Goal: Information Seeking & Learning: Learn about a topic

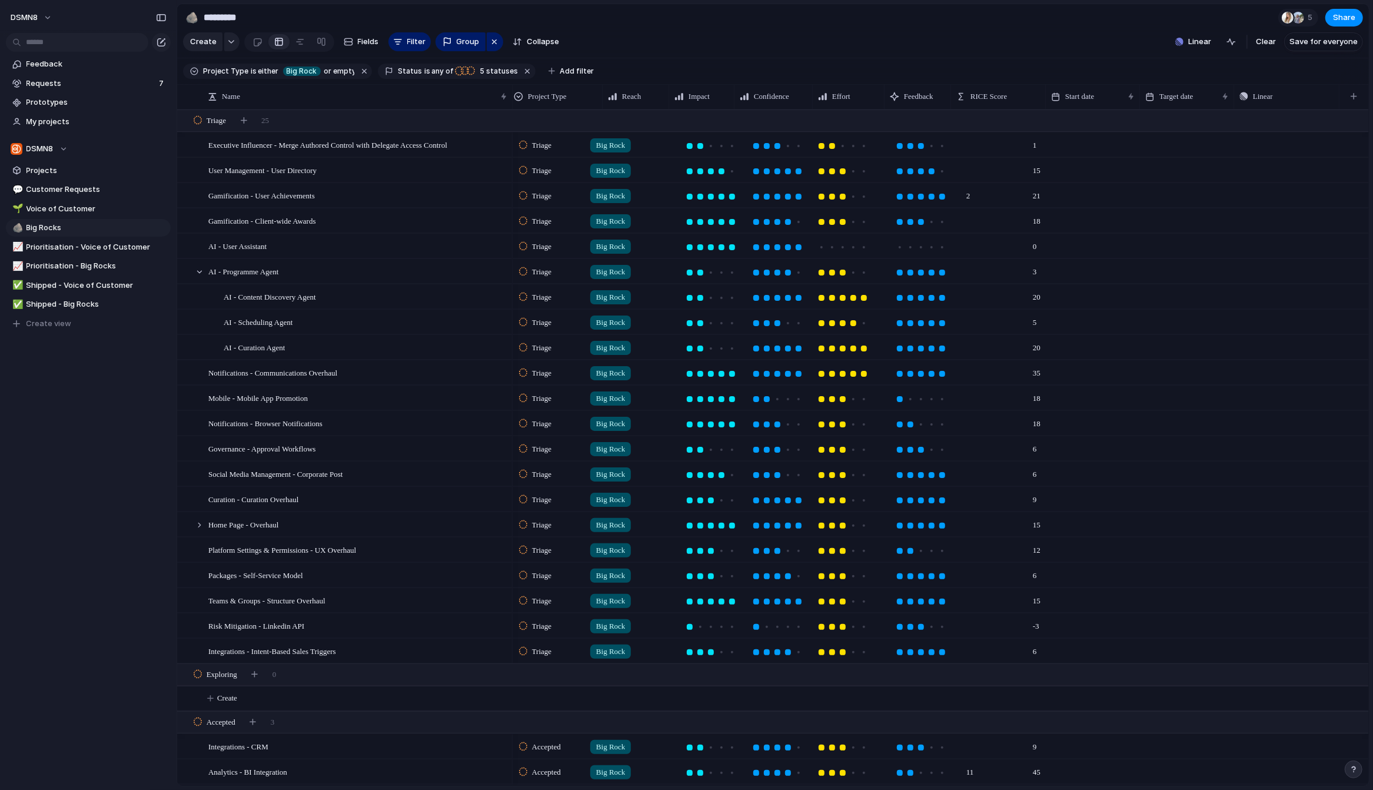
scroll to position [0, 77]
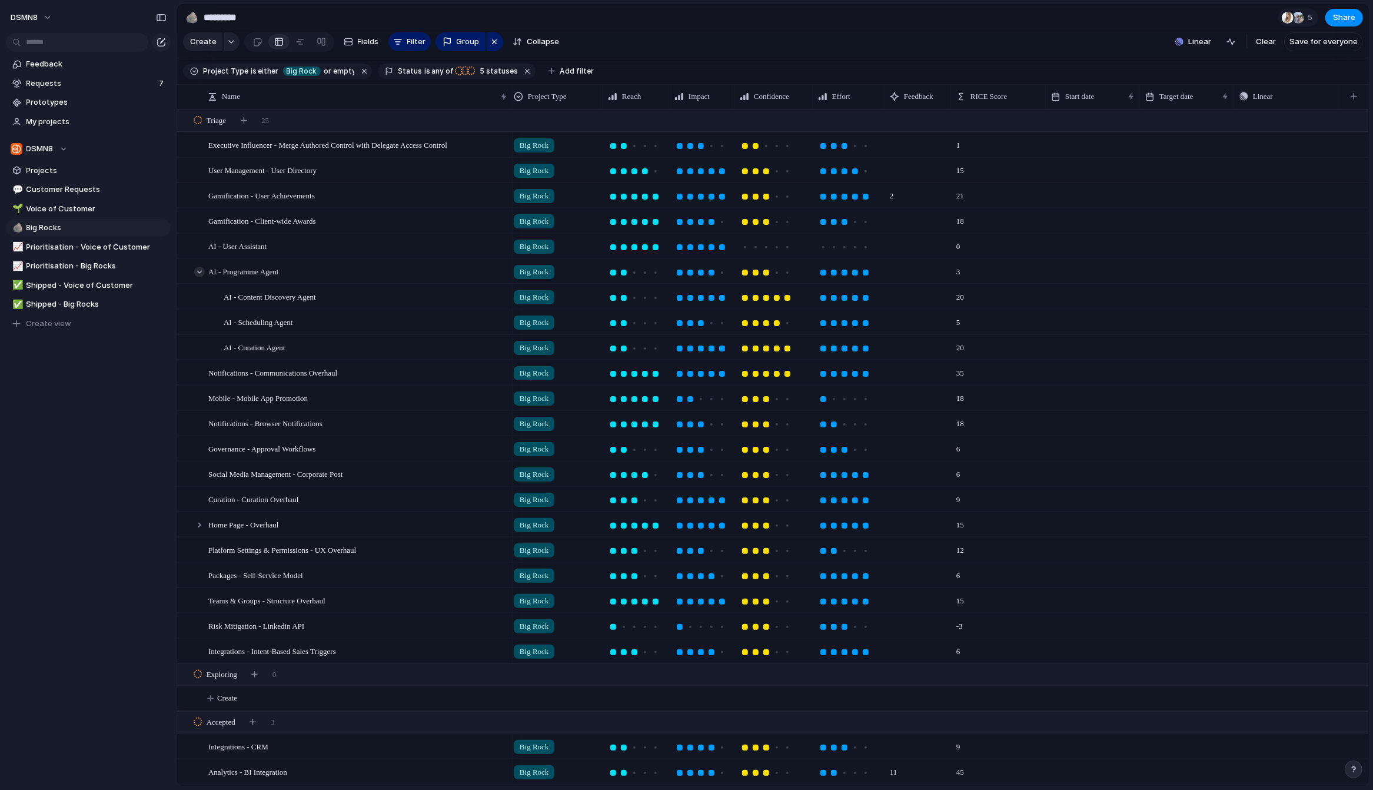
click at [198, 270] on div at bounding box center [199, 272] width 11 height 11
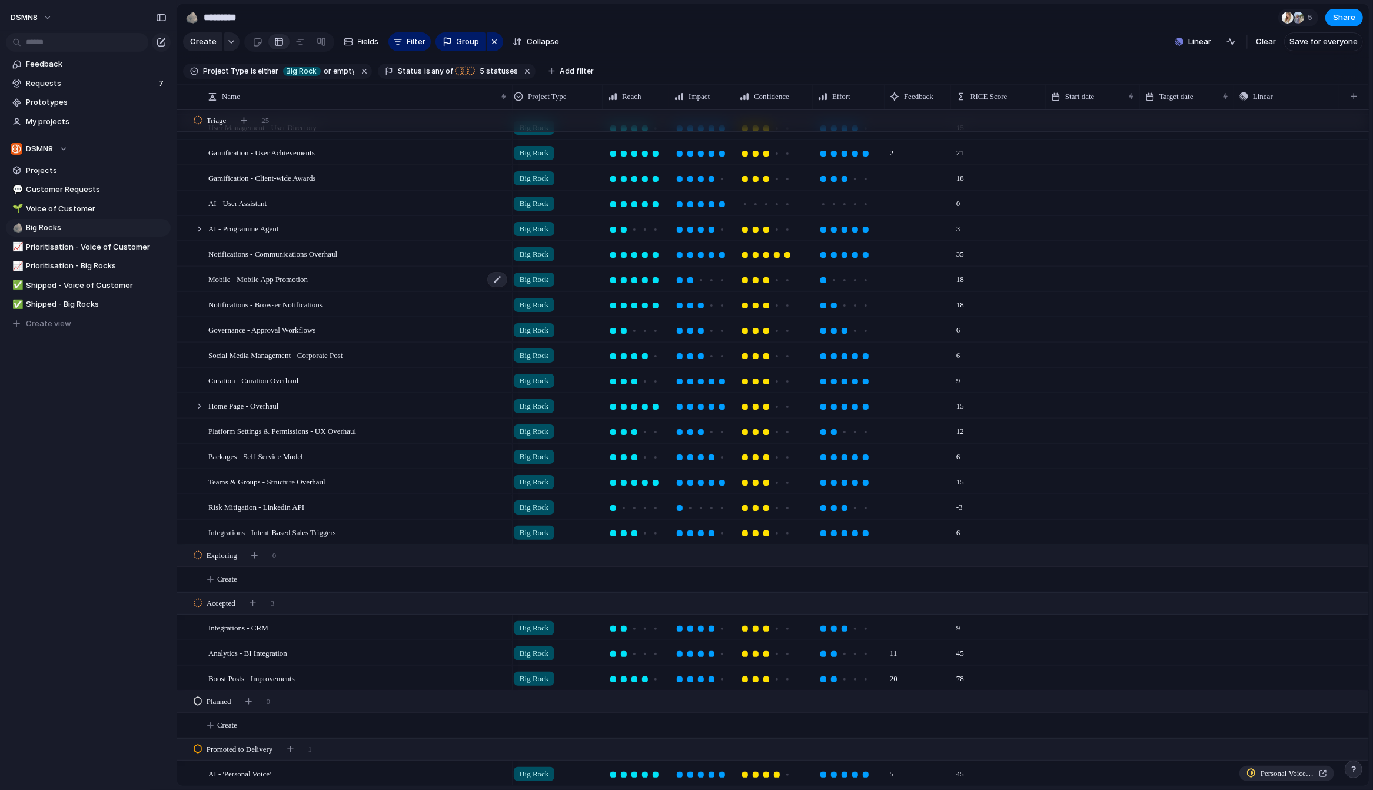
scroll to position [0, 0]
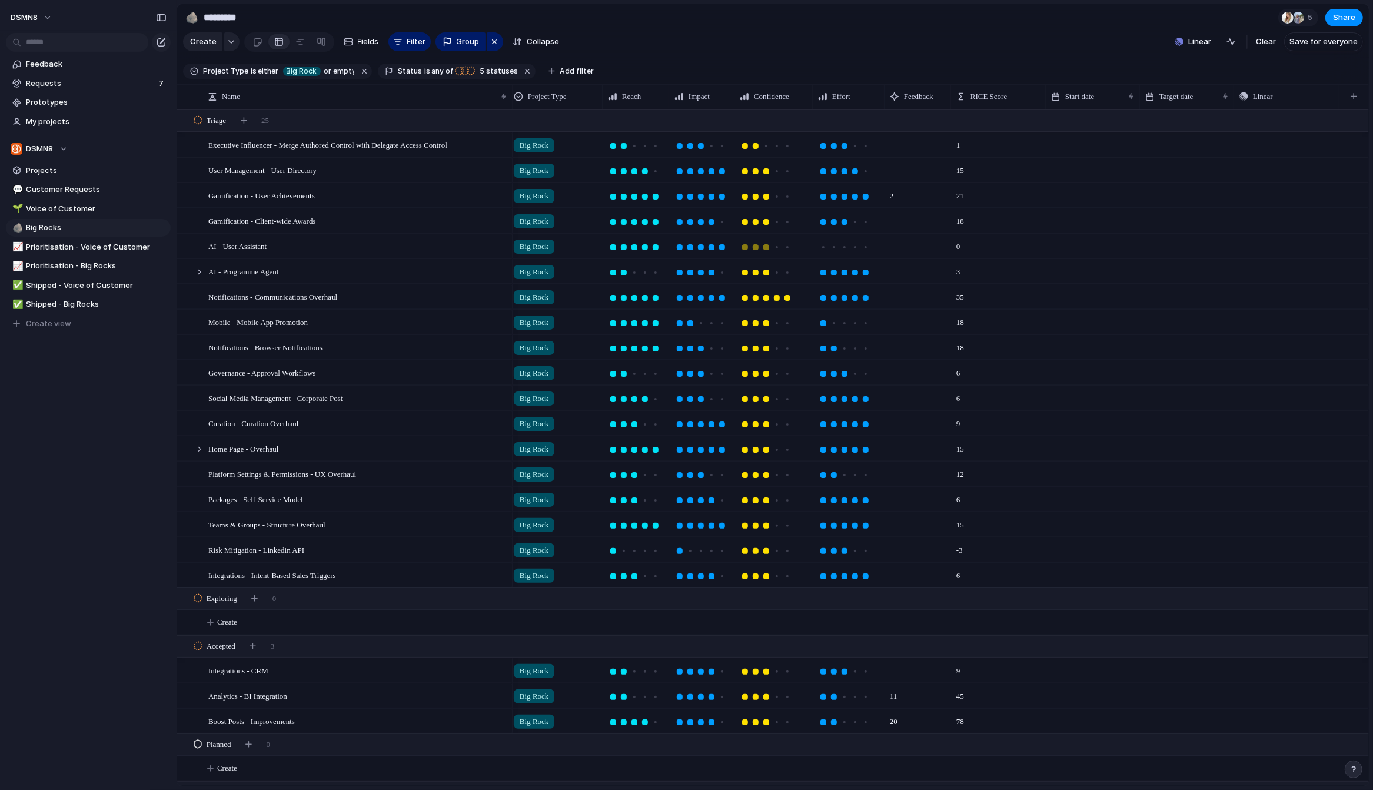
click at [765, 246] on div at bounding box center [766, 247] width 6 height 6
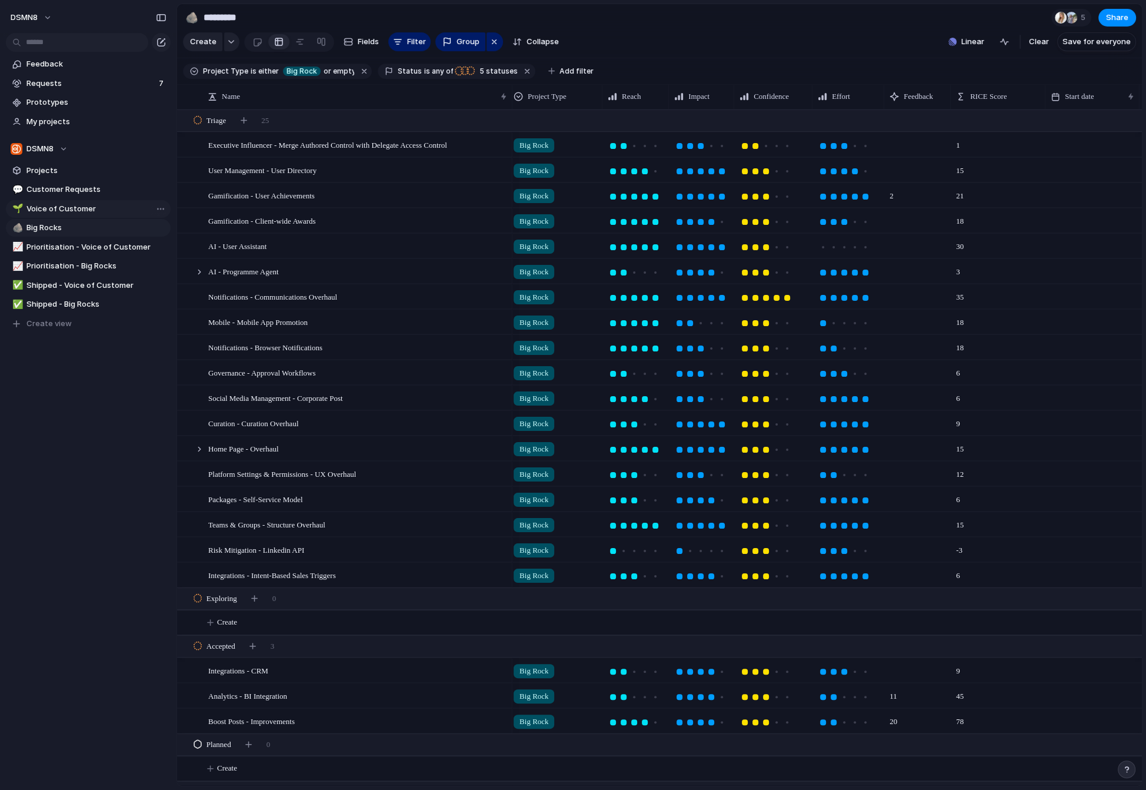
click at [71, 213] on span "Voice of Customer" at bounding box center [96, 209] width 140 height 12
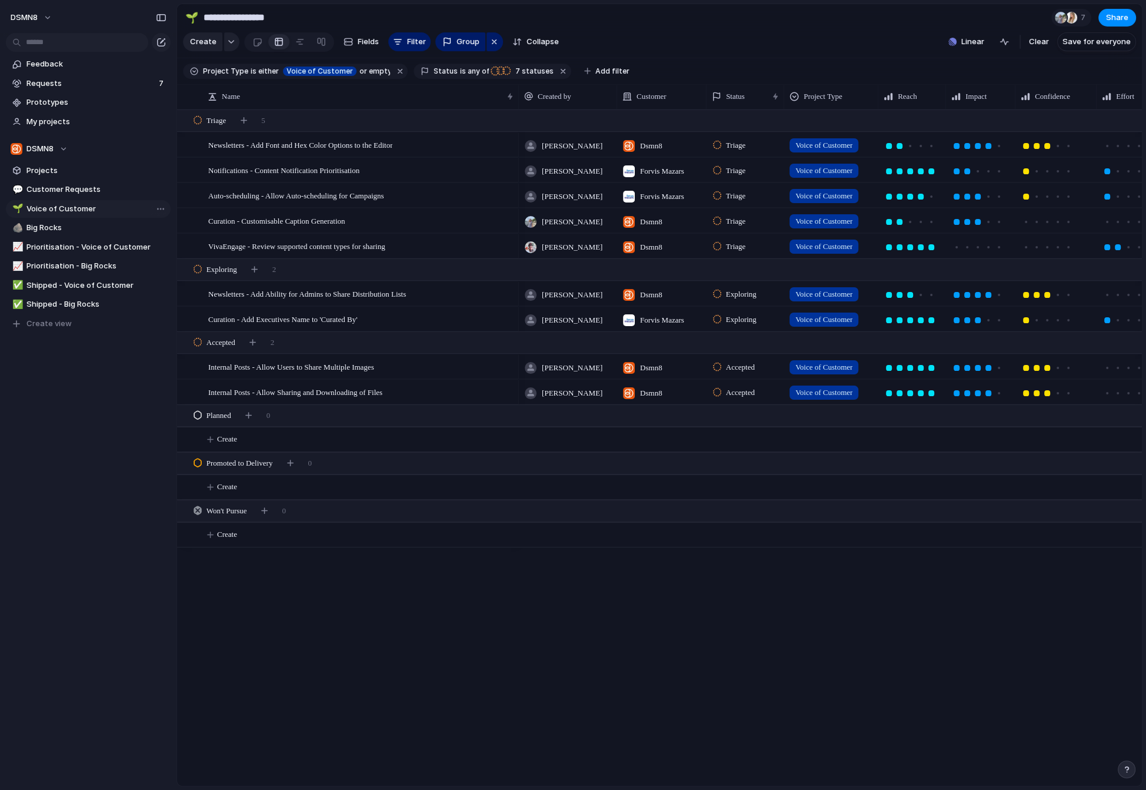
type input "**********"
click at [395, 315] on div "Curation - Add Executives Name to 'Curated By'" at bounding box center [361, 319] width 307 height 24
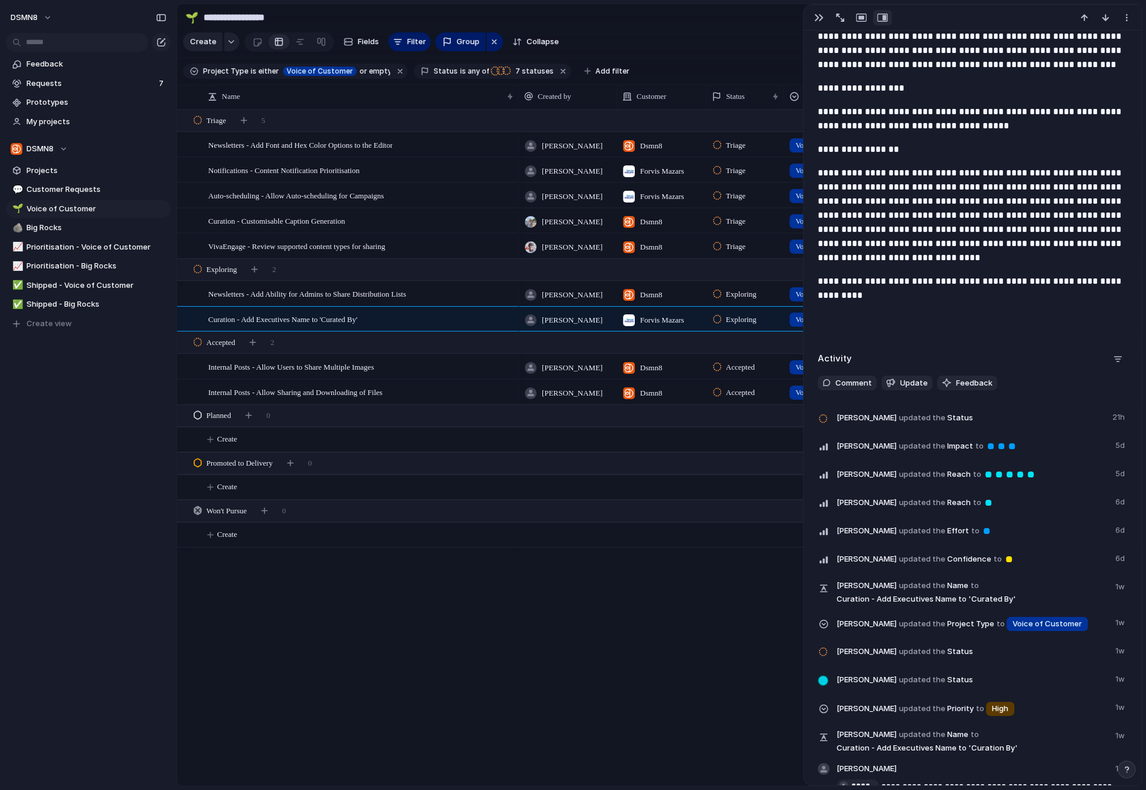
scroll to position [1642, 0]
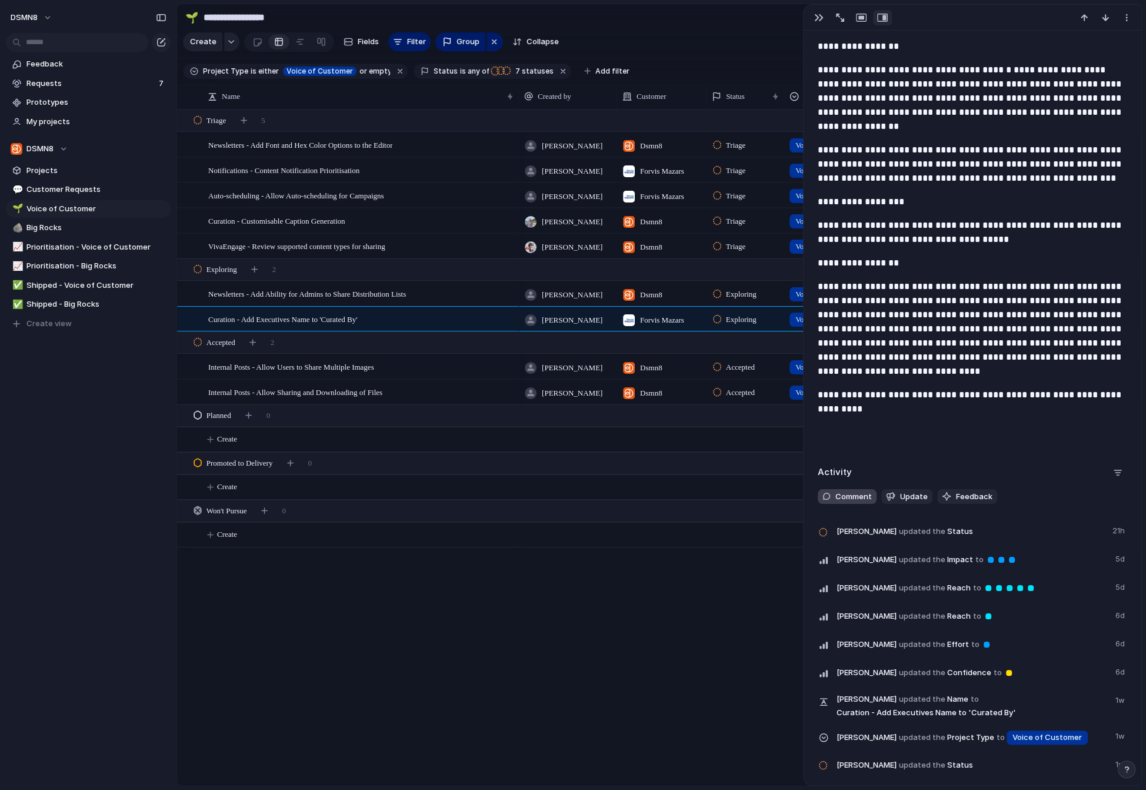
click at [847, 494] on span "Comment" at bounding box center [854, 497] width 36 height 12
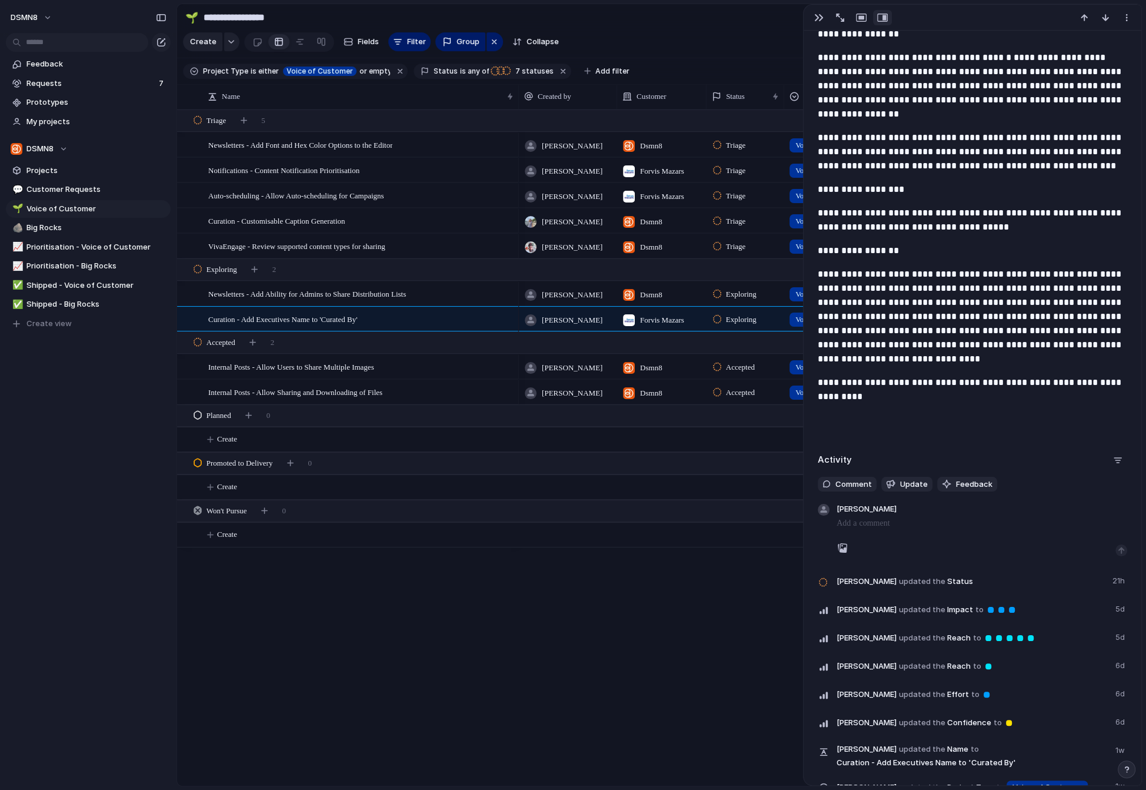
scroll to position [1654, 0]
type input "*"
click at [1047, 474] on div "[PERSON_NAME] [PERSON_NAME] [PERSON_NAME] [PERSON_NAME] [PERSON_NAME]" at bounding box center [573, 395] width 1146 height 790
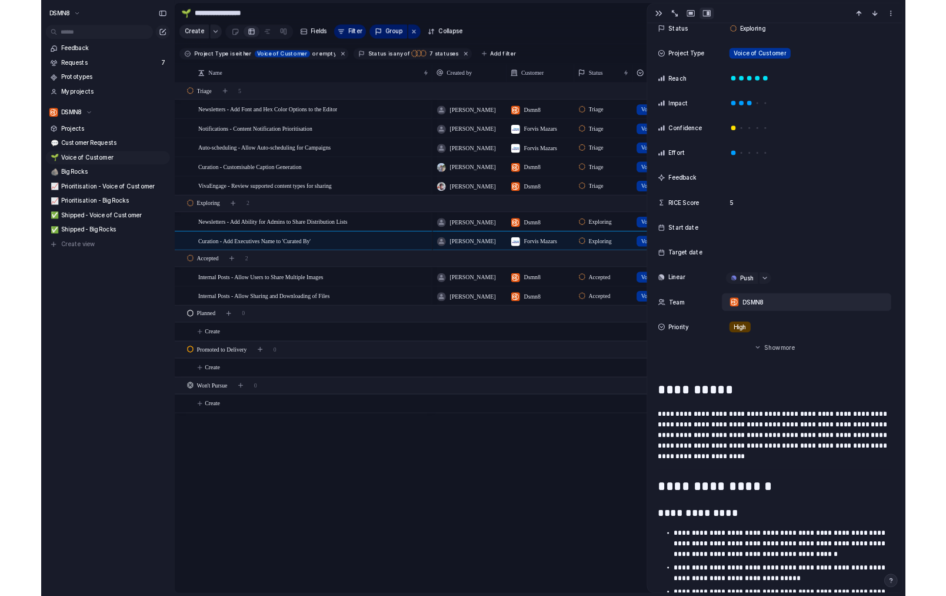
scroll to position [0, 0]
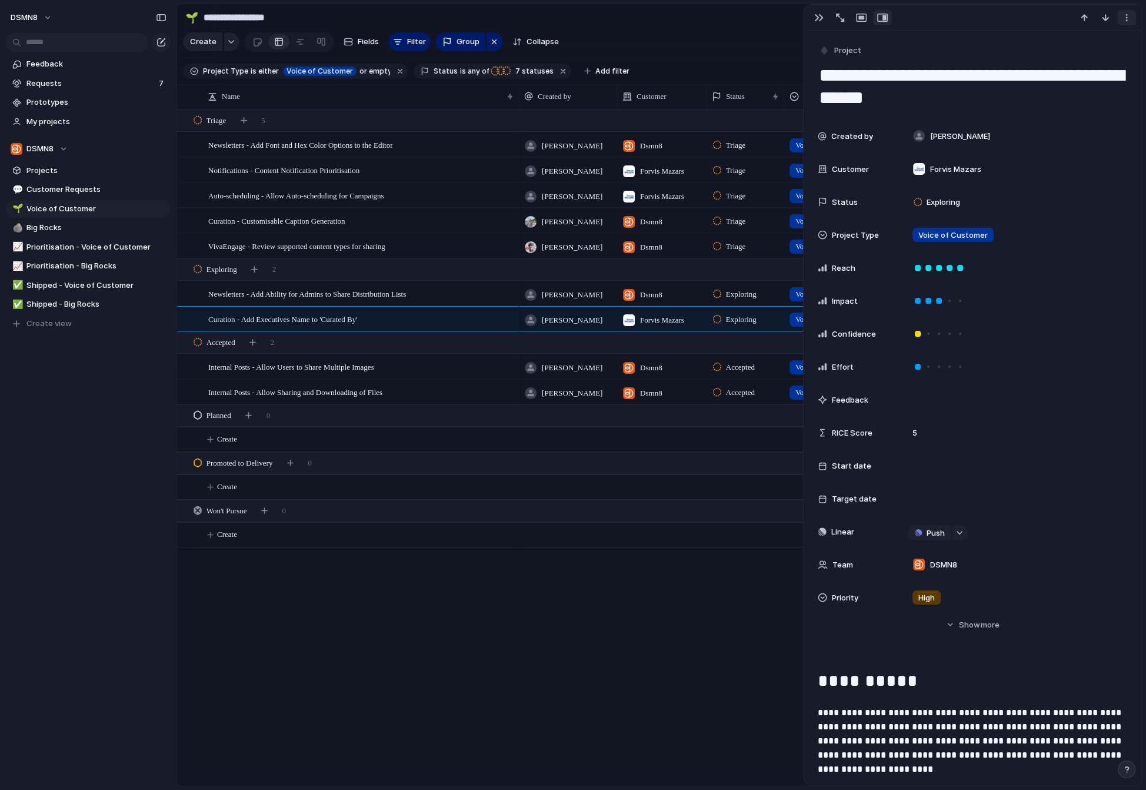
click at [1131, 16] on div "button" at bounding box center [1126, 17] width 9 height 9
click at [985, 18] on div "Mark as duplicate Delete" at bounding box center [573, 395] width 1146 height 790
click at [819, 16] on div "button" at bounding box center [819, 17] width 9 height 9
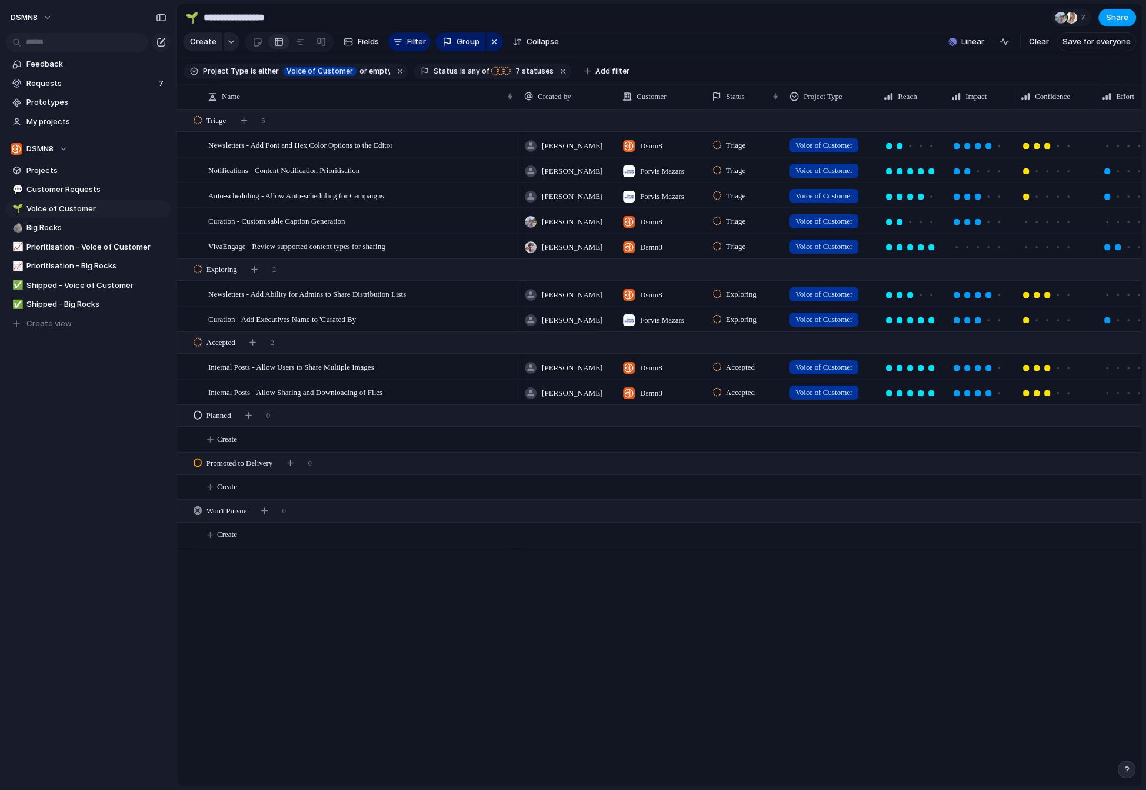
click at [1124, 15] on span "Share" at bounding box center [1117, 18] width 22 height 12
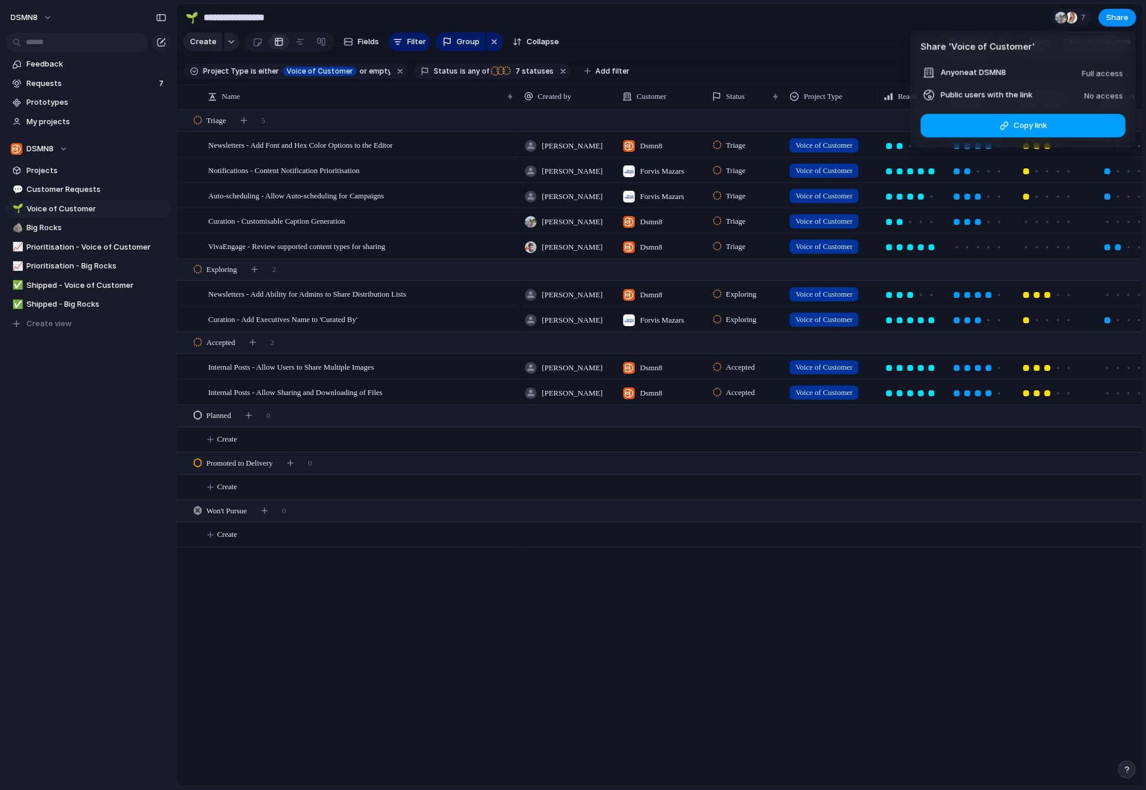
drag, startPoint x: 1046, startPoint y: 124, endPoint x: 1020, endPoint y: 122, distance: 26.0
click at [1046, 124] on span "Copy link" at bounding box center [1030, 125] width 34 height 12
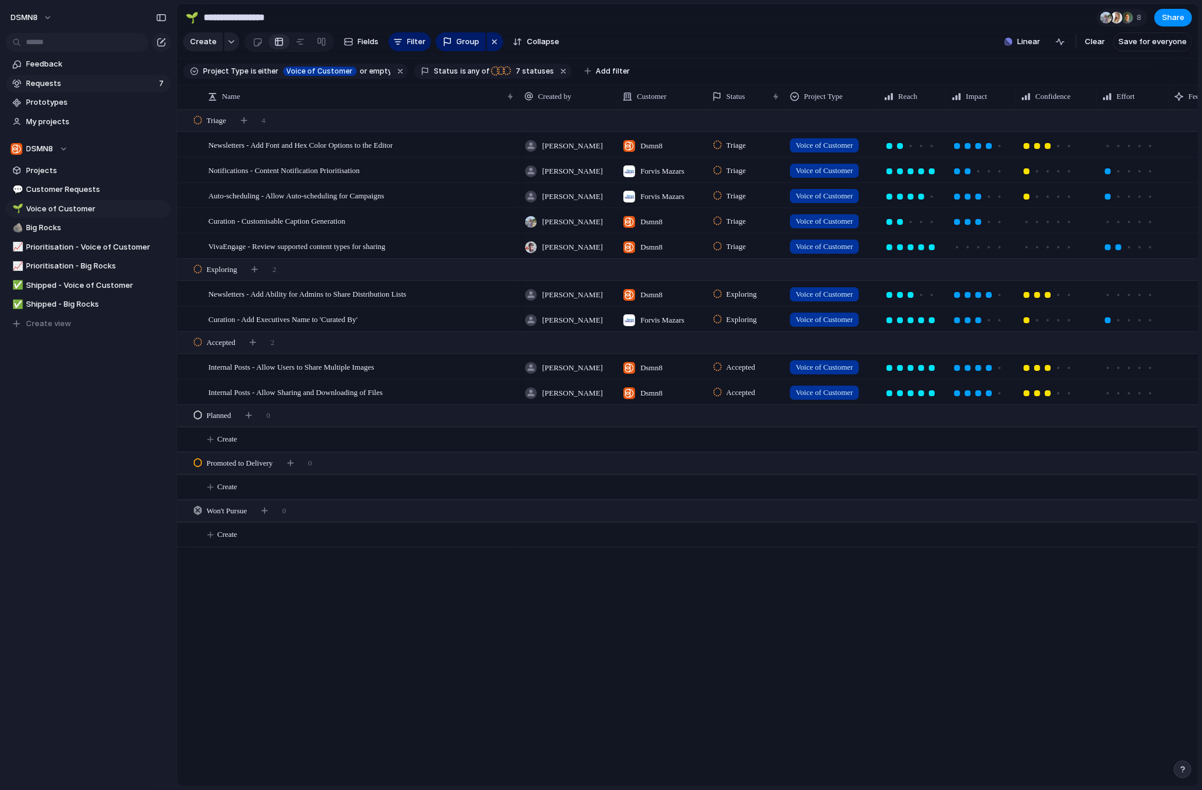
click at [106, 79] on span "Requests" at bounding box center [90, 84] width 129 height 12
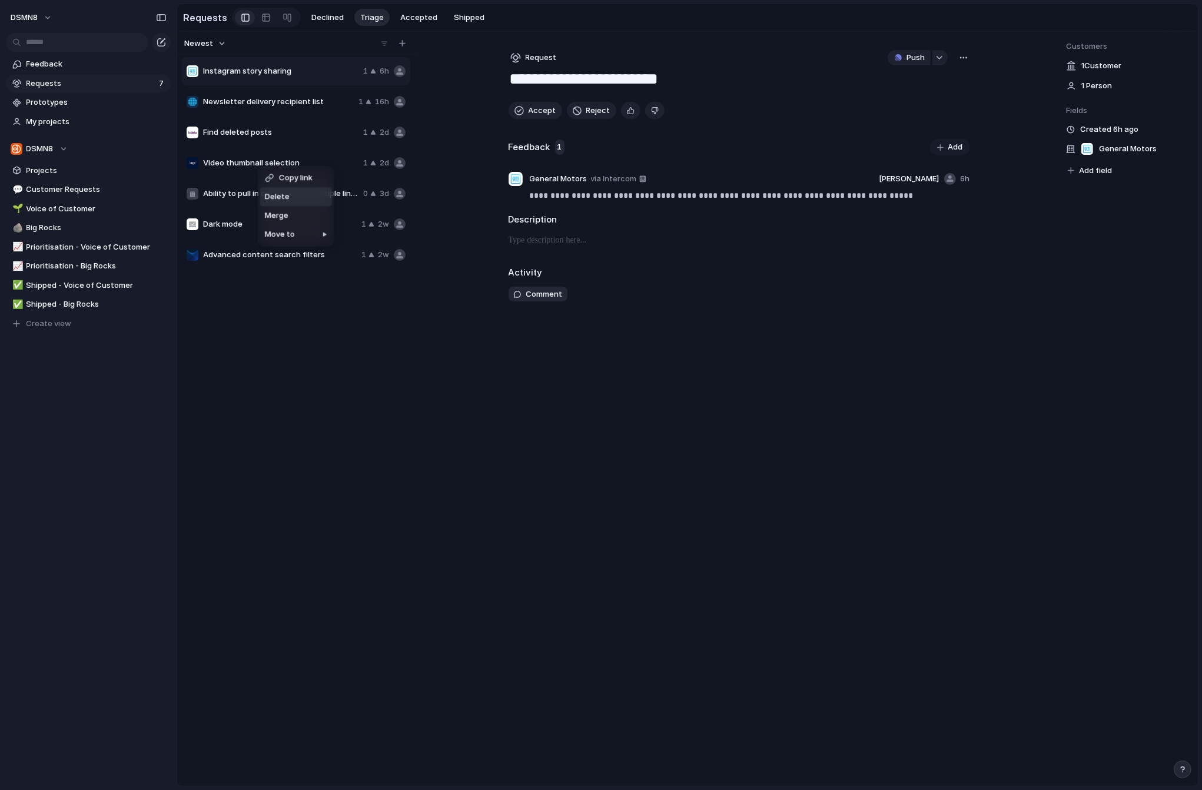
click at [294, 195] on li "Delete" at bounding box center [296, 196] width 72 height 19
click at [284, 100] on span "Newsletter delivery recipient list" at bounding box center [278, 102] width 151 height 12
type textarea "**********"
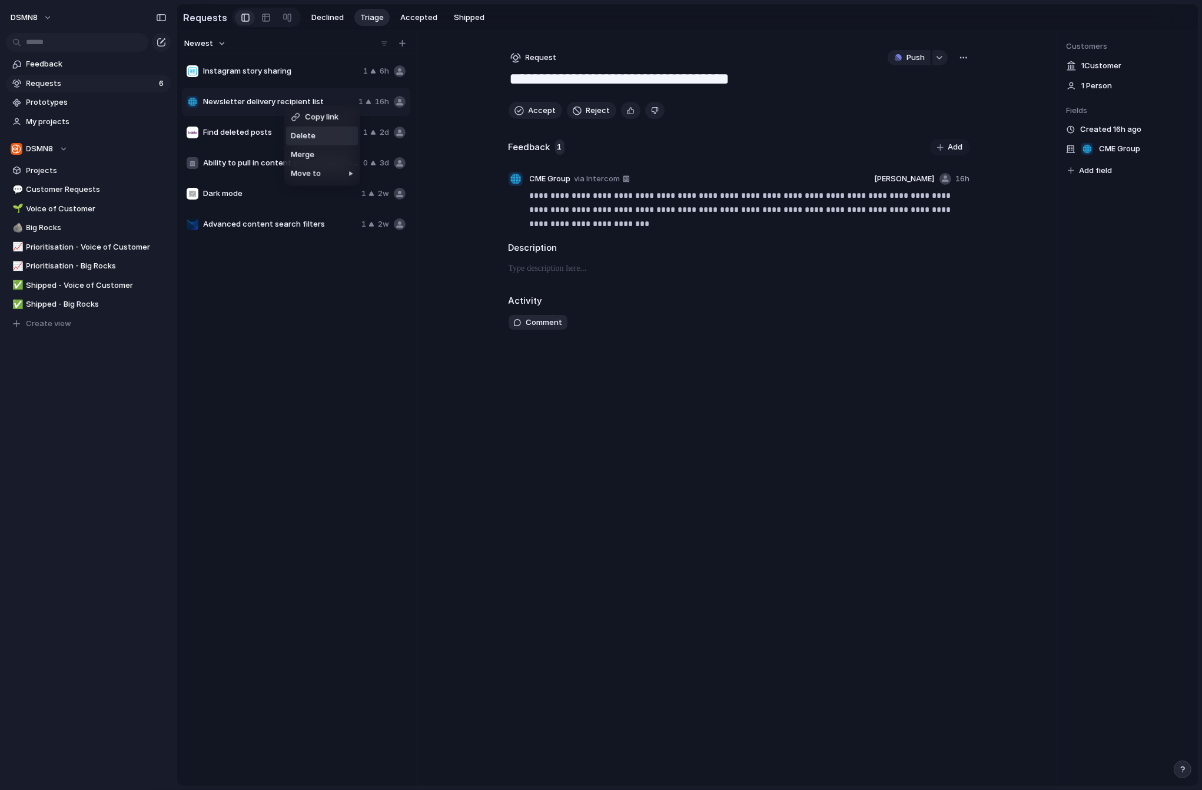
click at [301, 136] on span "Delete" at bounding box center [303, 136] width 25 height 12
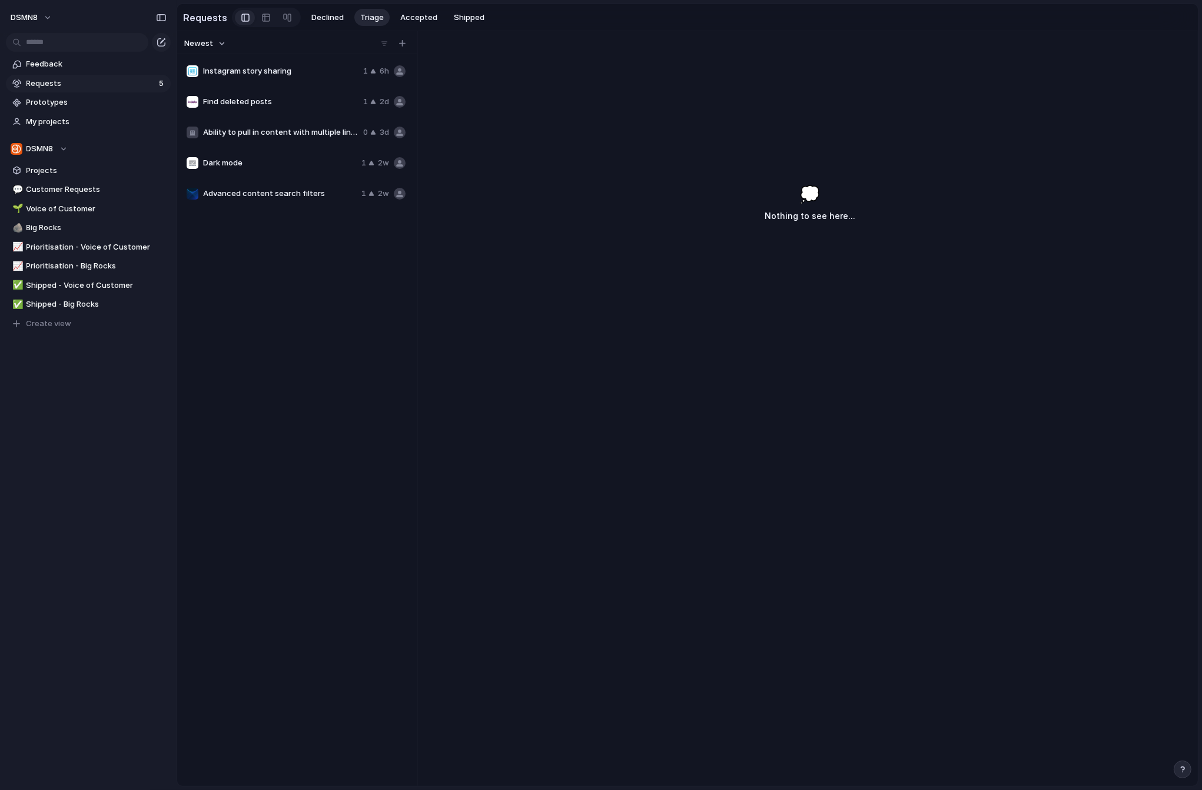
click at [294, 69] on span "Instagram story sharing" at bounding box center [280, 71] width 155 height 12
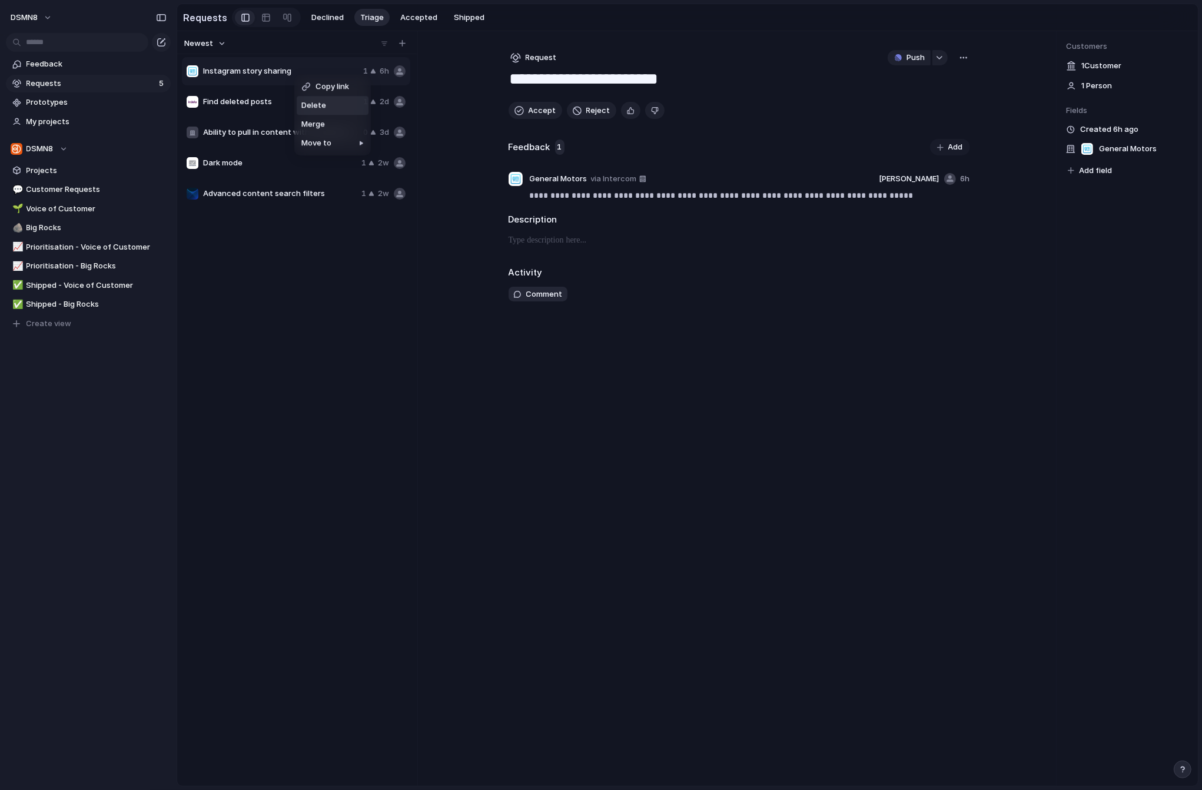
click at [307, 108] on span "Delete" at bounding box center [313, 105] width 25 height 12
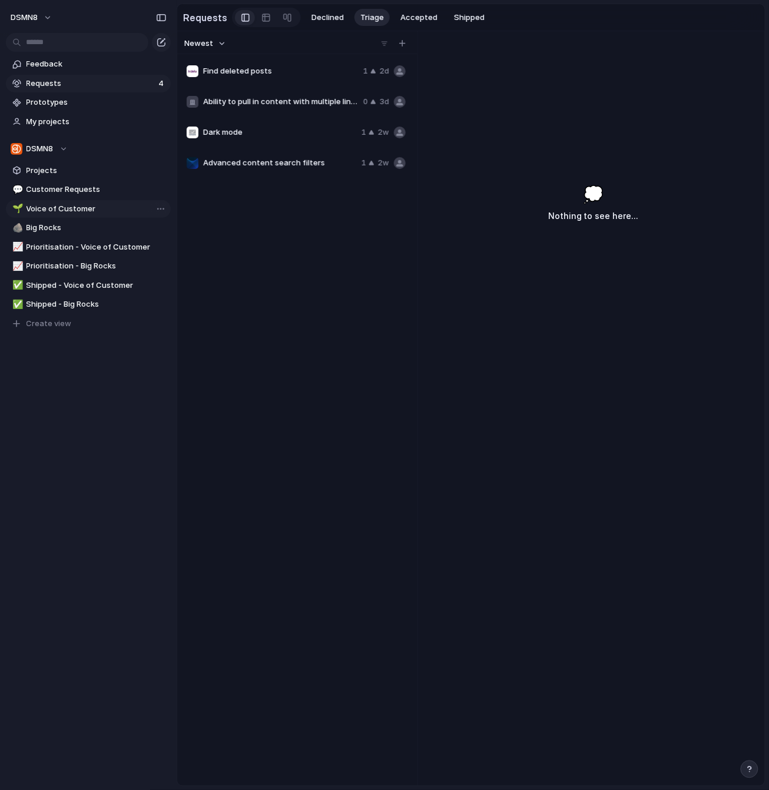
click at [107, 212] on span "Voice of Customer" at bounding box center [96, 209] width 140 height 12
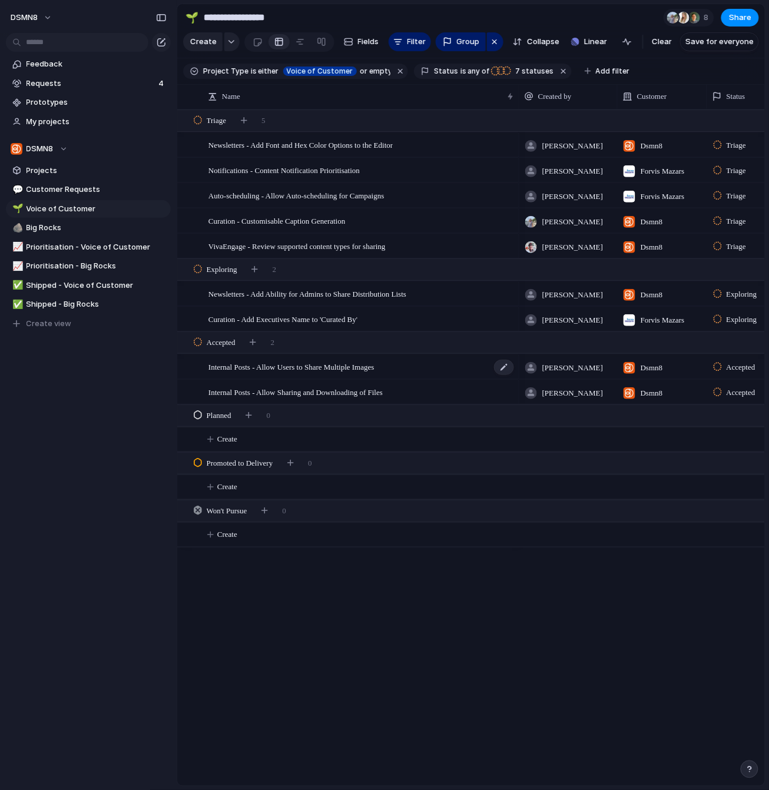
click at [303, 368] on span "Internal Posts - Allow Users to Share Multiple Images" at bounding box center [291, 367] width 166 height 14
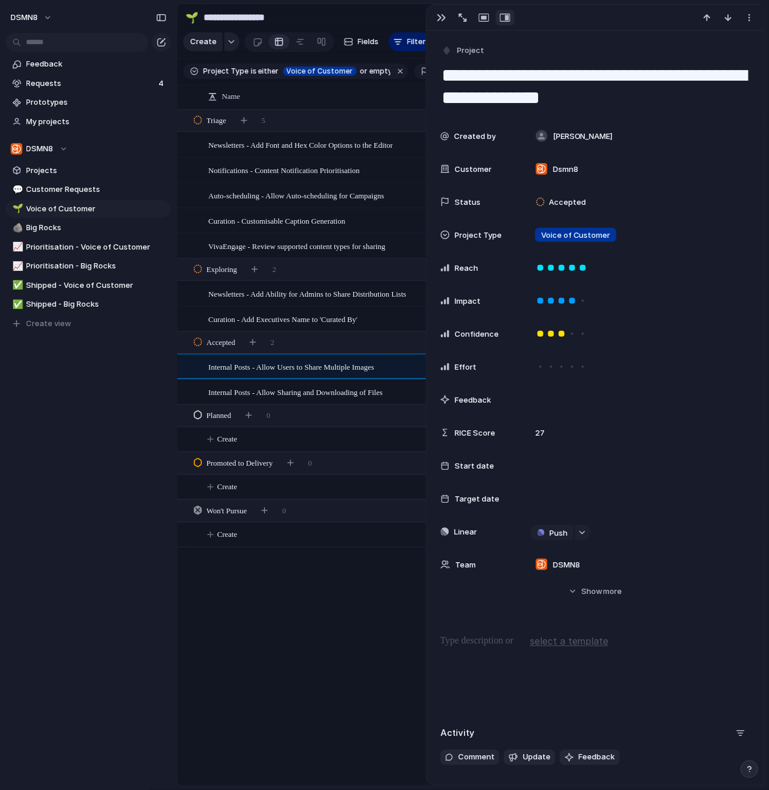
click at [313, 314] on span "Curation - Add Executives Name to 'Curated By'" at bounding box center [282, 319] width 149 height 14
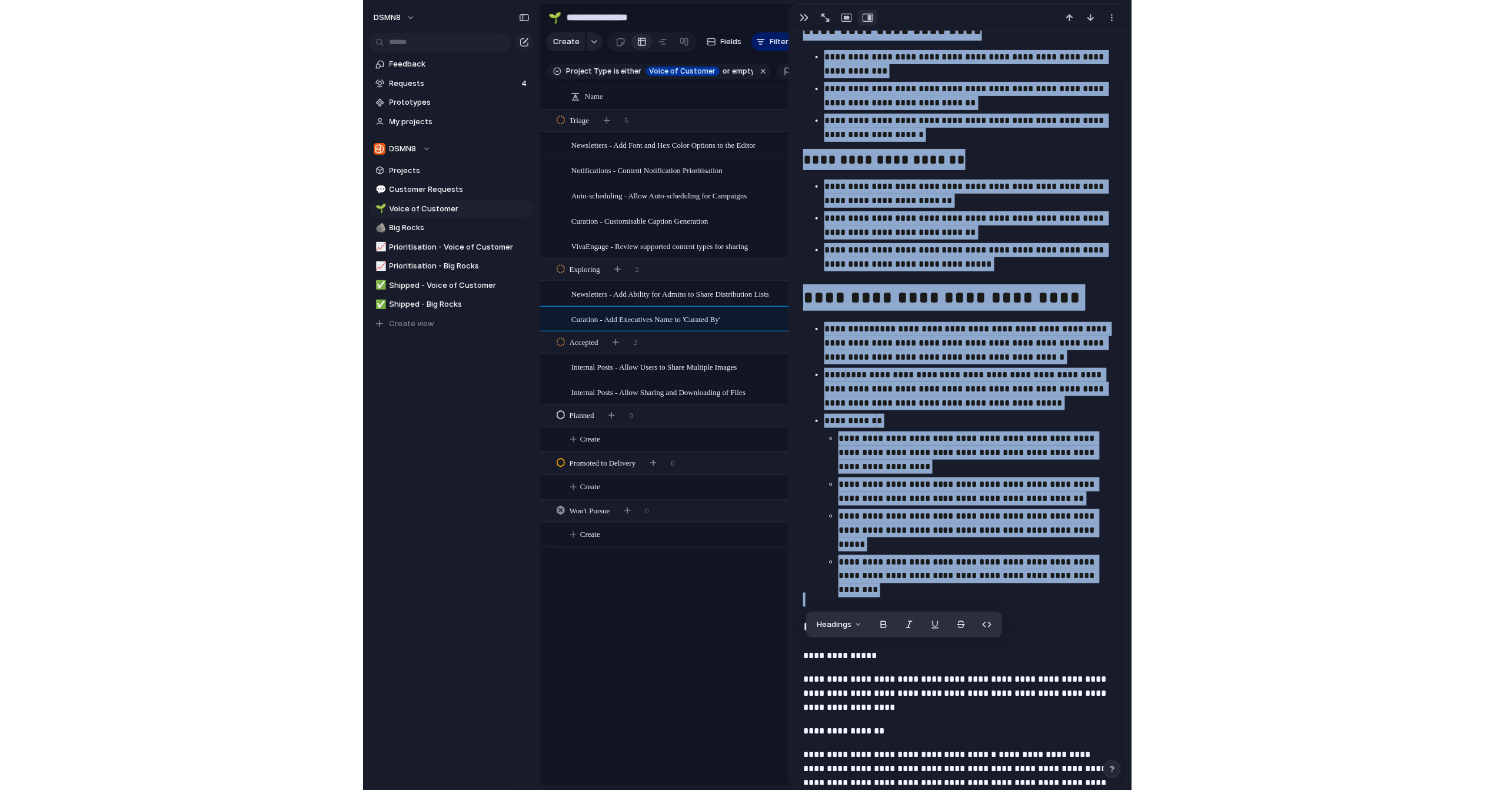
scroll to position [922, 0]
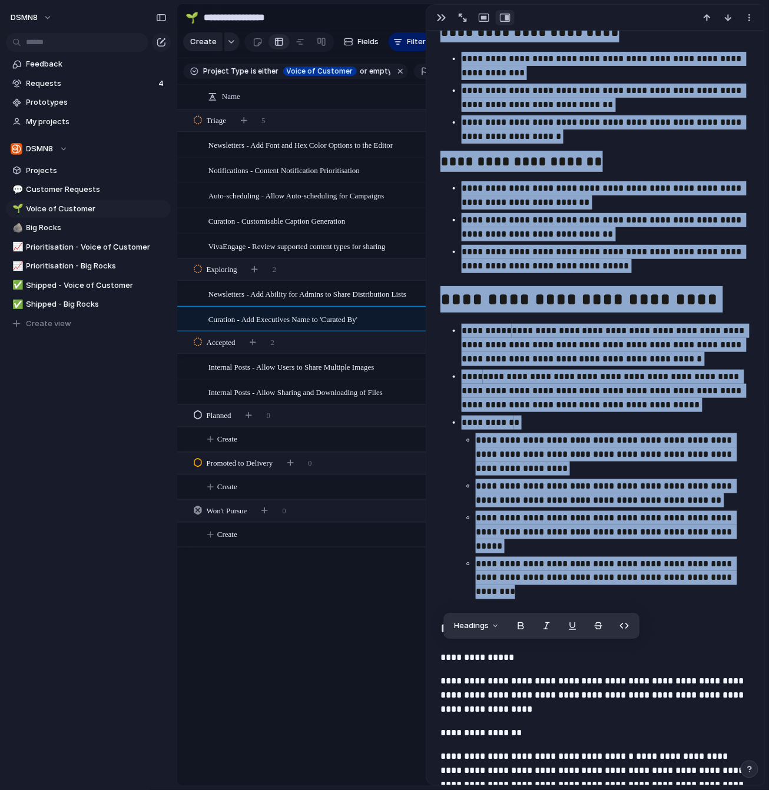
drag, startPoint x: 444, startPoint y: 169, endPoint x: 756, endPoint y: 581, distance: 517.1
click at [756, 581] on div "**********" at bounding box center [595, 408] width 338 height 754
copy div "**********"
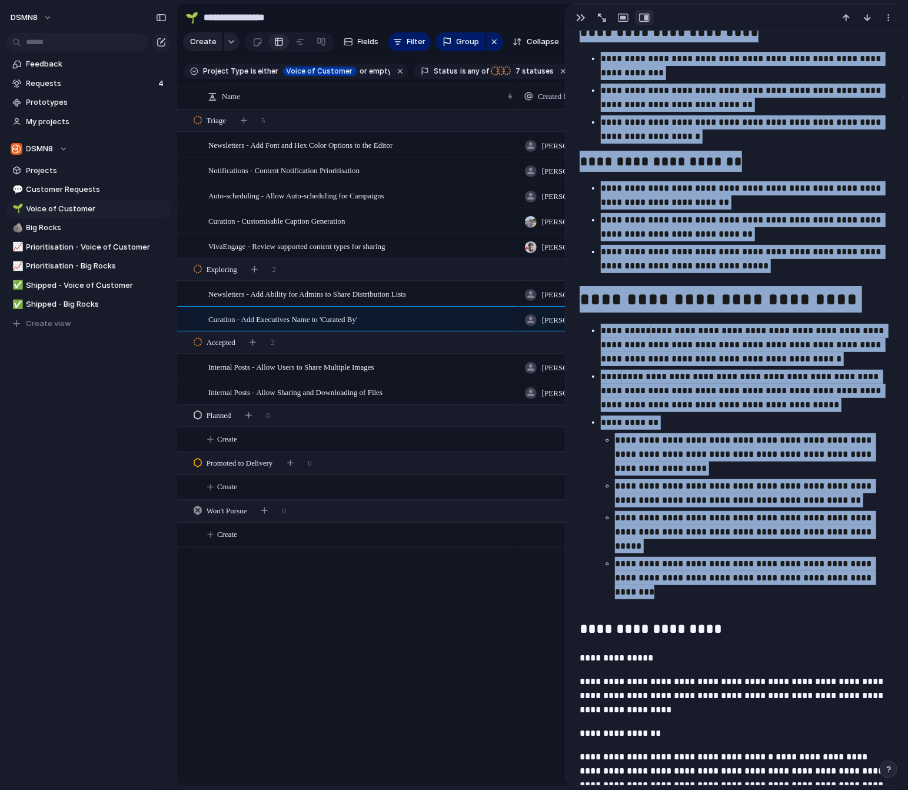
click at [132, 526] on div "DSMN8 Feedback Requests 4 Prototypes My projects DSMN8 Projects 💬 Customer Requ…" at bounding box center [88, 395] width 177 height 790
click at [810, 133] on p "**********" at bounding box center [745, 129] width 289 height 28
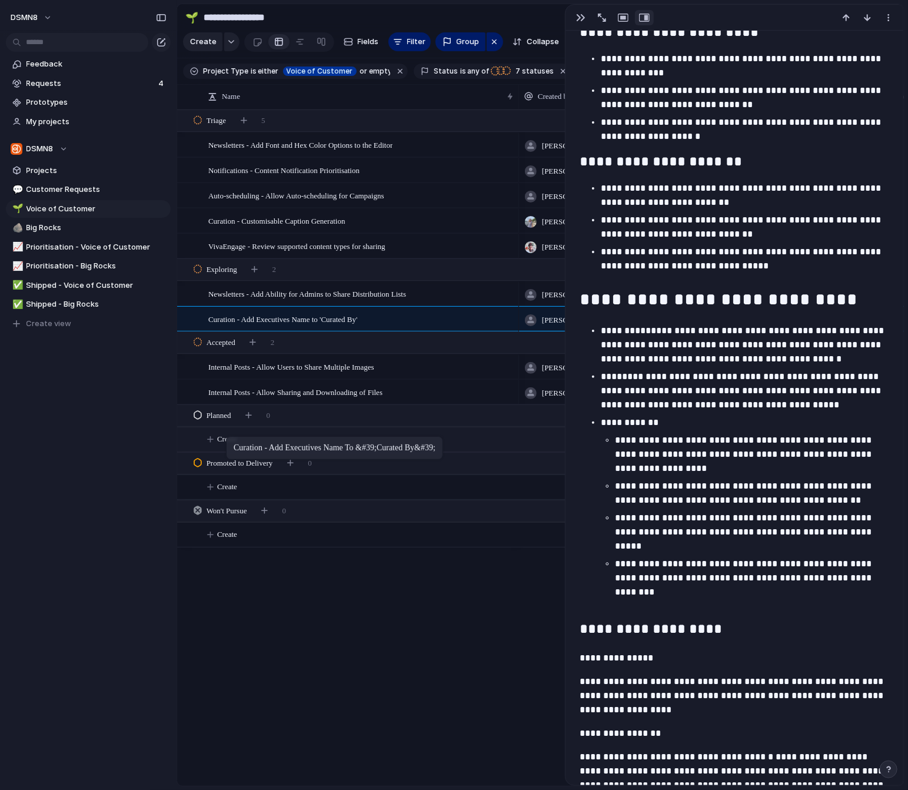
drag, startPoint x: 230, startPoint y: 316, endPoint x: 287, endPoint y: 446, distance: 141.5
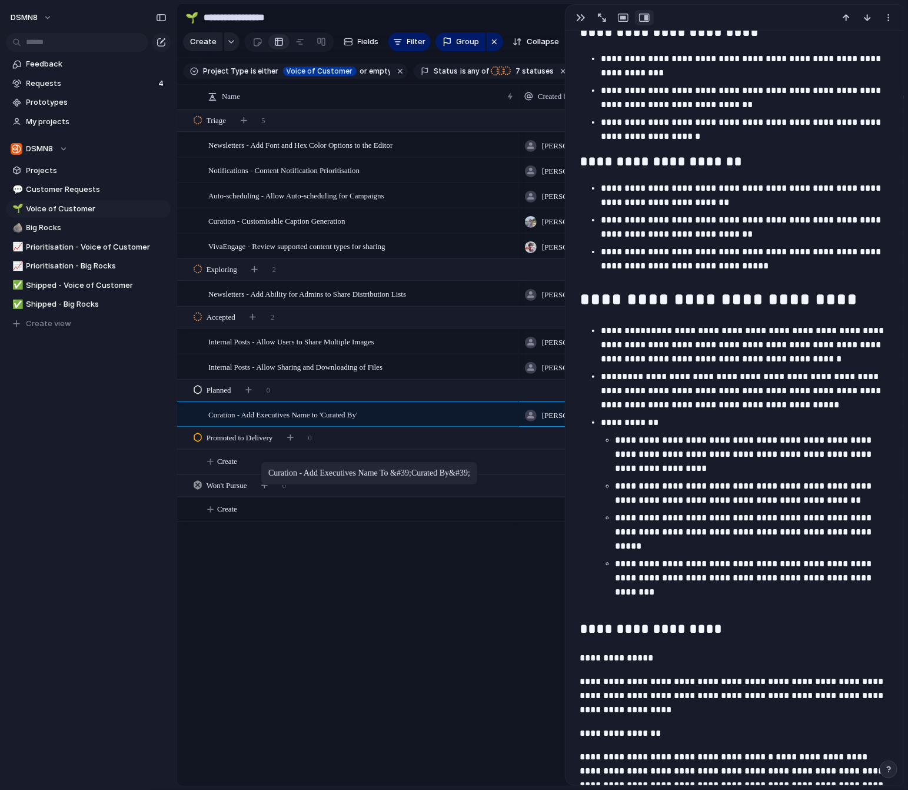
drag, startPoint x: 288, startPoint y: 414, endPoint x: 266, endPoint y: 463, distance: 54.3
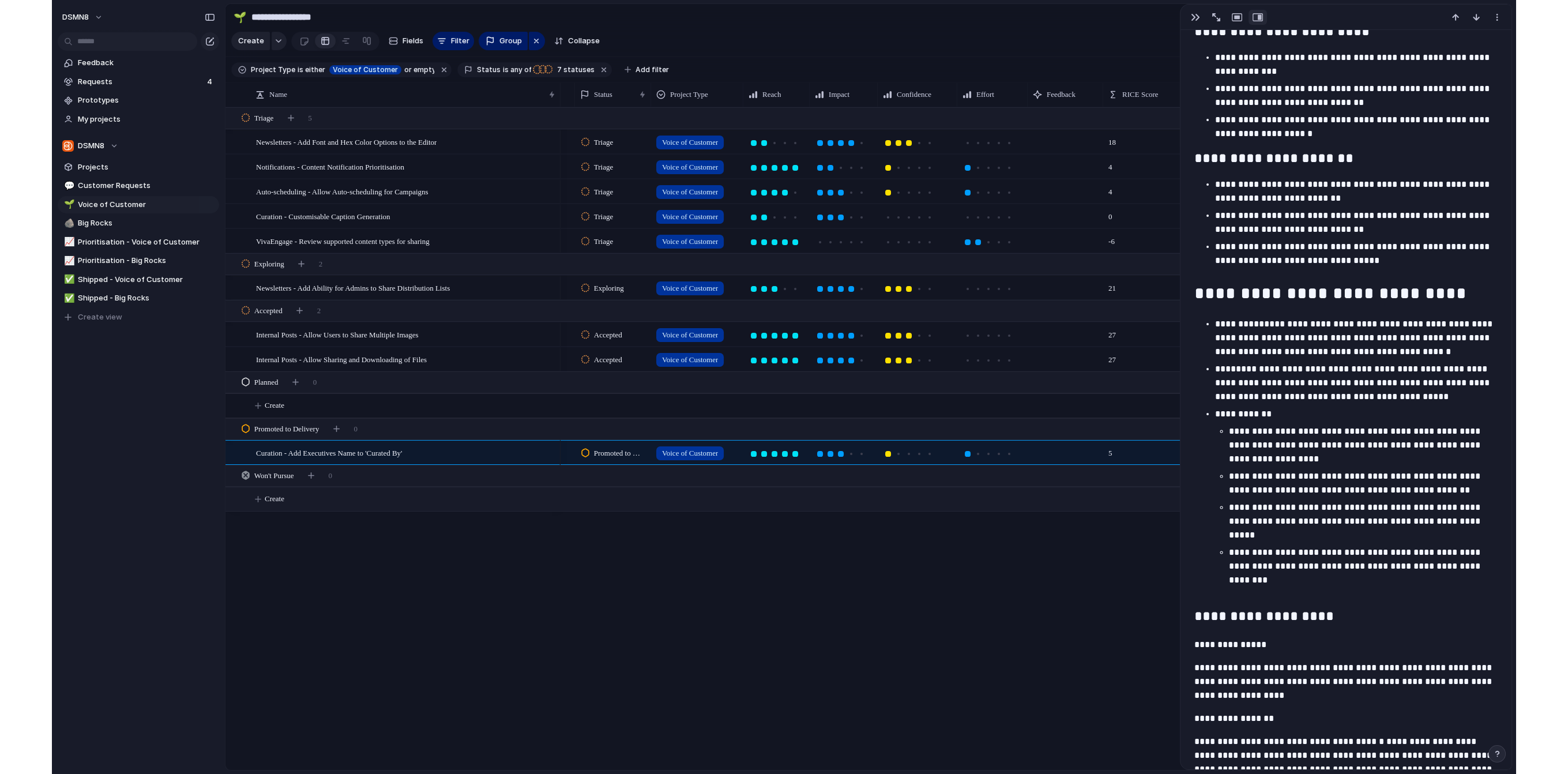
scroll to position [0, 170]
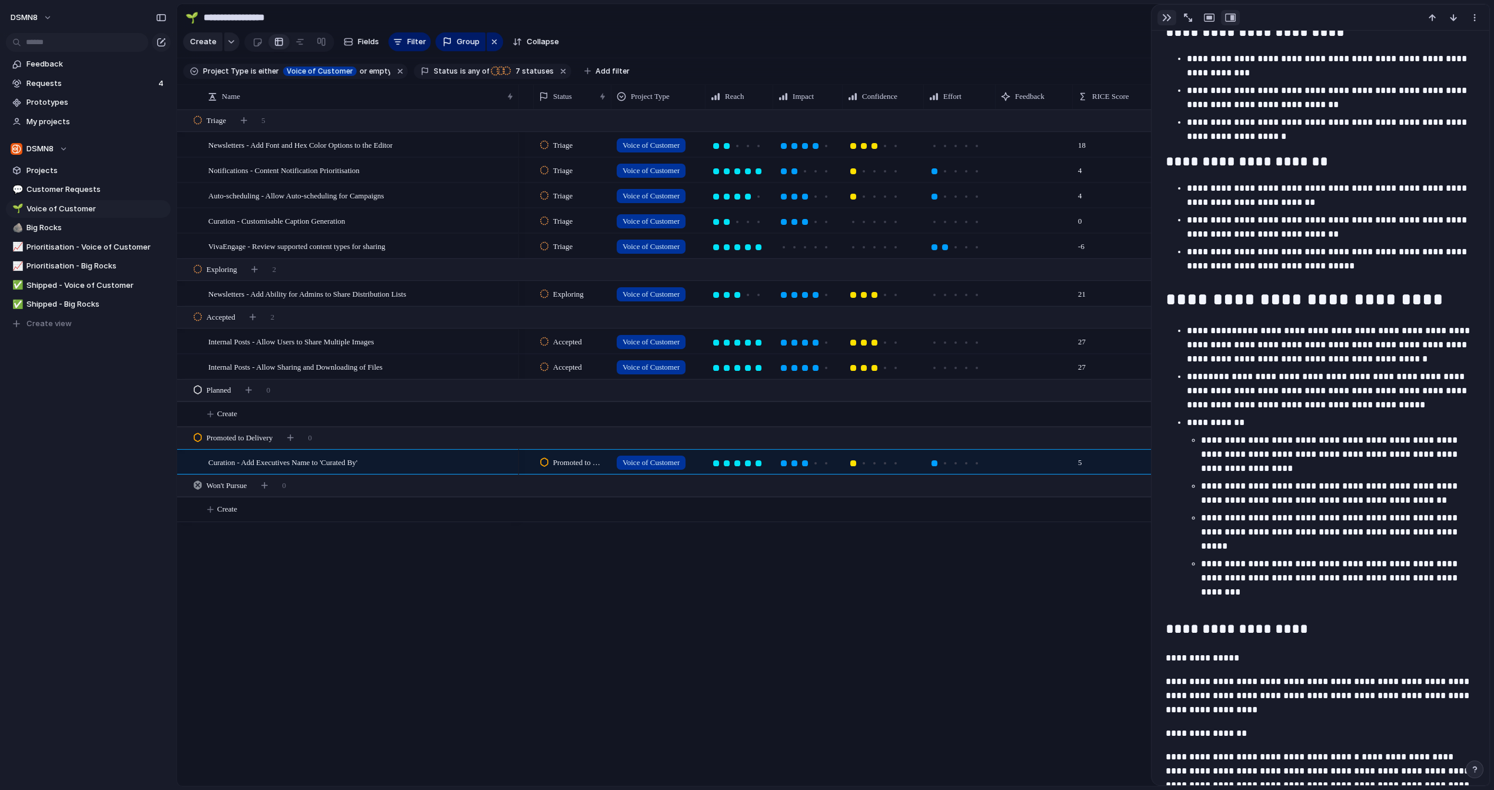
click at [824, 16] on div "button" at bounding box center [1166, 17] width 9 height 9
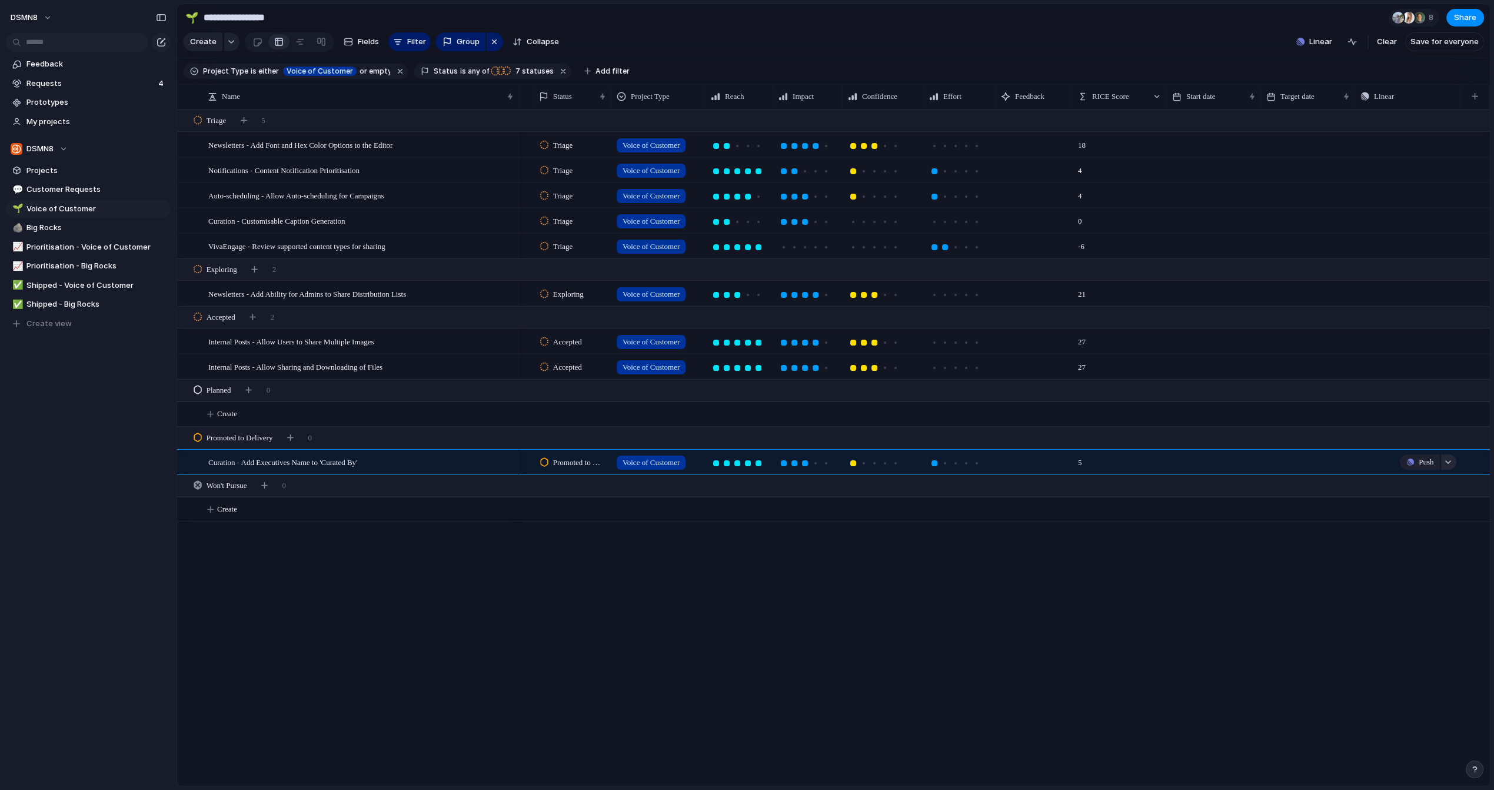
click at [824, 460] on div "button" at bounding box center [1448, 462] width 8 height 5
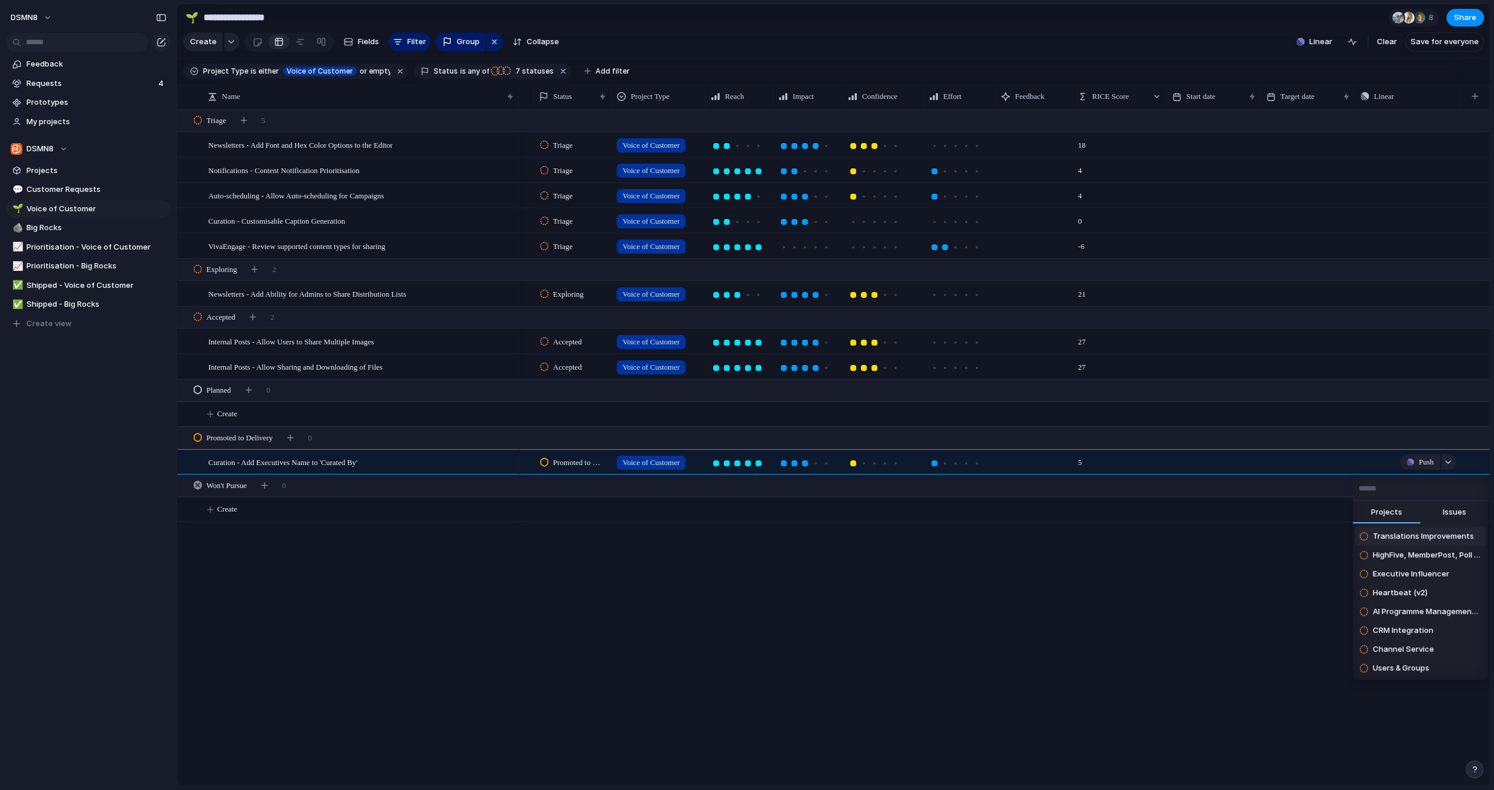
click at [824, 513] on span "Issues" at bounding box center [1454, 512] width 24 height 12
click at [824, 488] on input "text" at bounding box center [1420, 489] width 135 height 24
type input "****"
click at [824, 537] on span "Delegate Access Control - Executive Emails Not Sent Immediately" at bounding box center [1427, 536] width 108 height 12
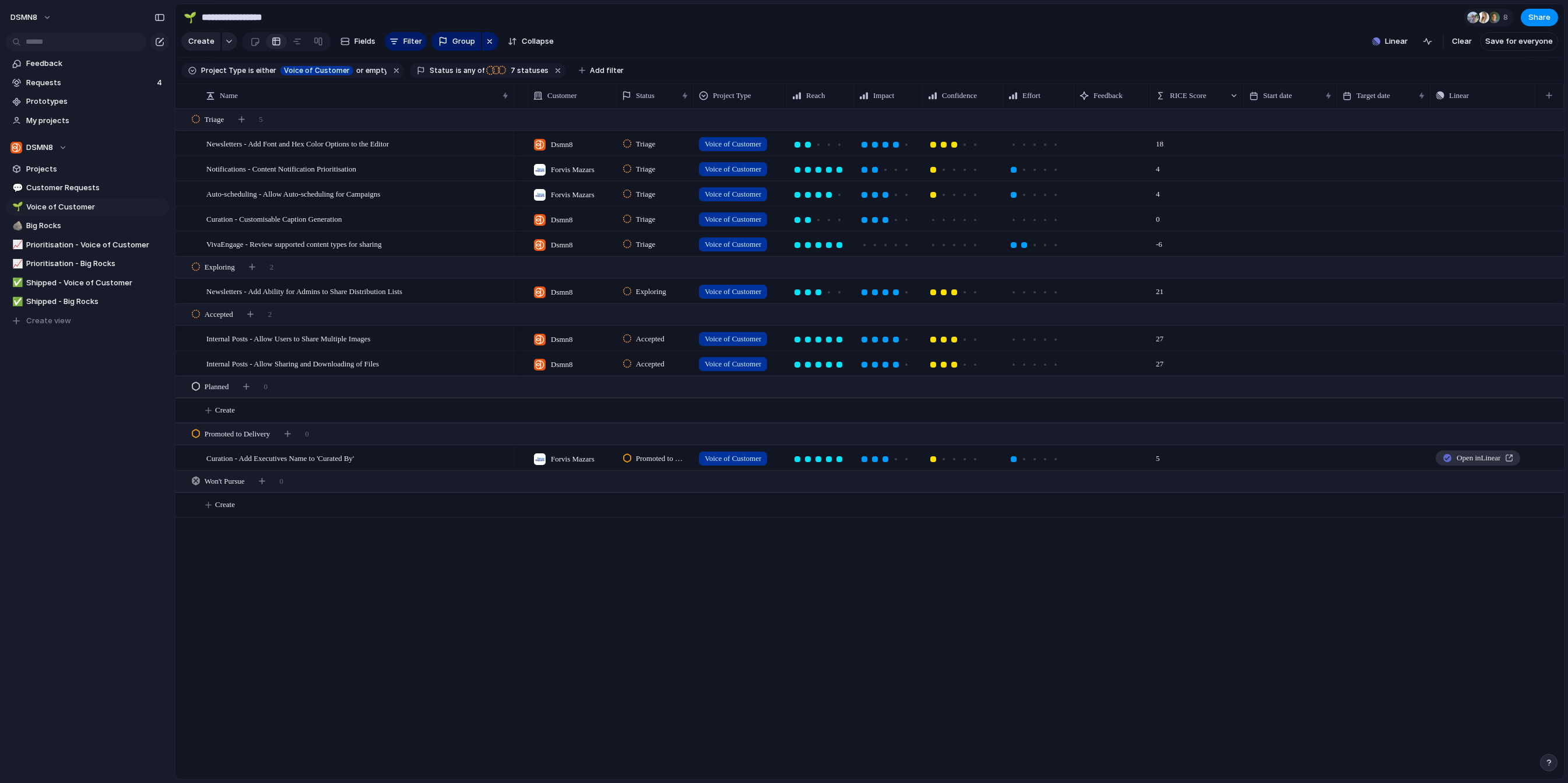
click at [816, 457] on link "Open in Linear" at bounding box center [1478, 457] width 84 height 15
click at [816, 556] on span "Delete" at bounding box center [1522, 554] width 20 height 12
click at [52, 17] on button "DSMN8" at bounding box center [31, 17] width 52 height 19
click at [54, 44] on span "Settings" at bounding box center [43, 44] width 32 height 12
click at [590, 70] on span "Add filter" at bounding box center [607, 70] width 34 height 11
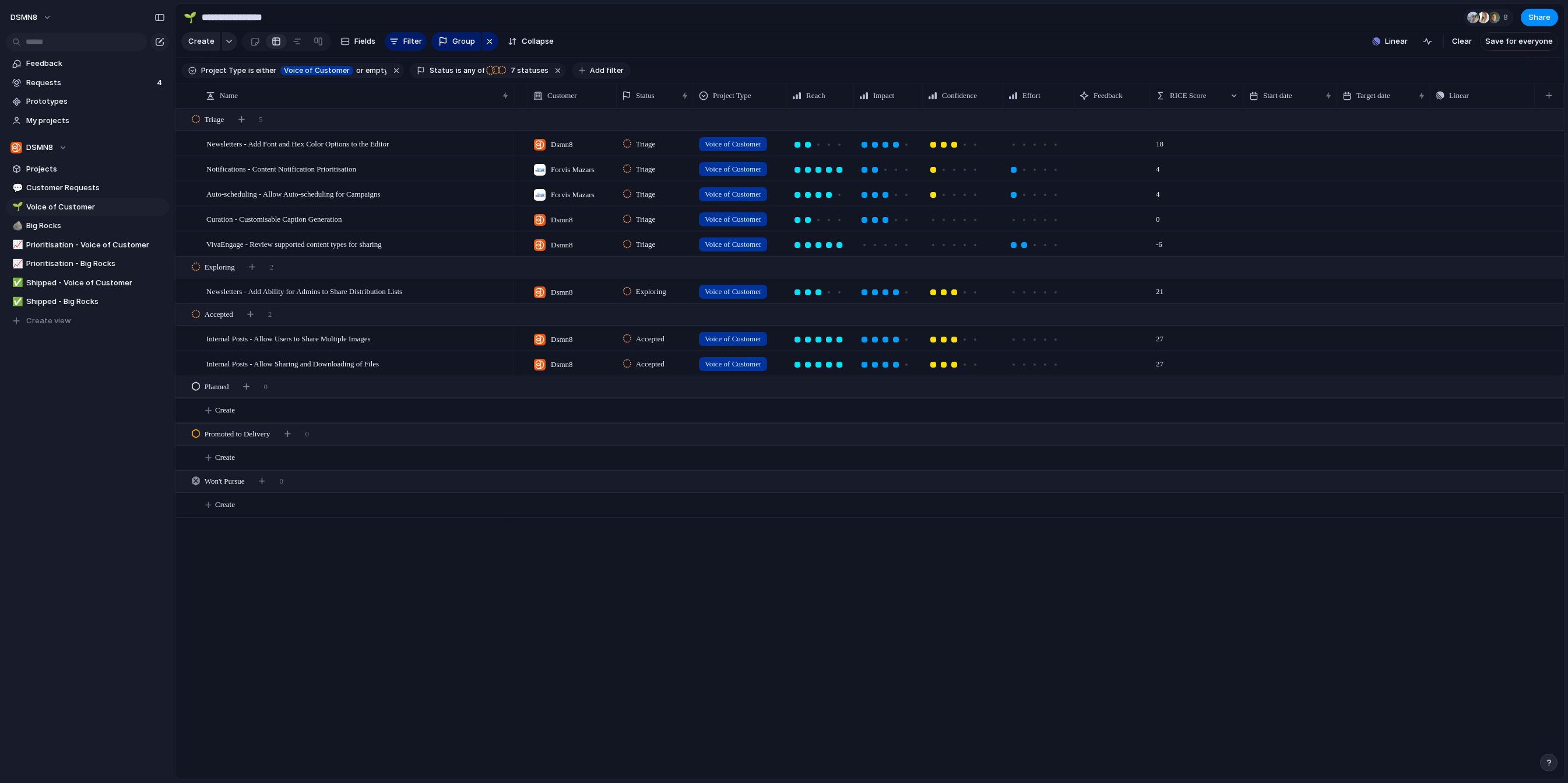
click at [590, 70] on span "Add filter" at bounding box center [607, 70] width 34 height 11
click at [646, 37] on div "Description Start date Team Customer Priority Design ready Theme Effort Owner I…" at bounding box center [784, 392] width 1568 height 783
click at [52, 228] on span "Big Rocks" at bounding box center [95, 226] width 139 height 12
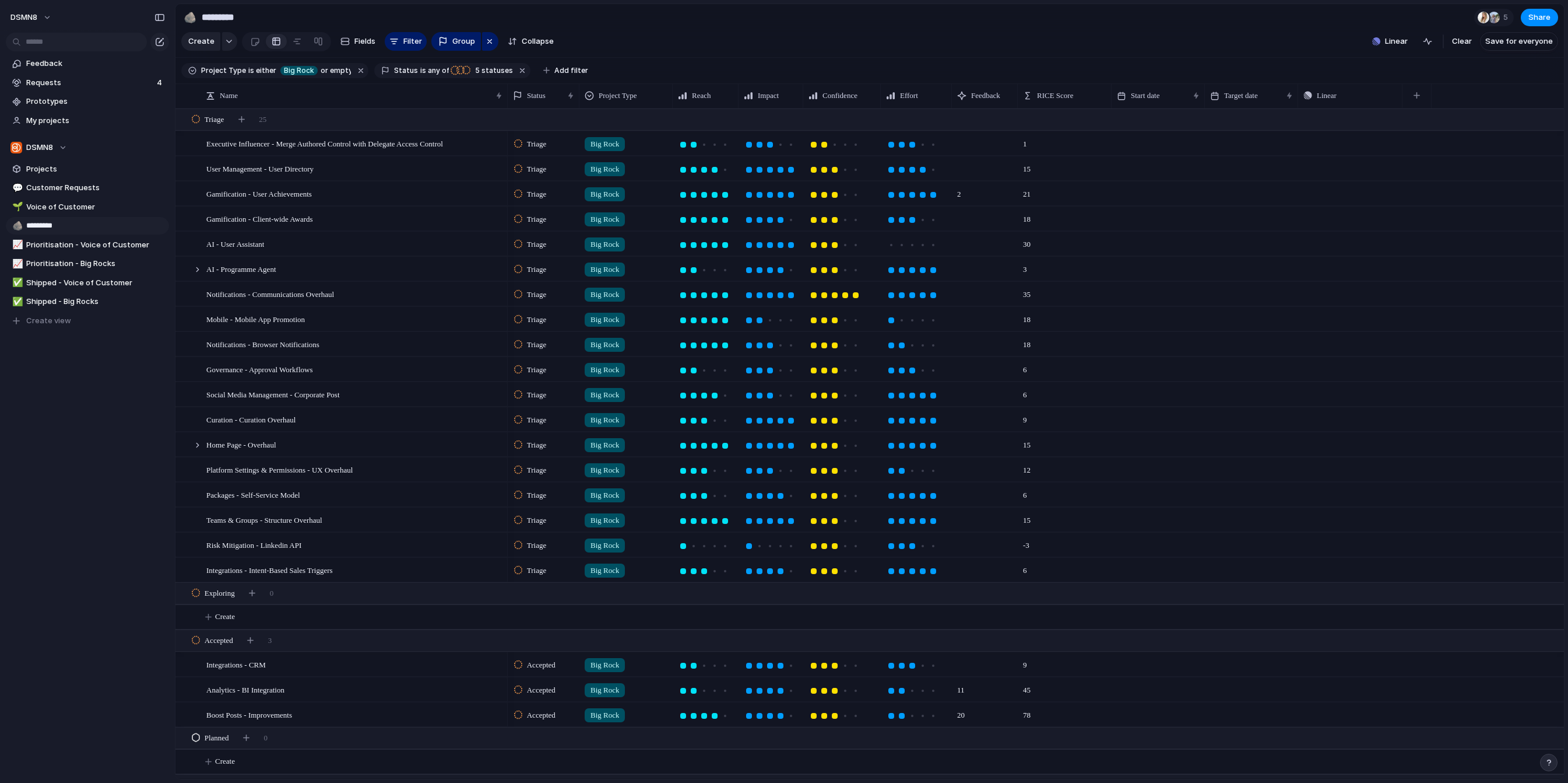
type input "*********"
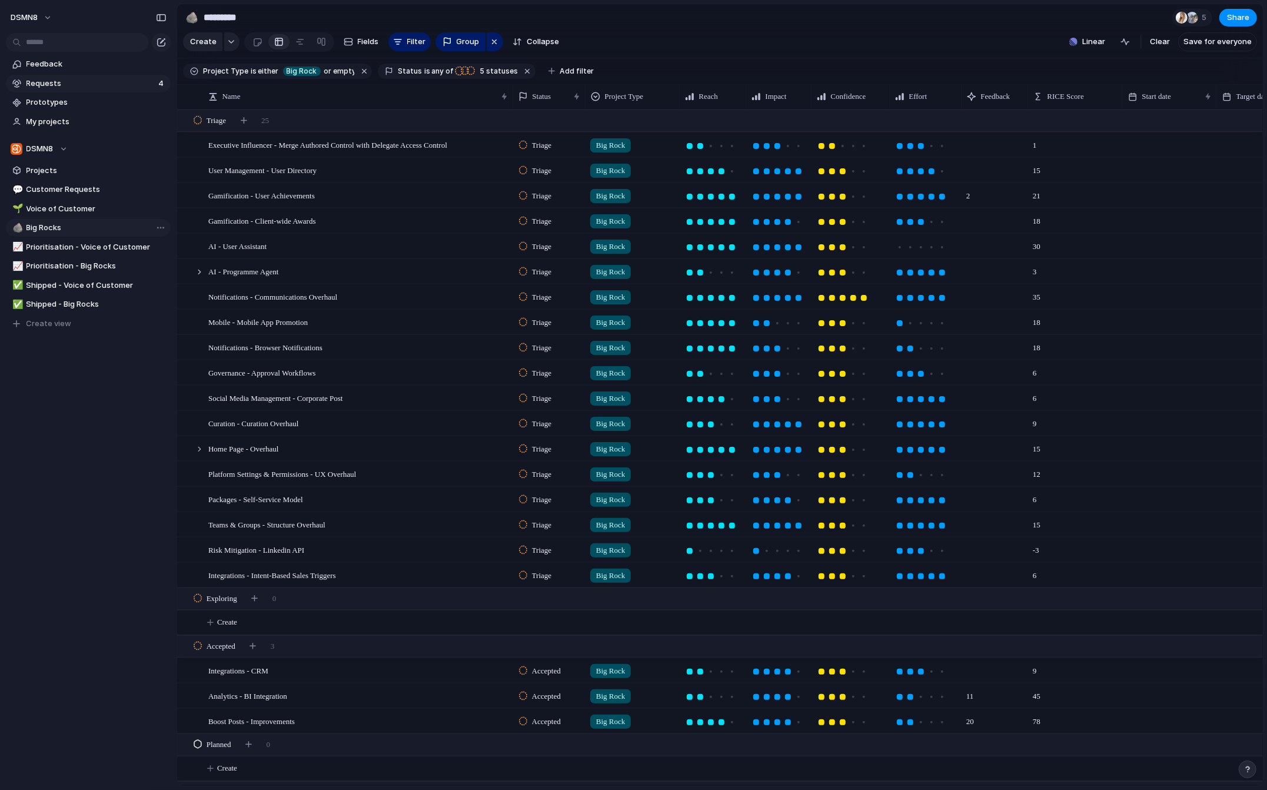
click at [89, 89] on link "Requests 4" at bounding box center [88, 84] width 165 height 18
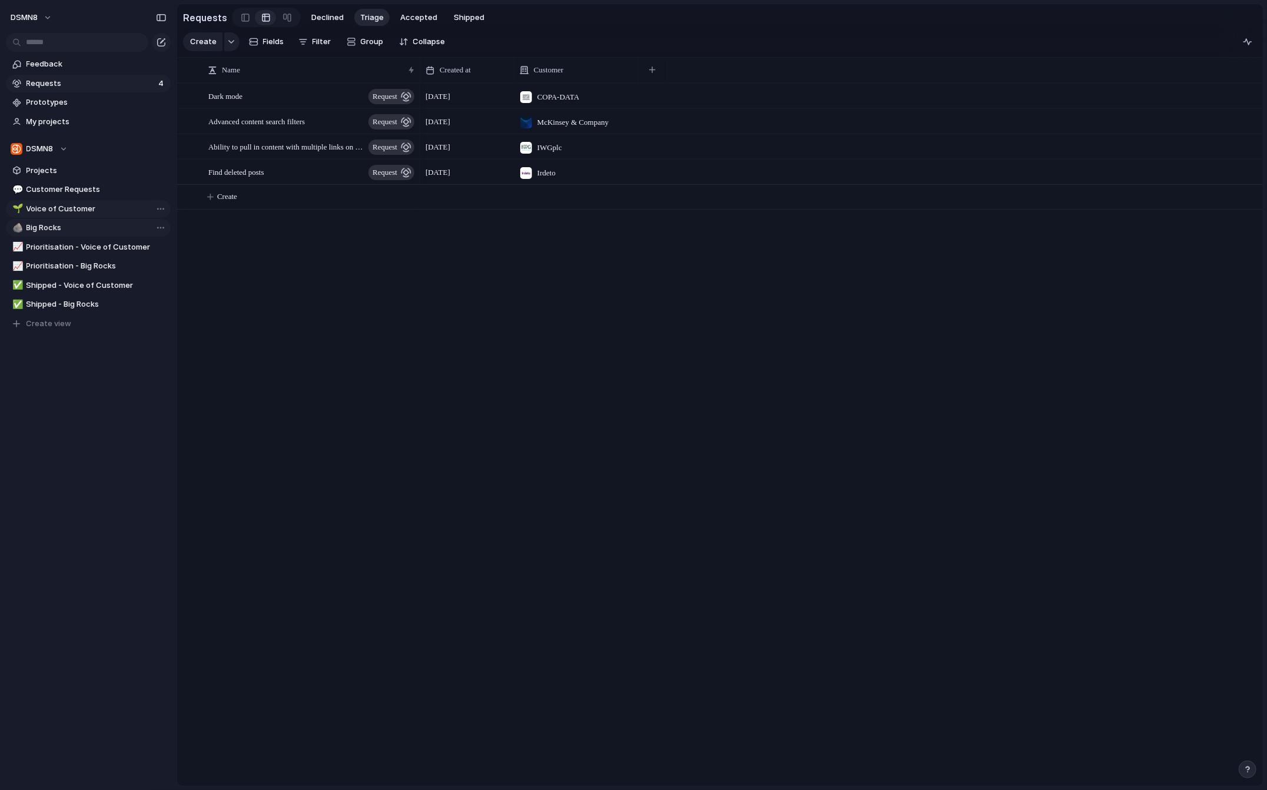
click at [94, 208] on span "Voice of Customer" at bounding box center [96, 209] width 140 height 12
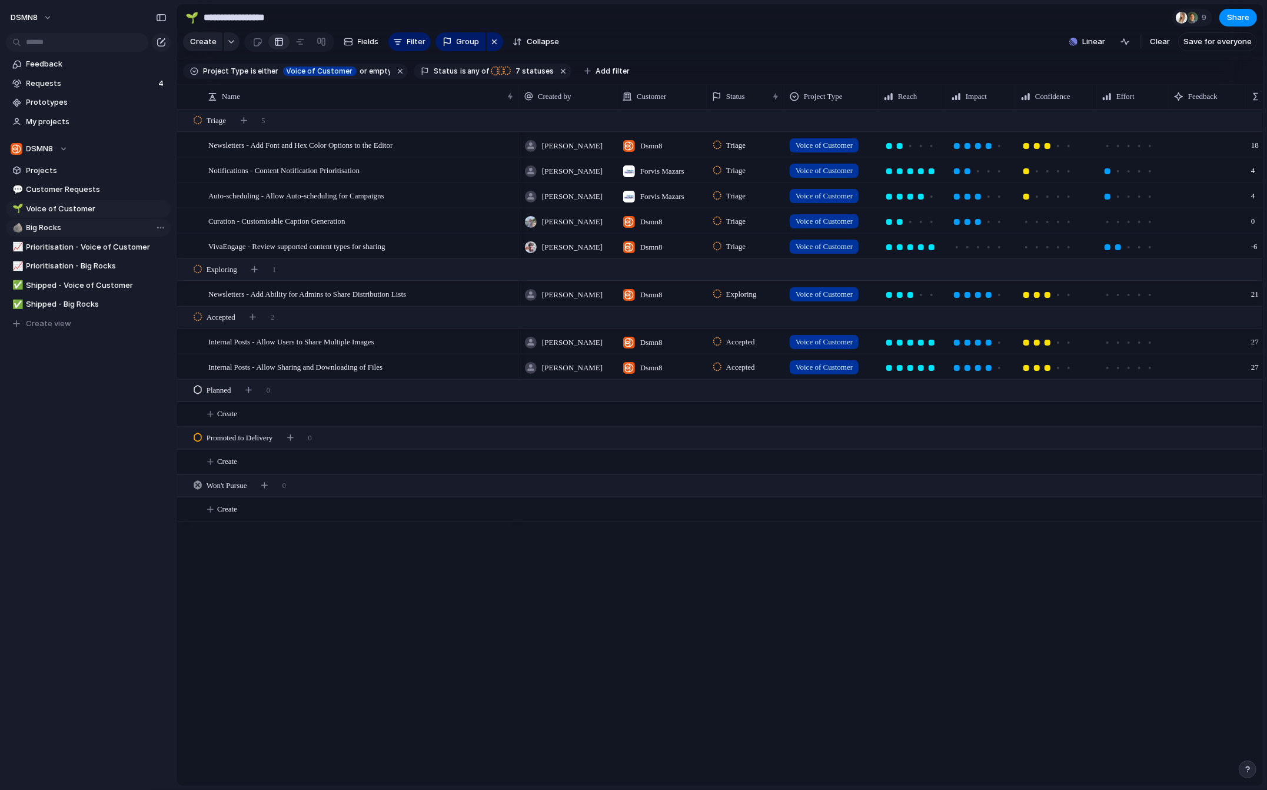
click at [84, 229] on span "Big Rocks" at bounding box center [96, 228] width 140 height 12
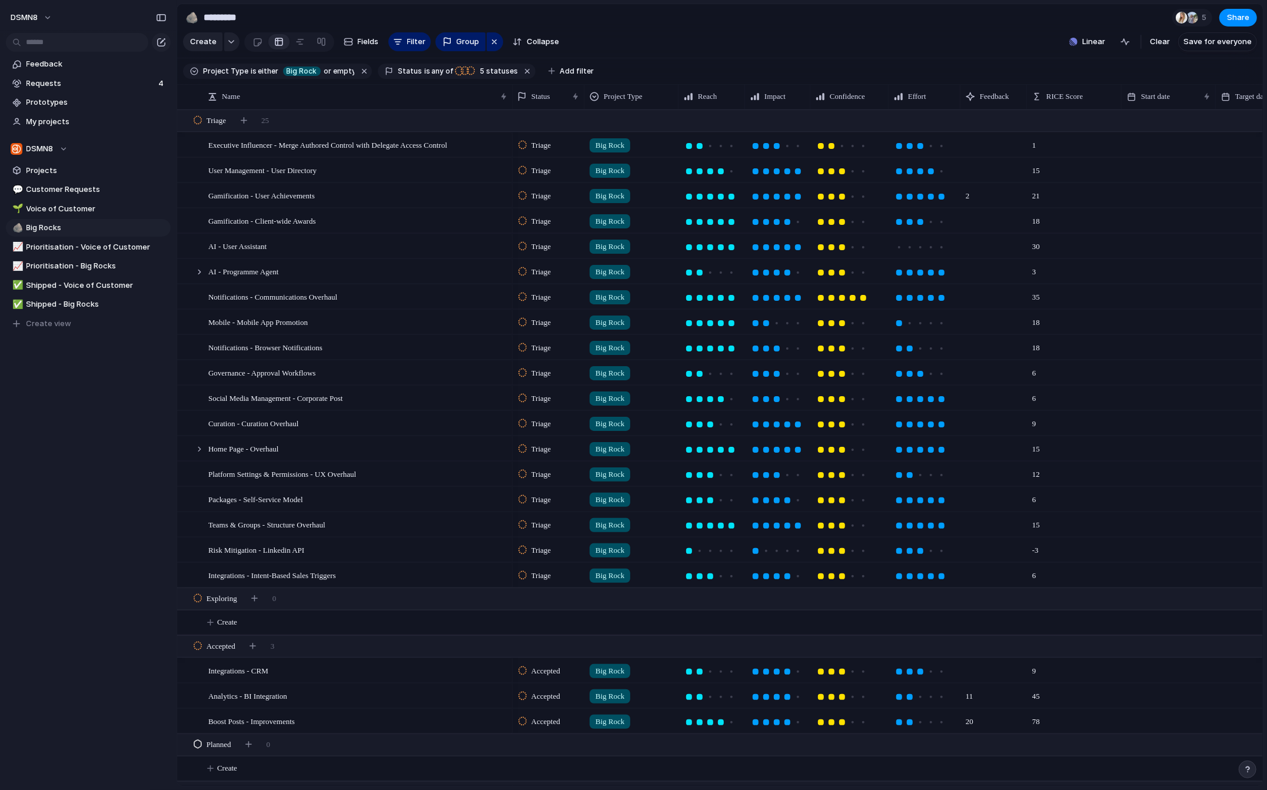
scroll to position [43, 0]
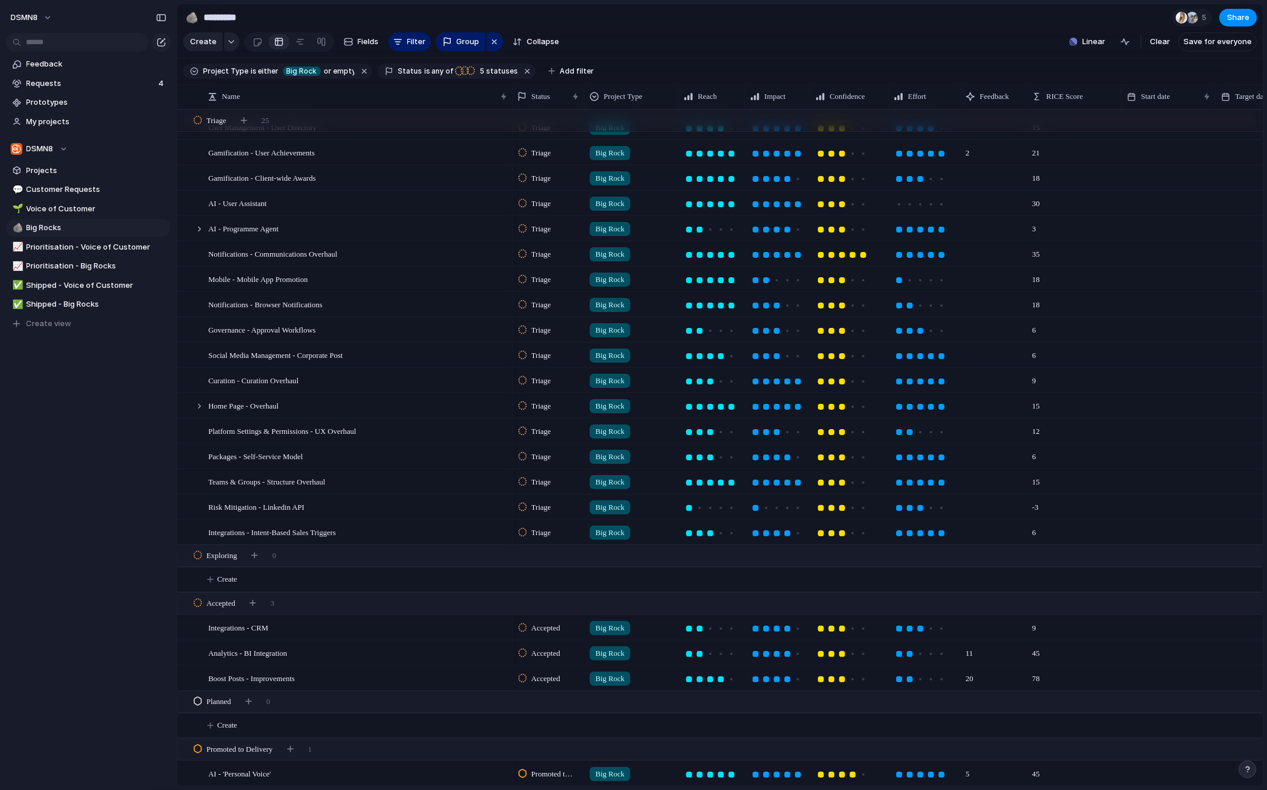
click at [824, 680] on div "20" at bounding box center [993, 675] width 65 height 18
click at [428, 680] on div "Boost Posts - Improvements" at bounding box center [358, 678] width 300 height 24
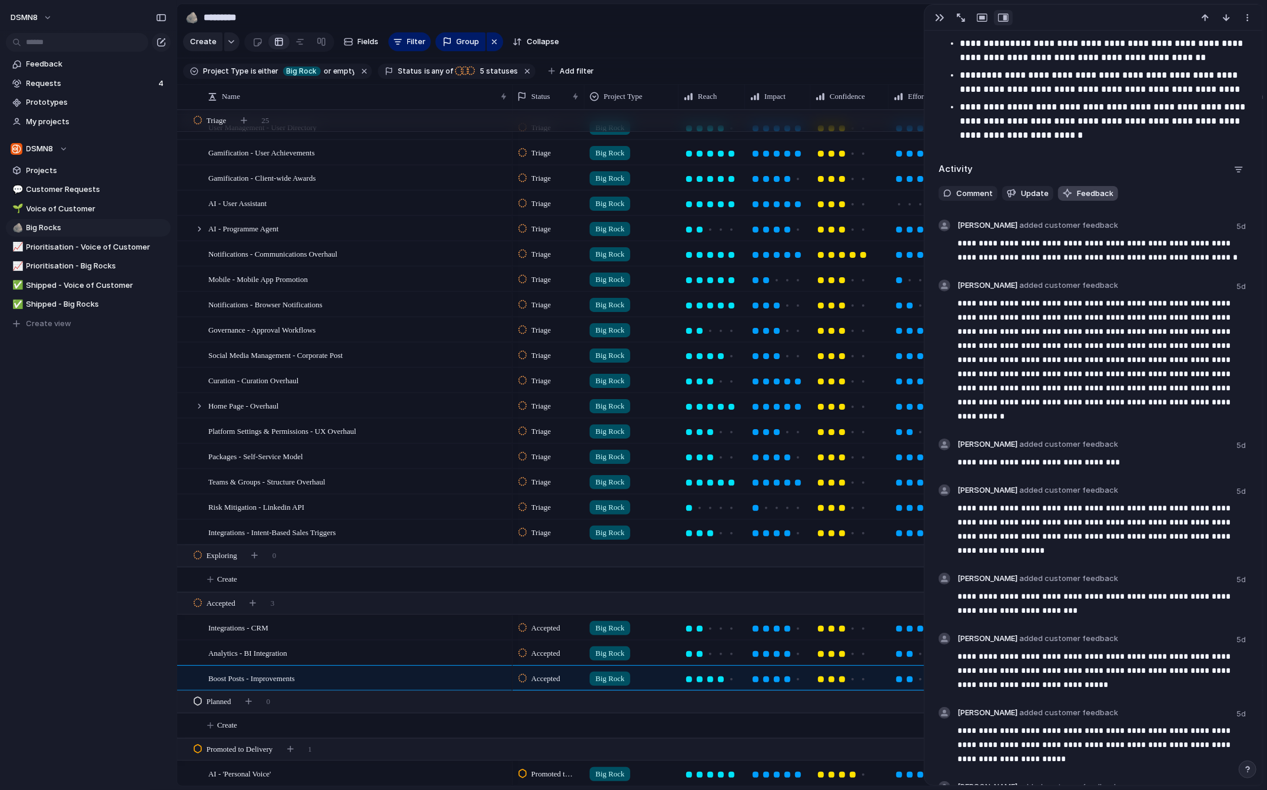
click at [824, 194] on span "Feedback" at bounding box center [1095, 194] width 36 height 12
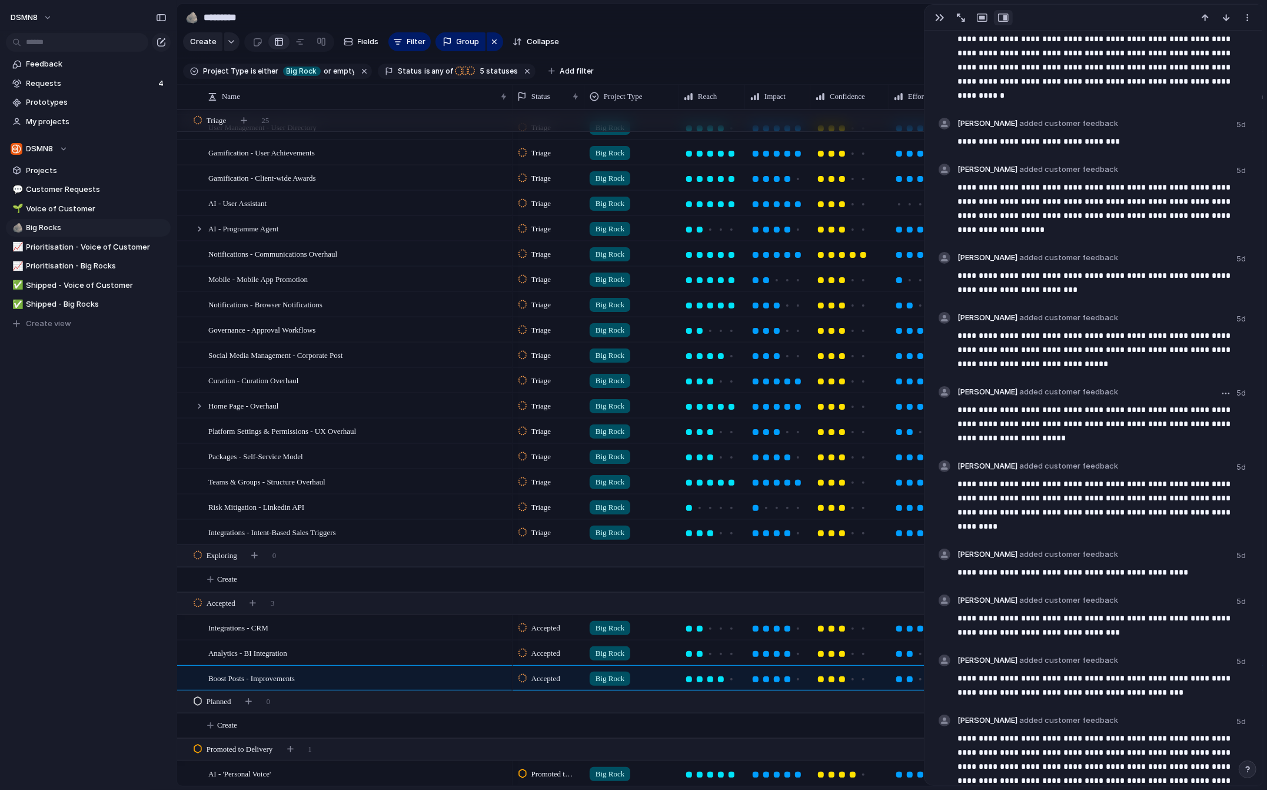
scroll to position [1655, 0]
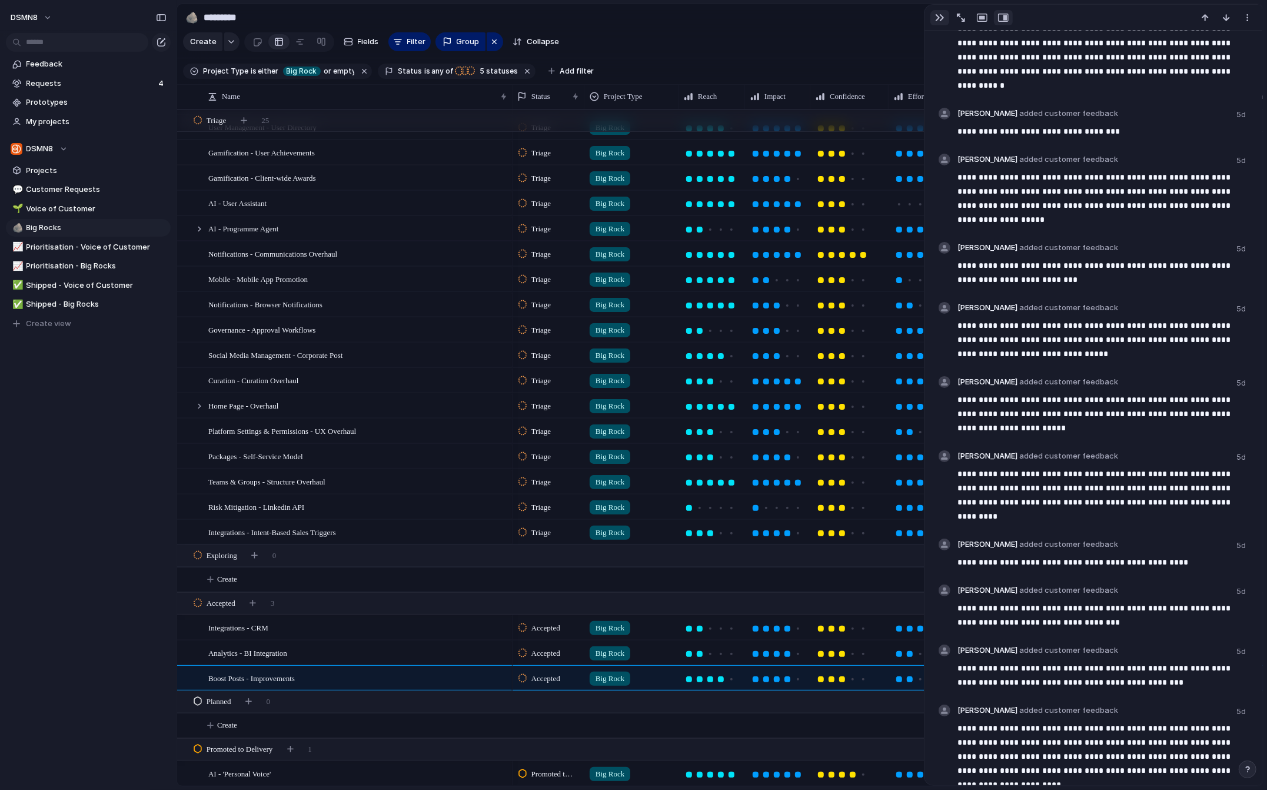
click at [824, 16] on div "button" at bounding box center [939, 17] width 9 height 9
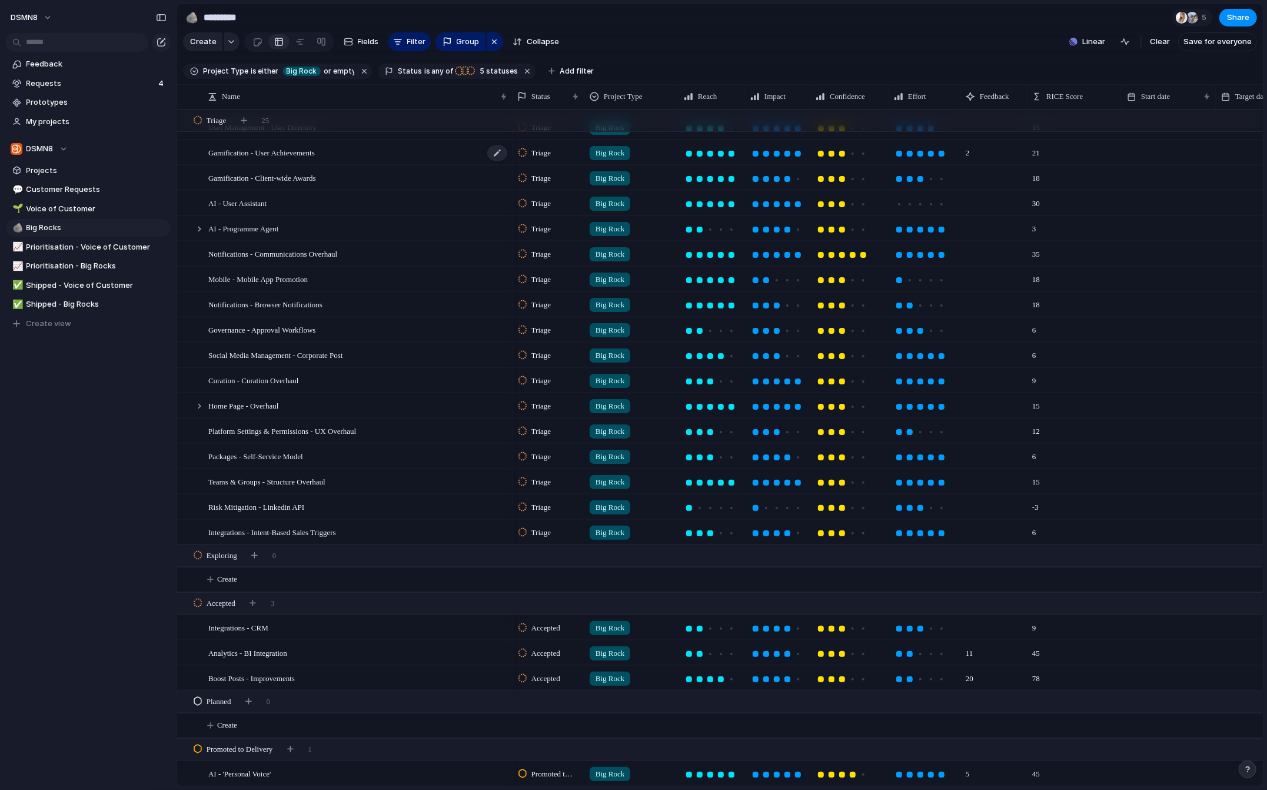
click at [337, 154] on div "Gamification - User Achievements" at bounding box center [358, 153] width 300 height 24
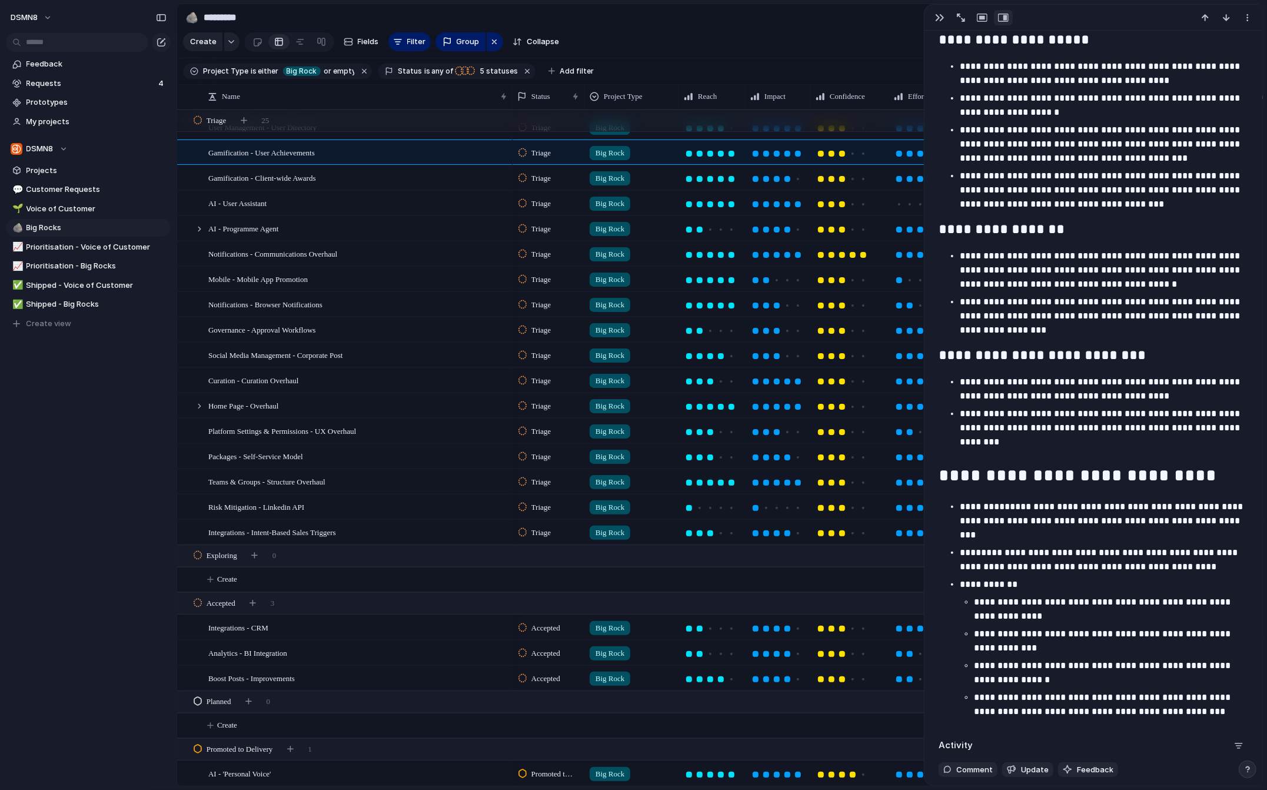
scroll to position [504, 0]
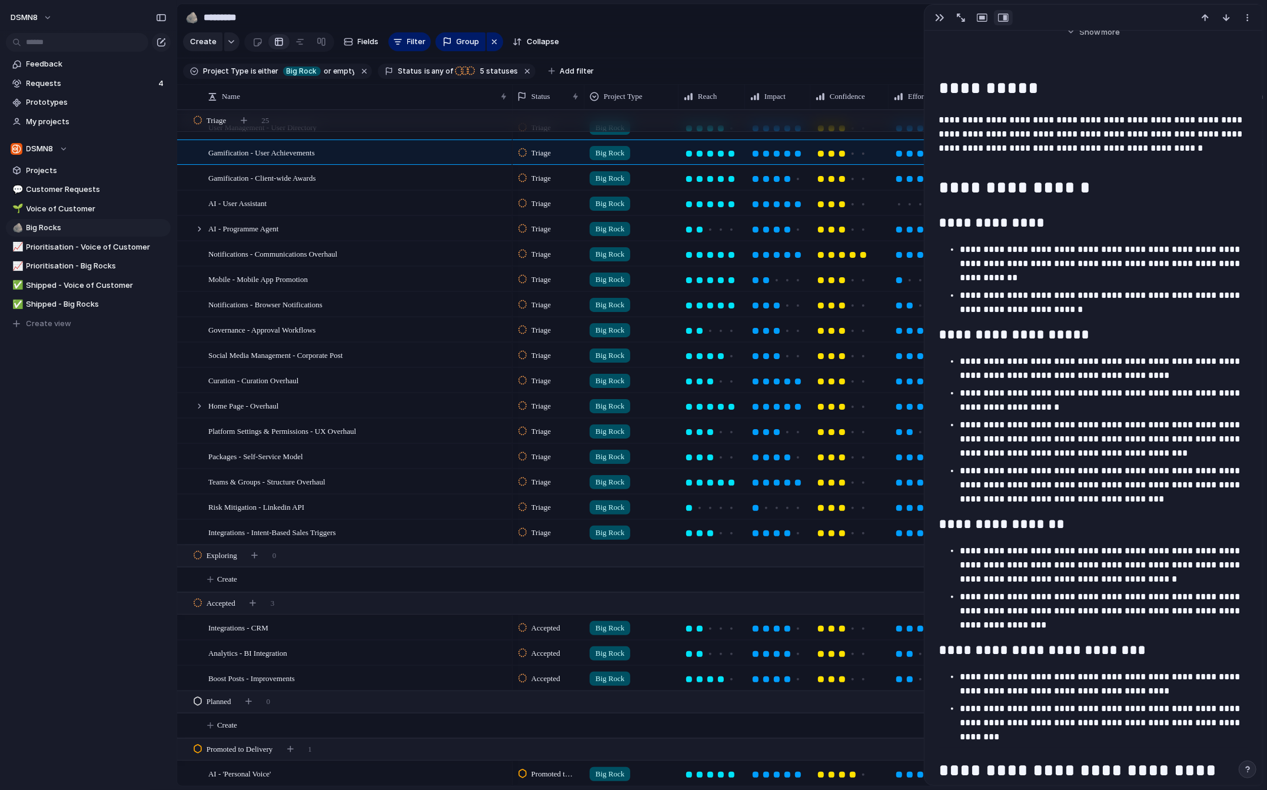
click at [824, 26] on section "🪨 ********* 5 Share" at bounding box center [720, 17] width 1086 height 26
click at [824, 16] on div "button" at bounding box center [939, 17] width 9 height 9
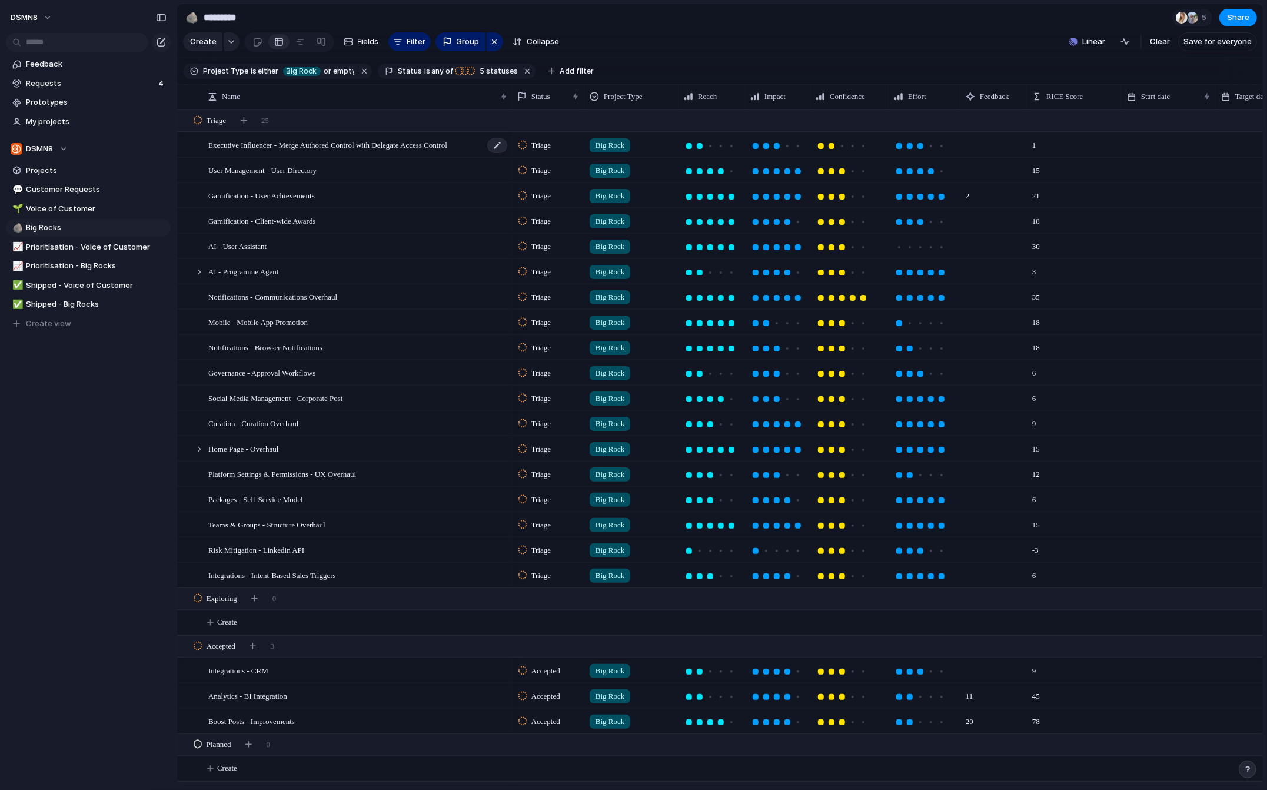
click at [337, 144] on span "Executive Influencer - Merge Authored Control with Delegate Access Control" at bounding box center [327, 145] width 239 height 14
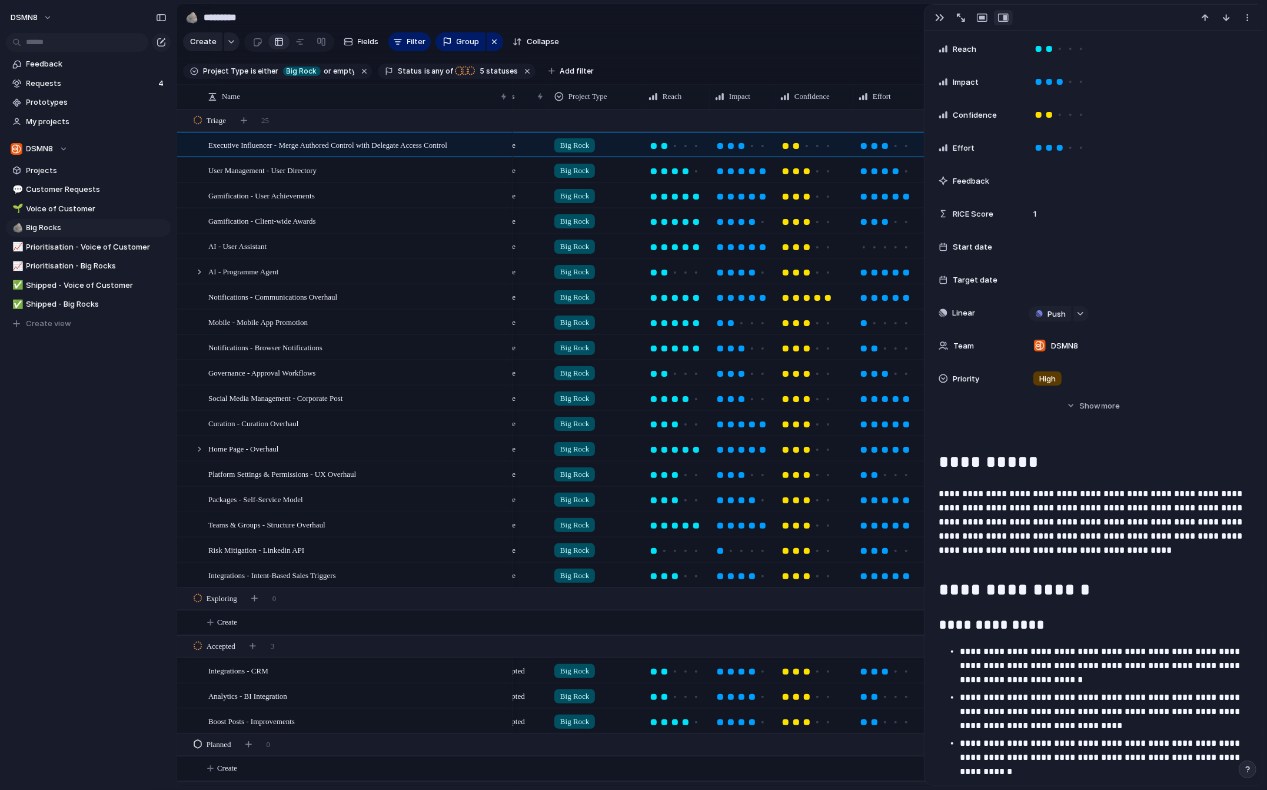
scroll to position [0, 45]
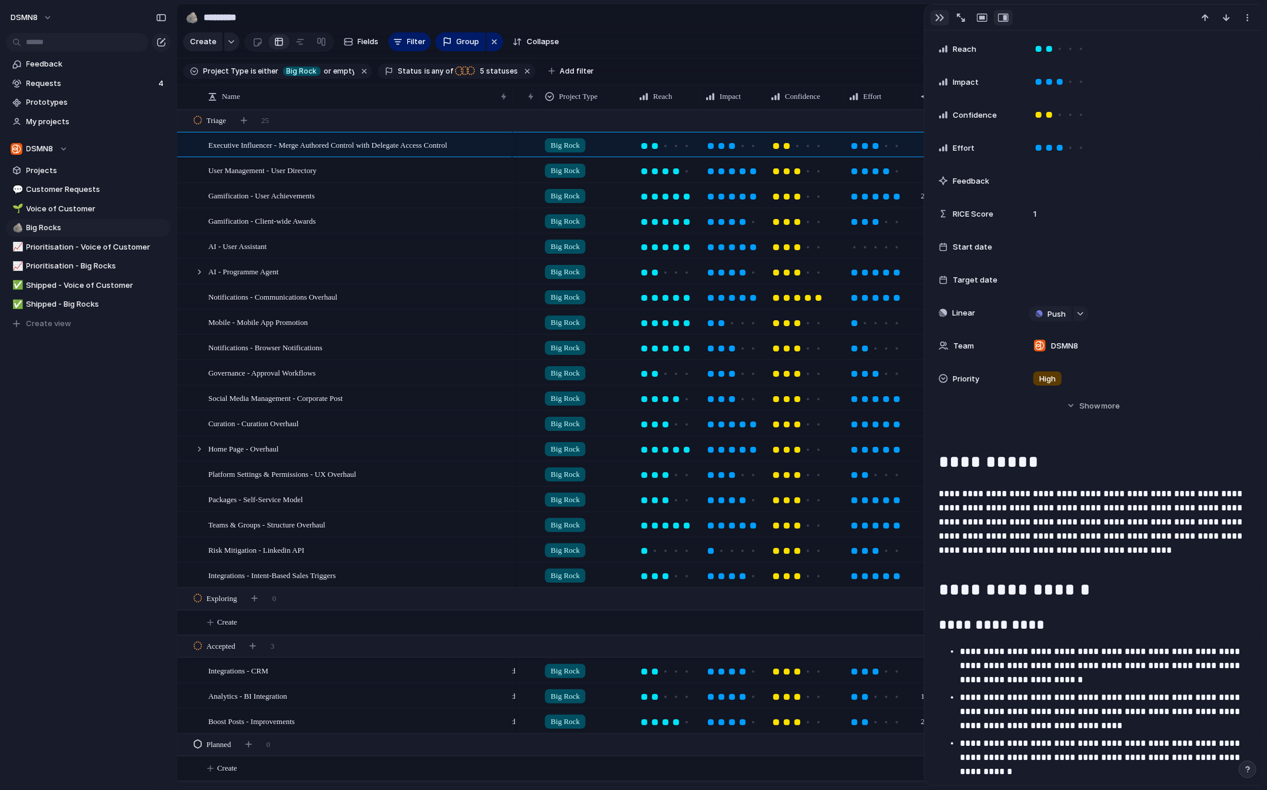
click at [824, 18] on div "button" at bounding box center [939, 17] width 9 height 9
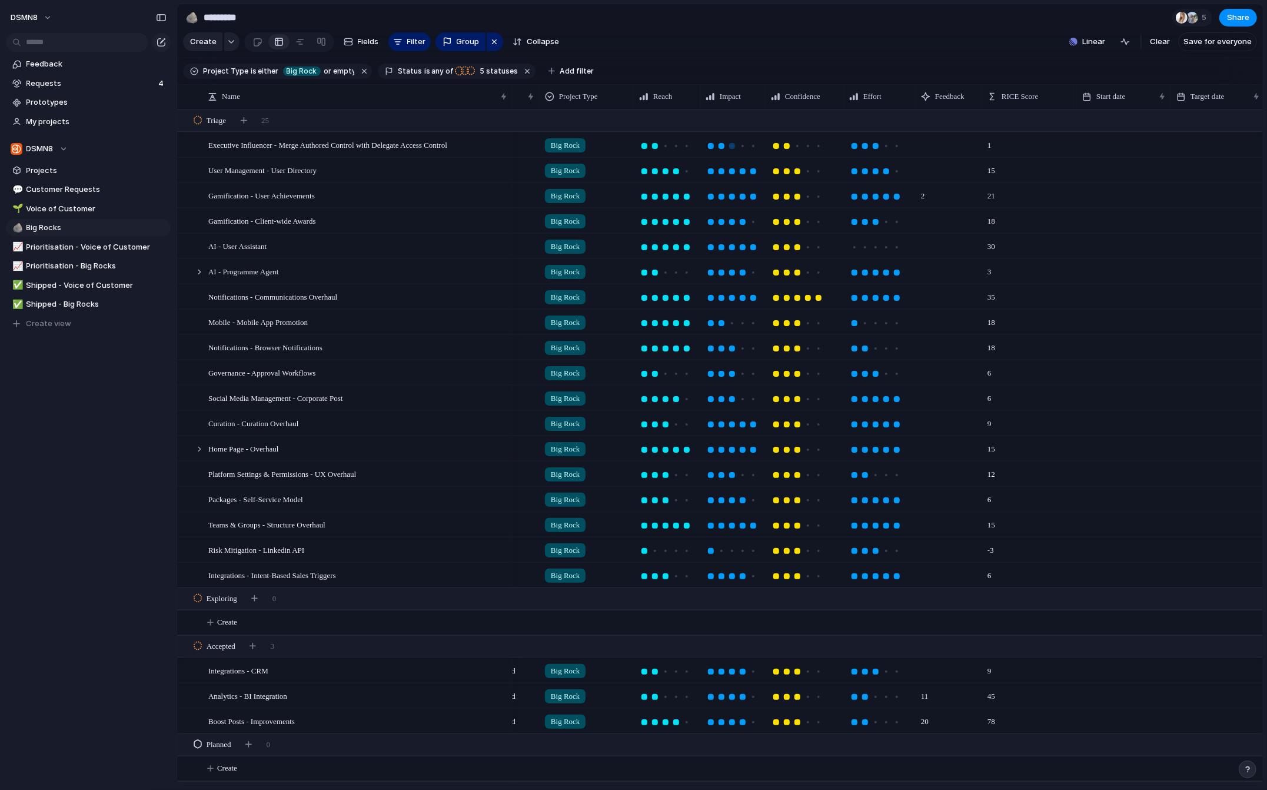
click at [724, 147] on div at bounding box center [721, 146] width 11 height 11
click at [351, 172] on div "User Management - User Directory" at bounding box center [358, 170] width 300 height 24
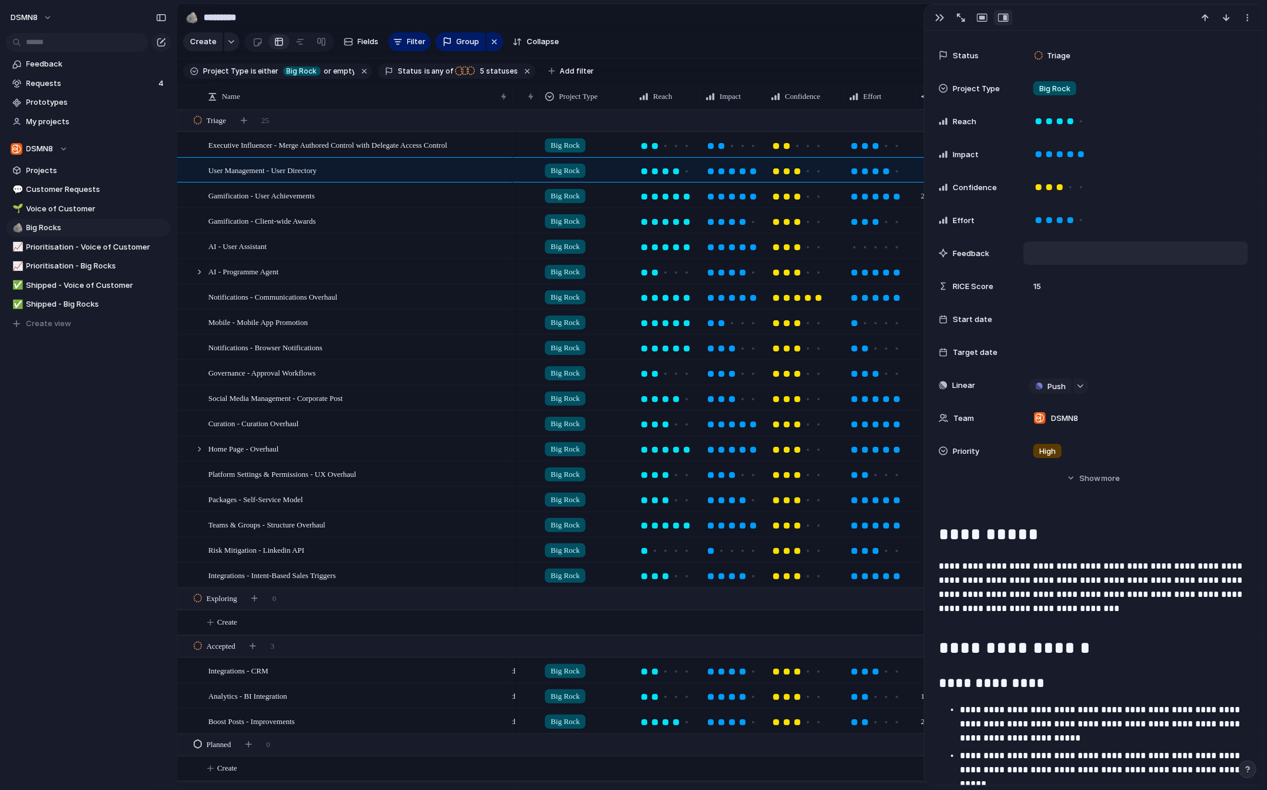
scroll to position [61, 0]
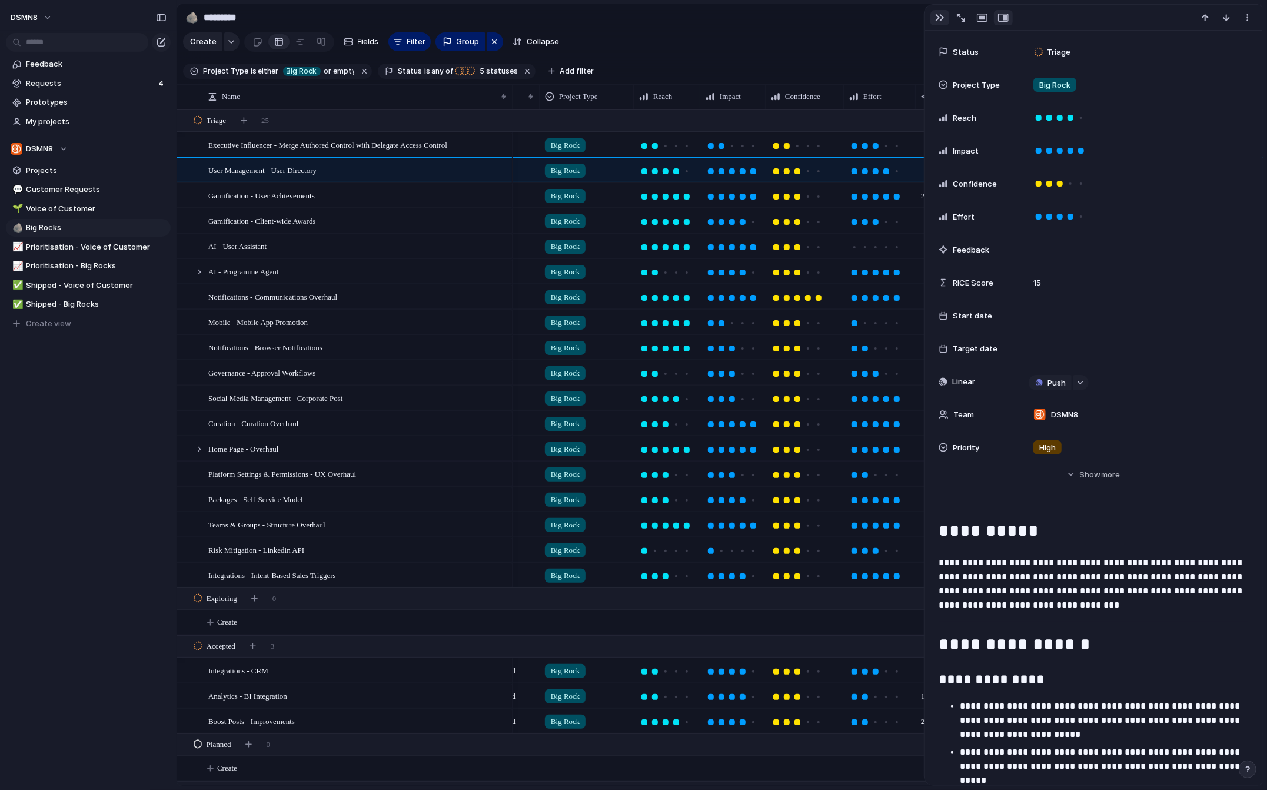
click at [824, 14] on div "button" at bounding box center [939, 17] width 9 height 9
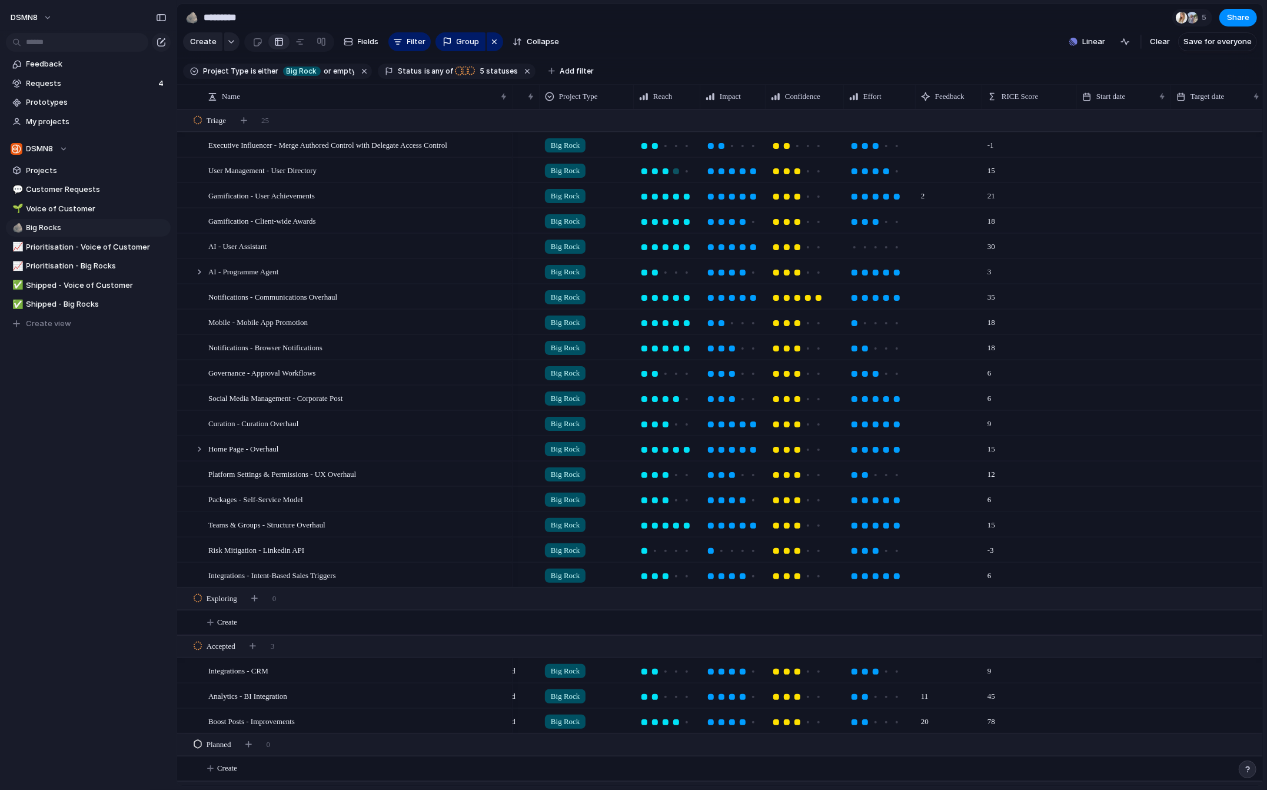
click at [666, 171] on div at bounding box center [666, 171] width 6 height 6
click at [817, 171] on div at bounding box center [819, 171] width 6 height 6
click at [411, 201] on div "Gamification - User Achievements" at bounding box center [358, 196] width 300 height 24
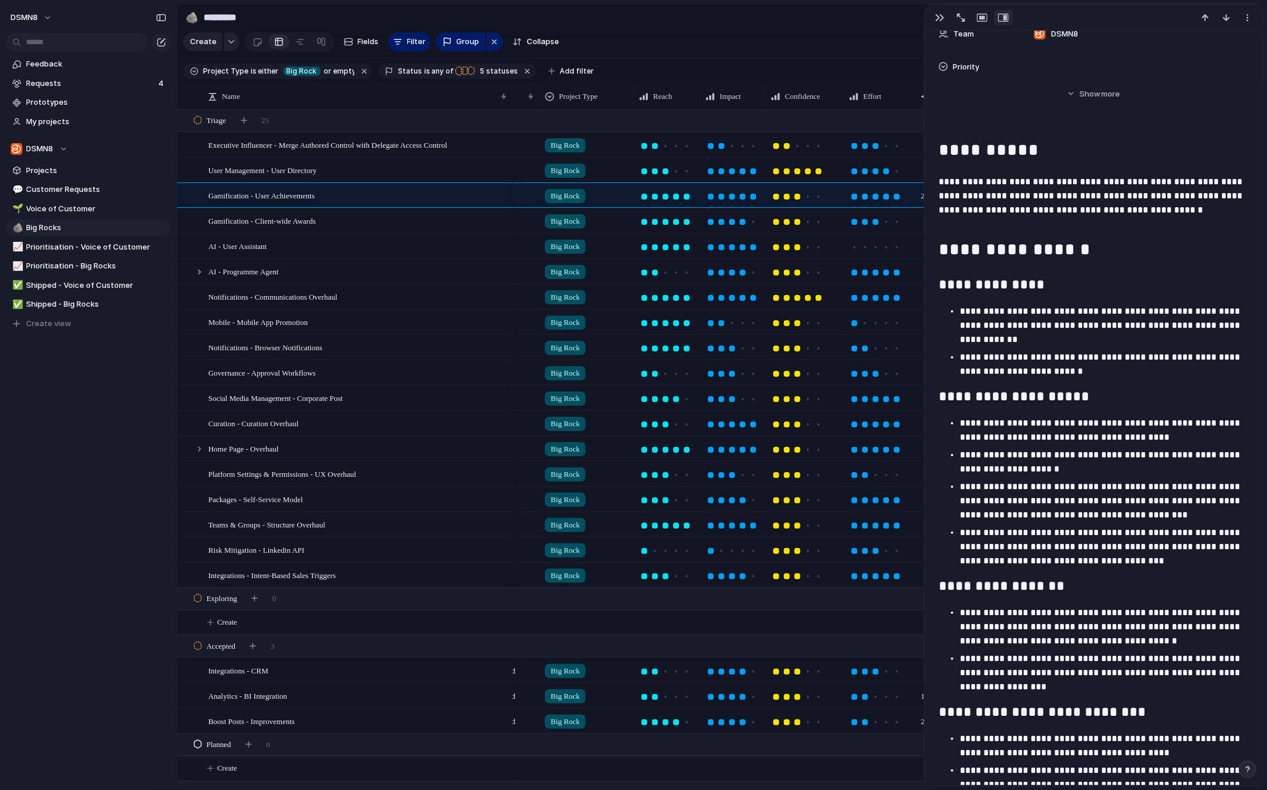
scroll to position [448, 0]
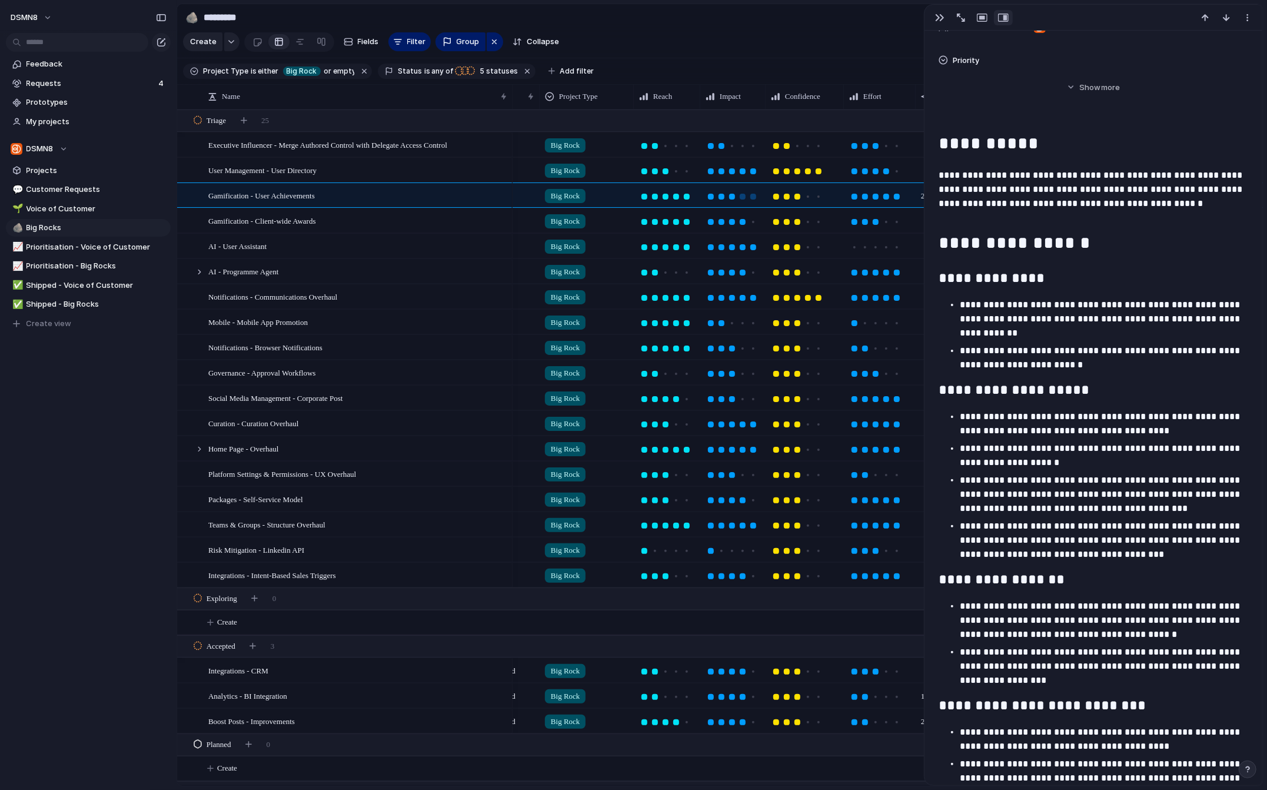
click at [732, 195] on div at bounding box center [732, 197] width 6 height 6
click at [336, 222] on div "Gamification - Client-wide Awards" at bounding box center [358, 221] width 300 height 24
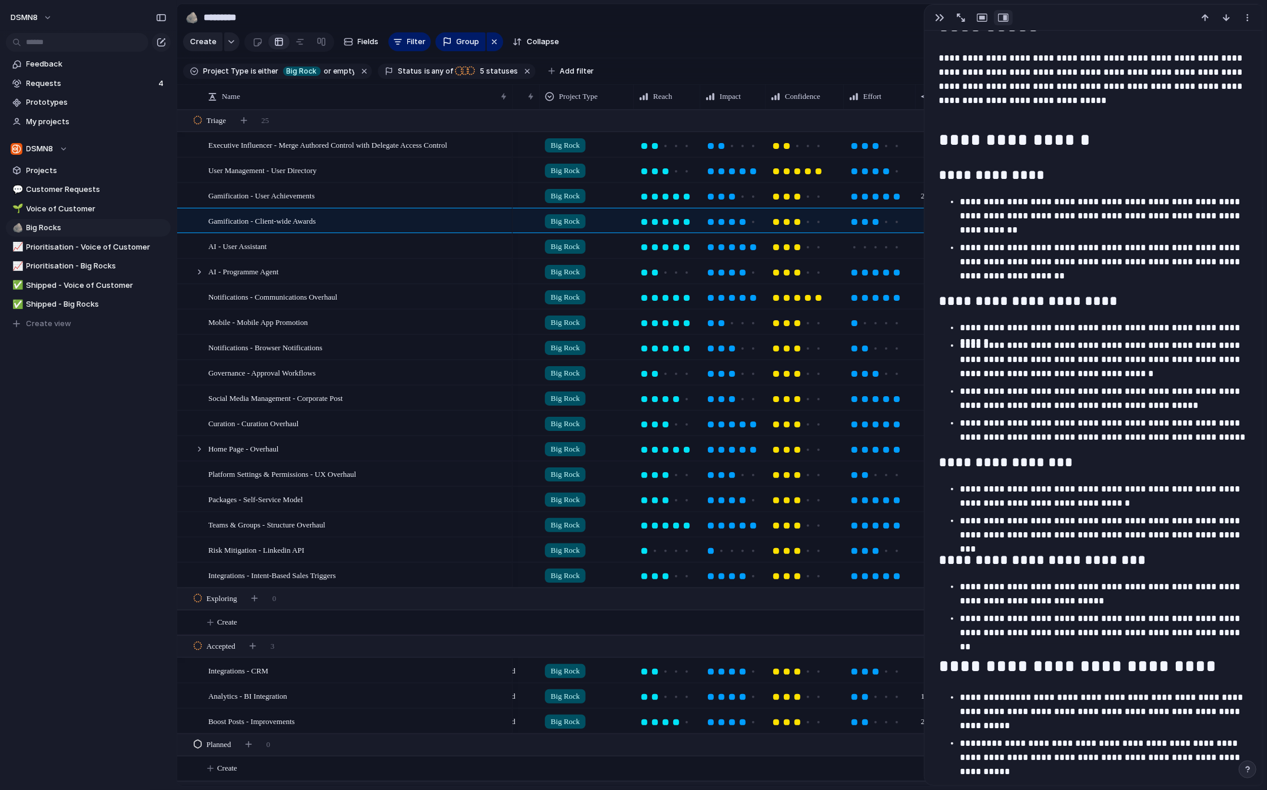
scroll to position [563, 0]
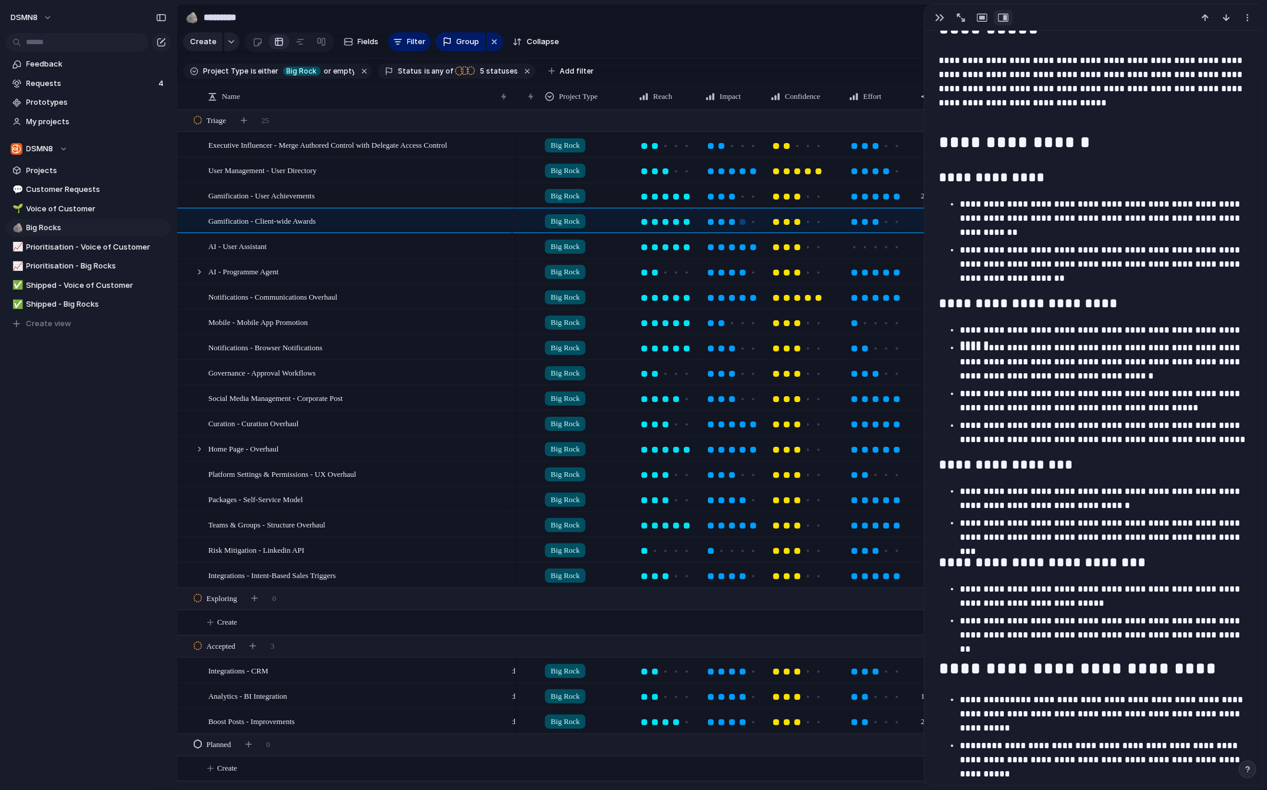
click at [732, 221] on div at bounding box center [732, 222] width 6 height 6
click at [675, 219] on div at bounding box center [676, 222] width 6 height 6
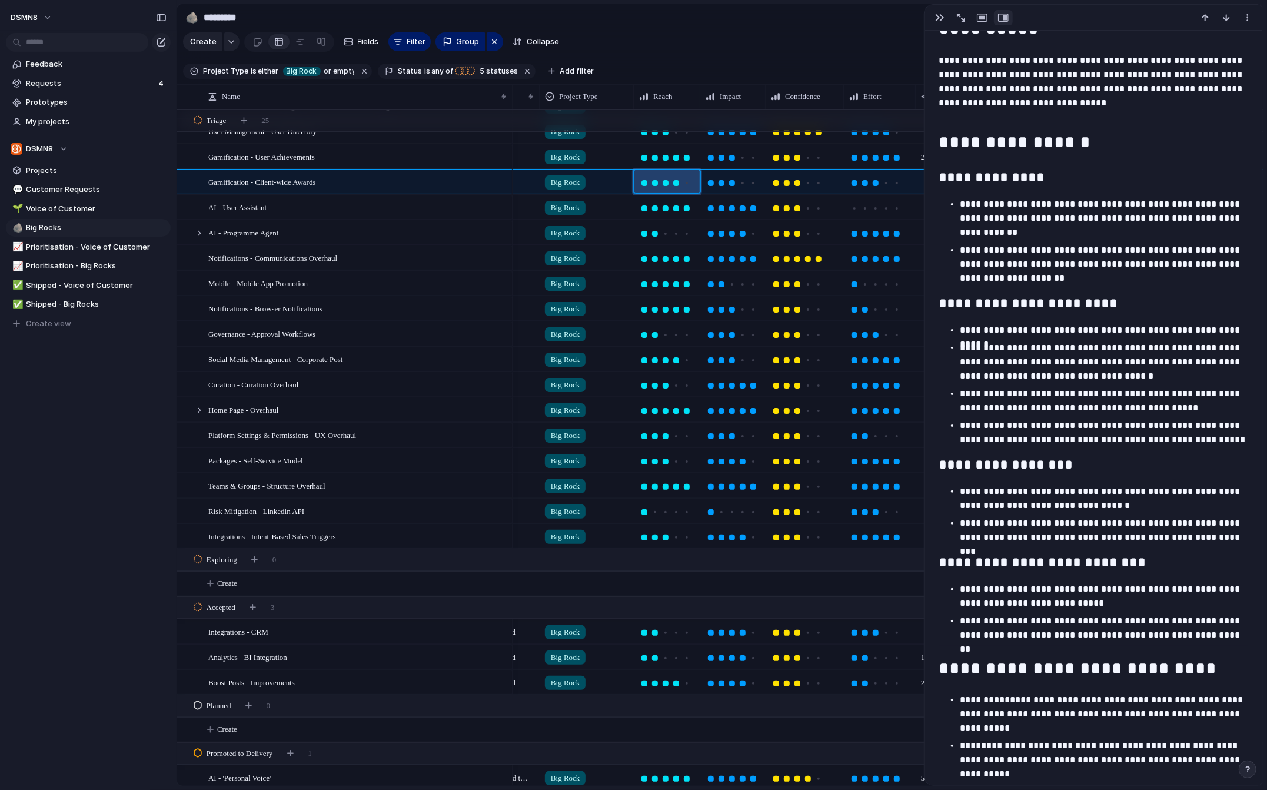
scroll to position [43, 0]
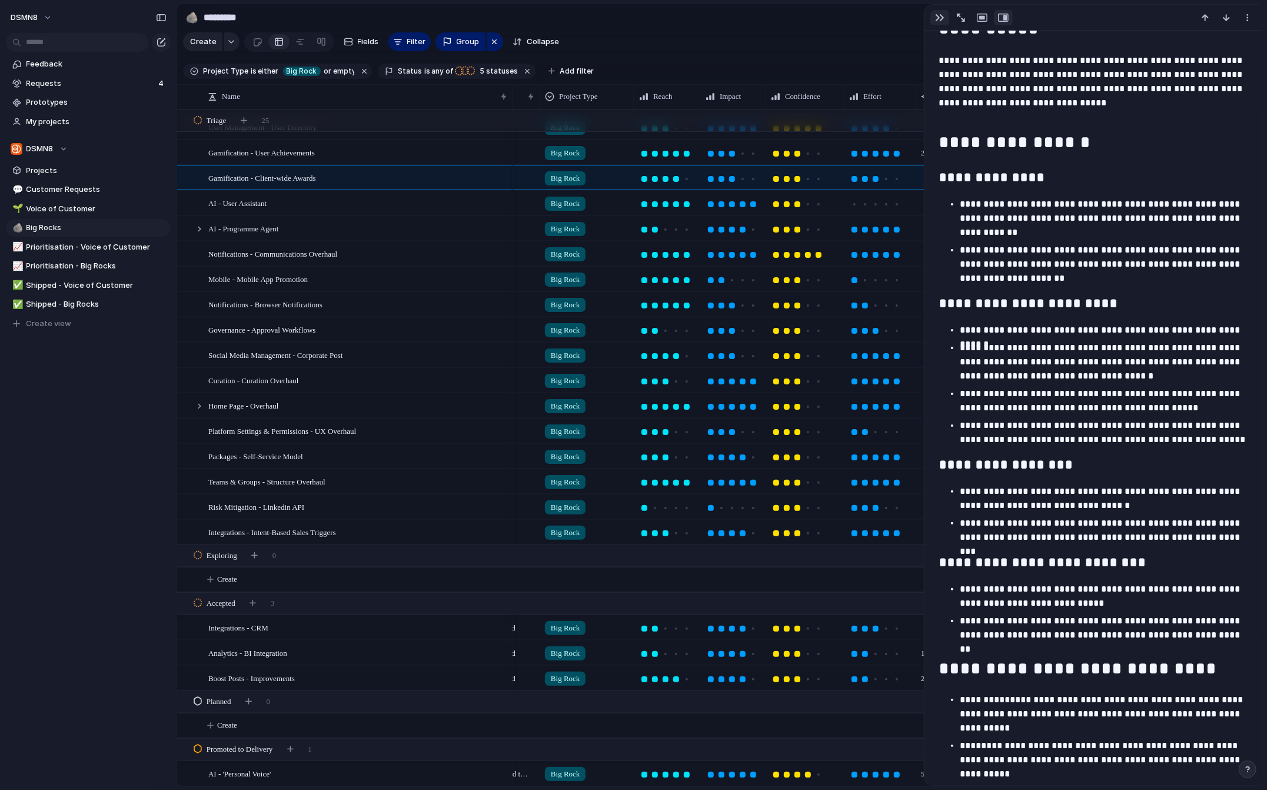
click at [824, 19] on div "button" at bounding box center [939, 17] width 9 height 9
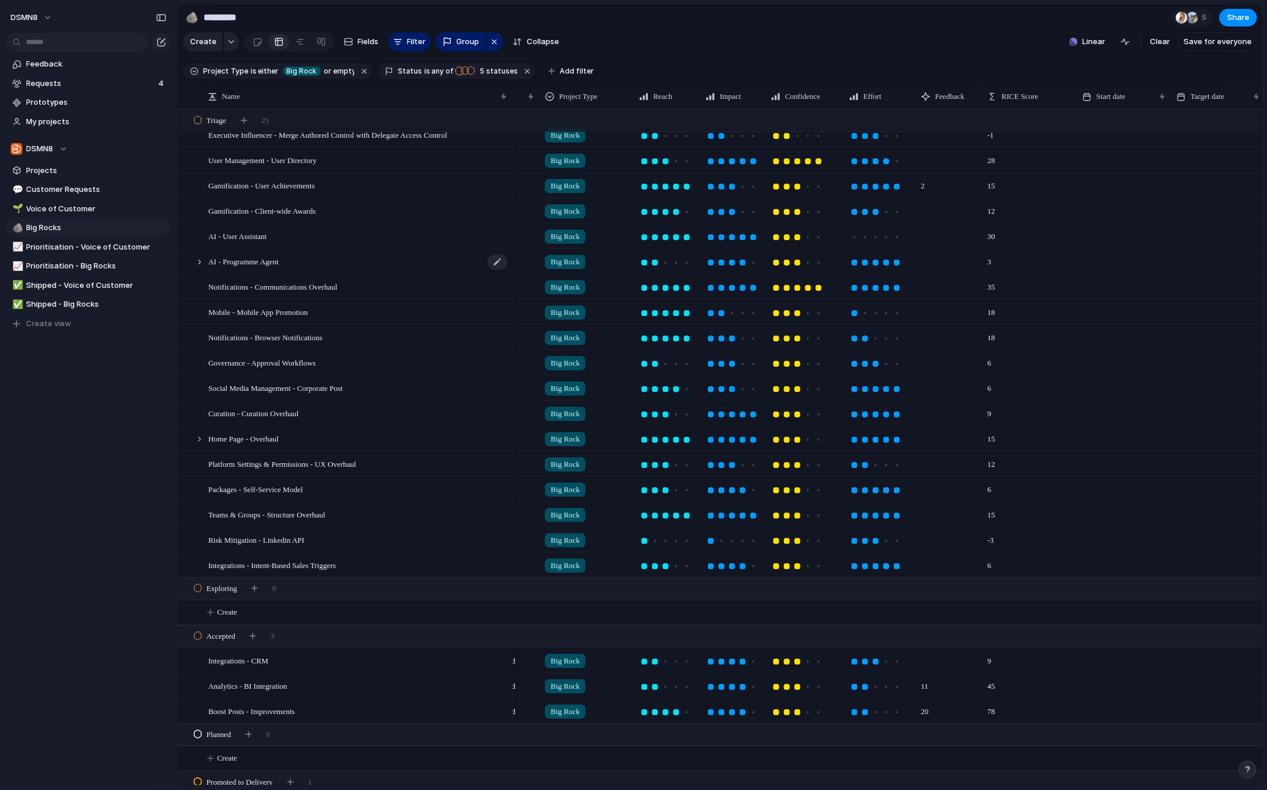
scroll to position [6, 0]
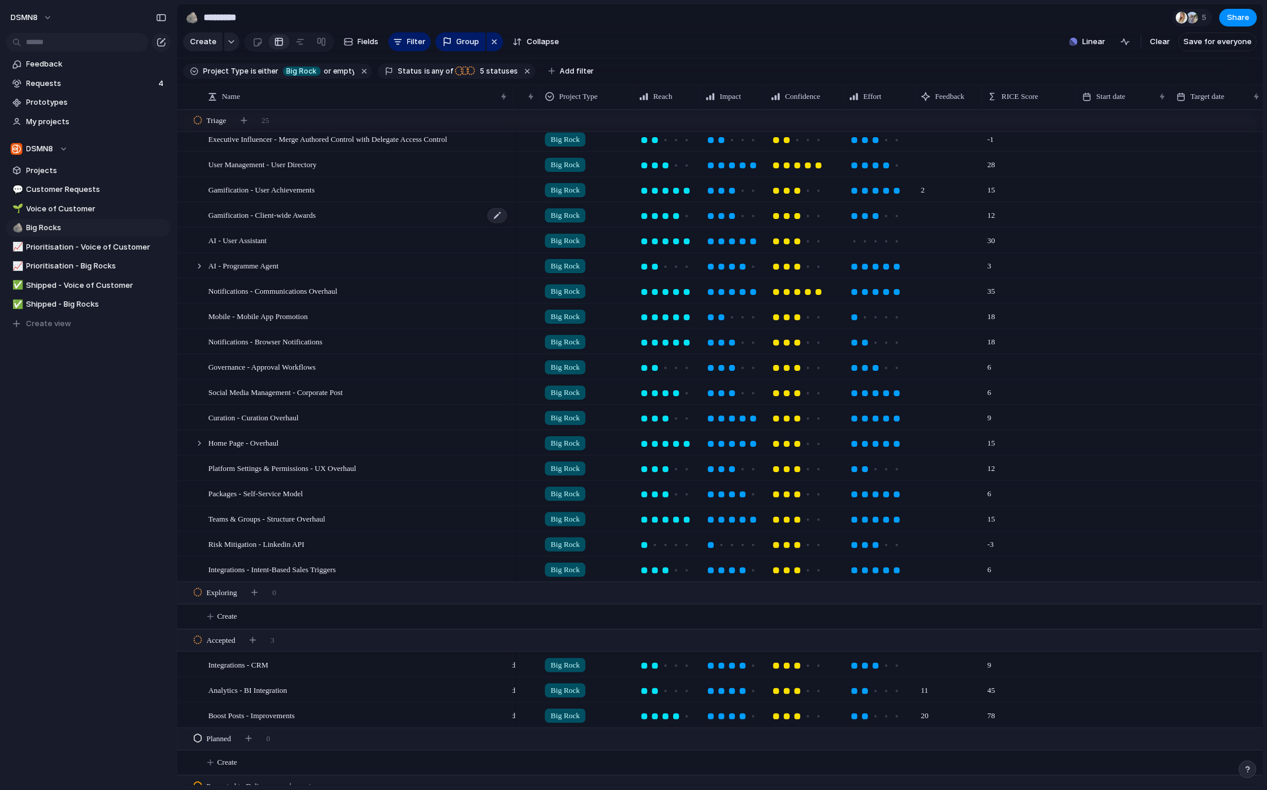
click at [350, 214] on div "Gamification - Client-wide Awards" at bounding box center [358, 215] width 300 height 24
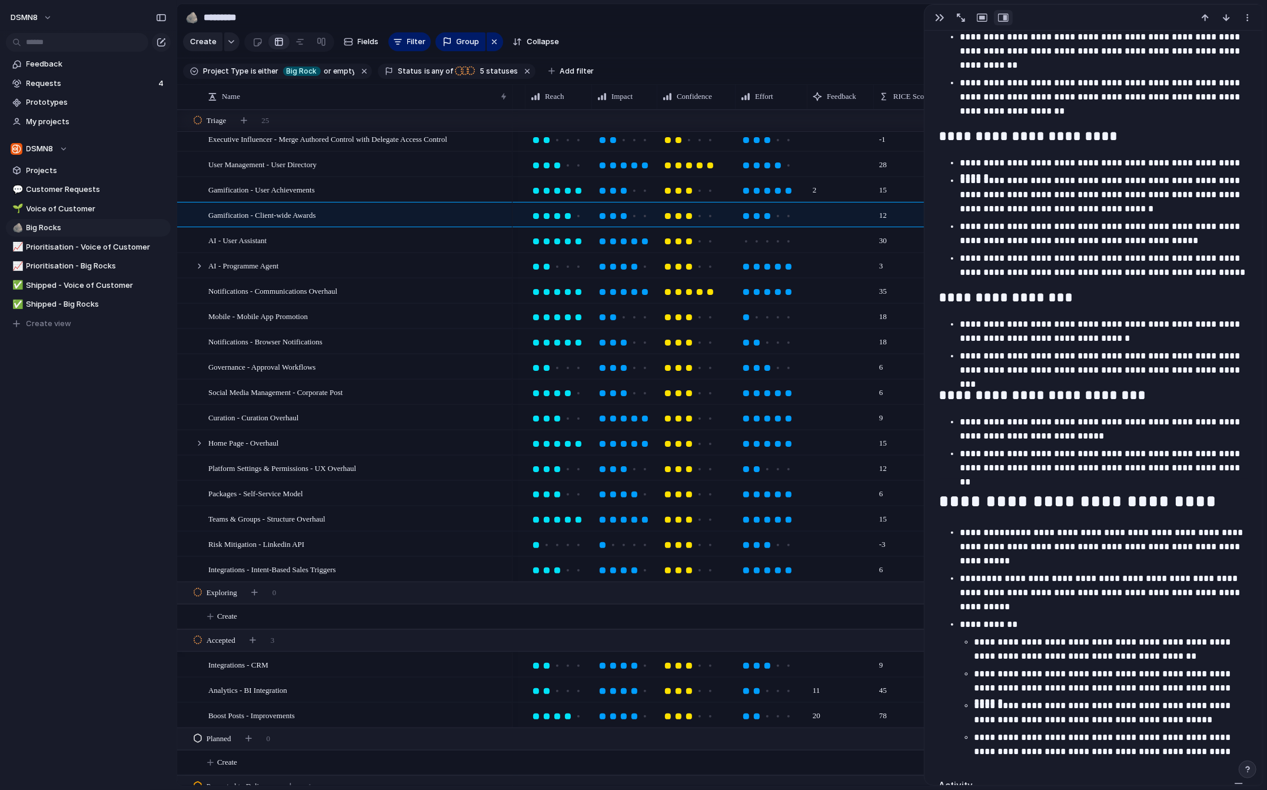
scroll to position [0, 166]
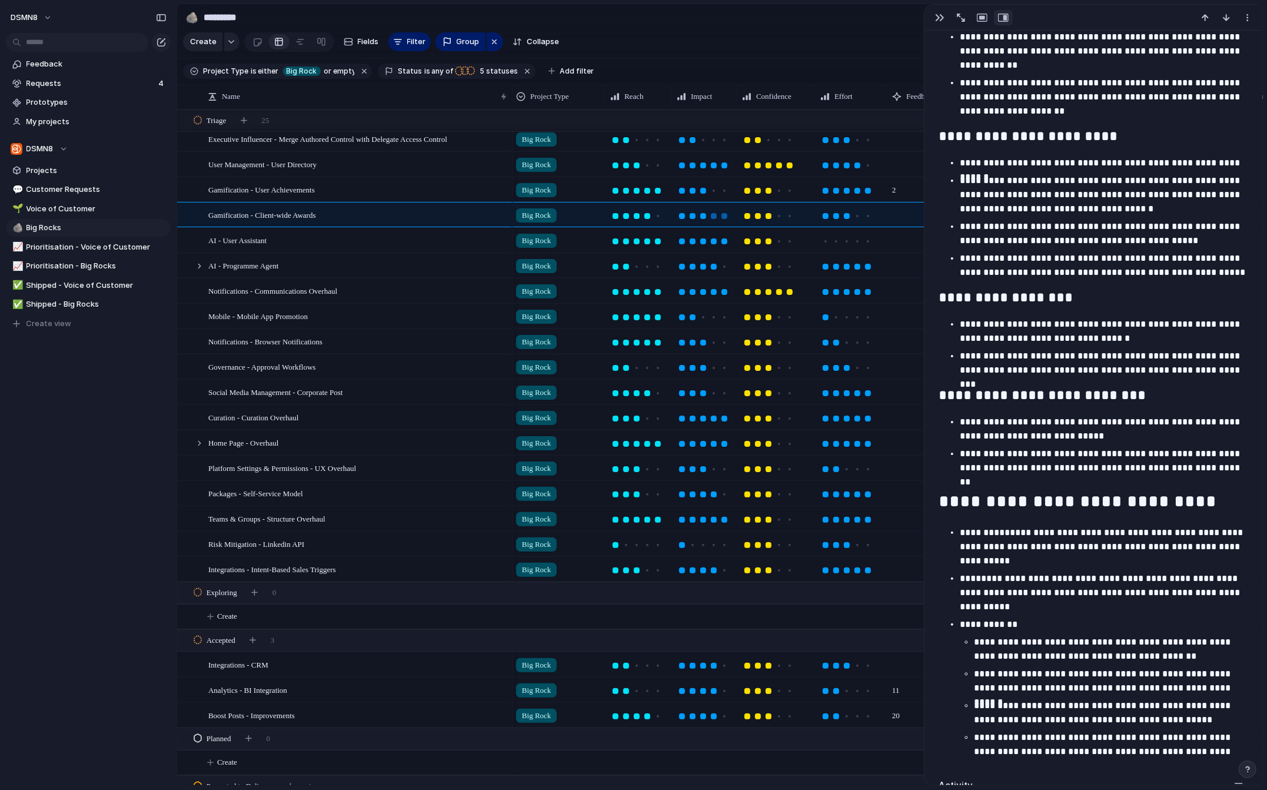
click at [722, 216] on div at bounding box center [725, 216] width 6 height 6
click at [778, 214] on div at bounding box center [779, 216] width 6 height 6
click at [420, 240] on div "AI - User Assistant" at bounding box center [358, 240] width 300 height 24
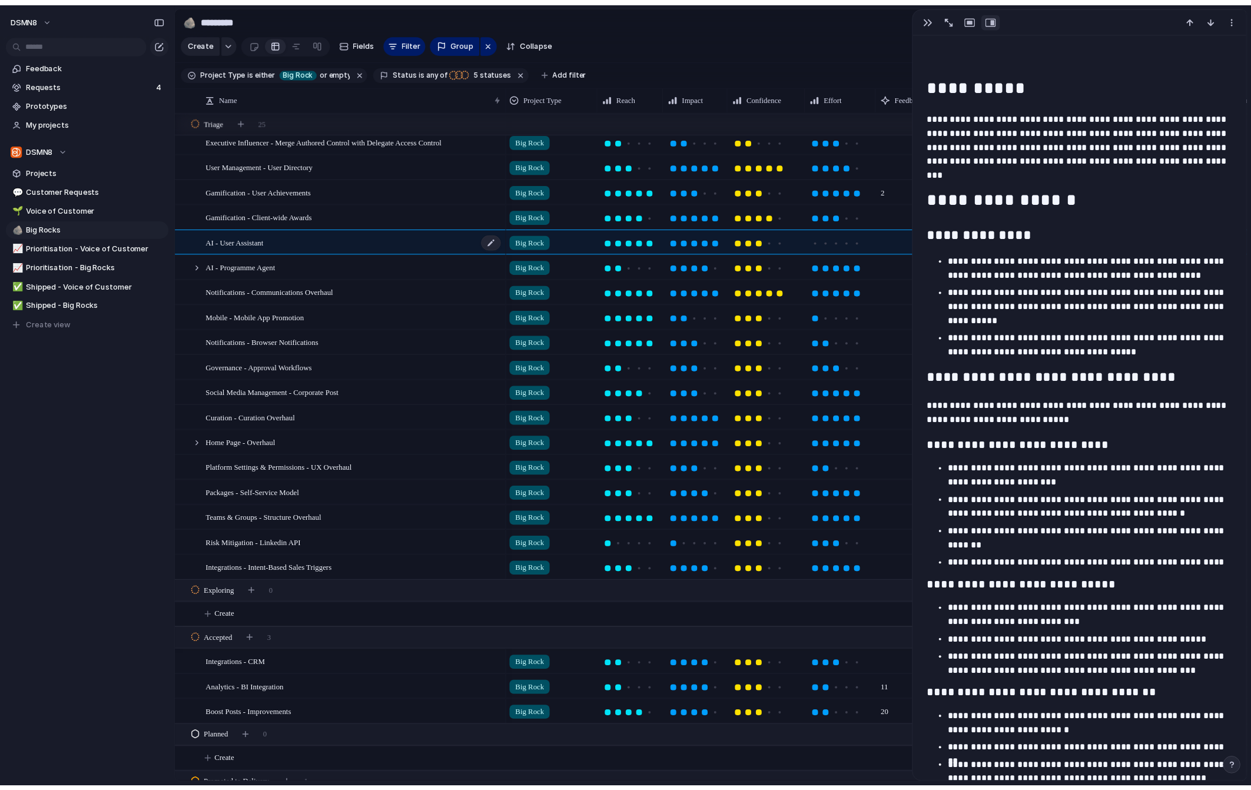
scroll to position [6, 0]
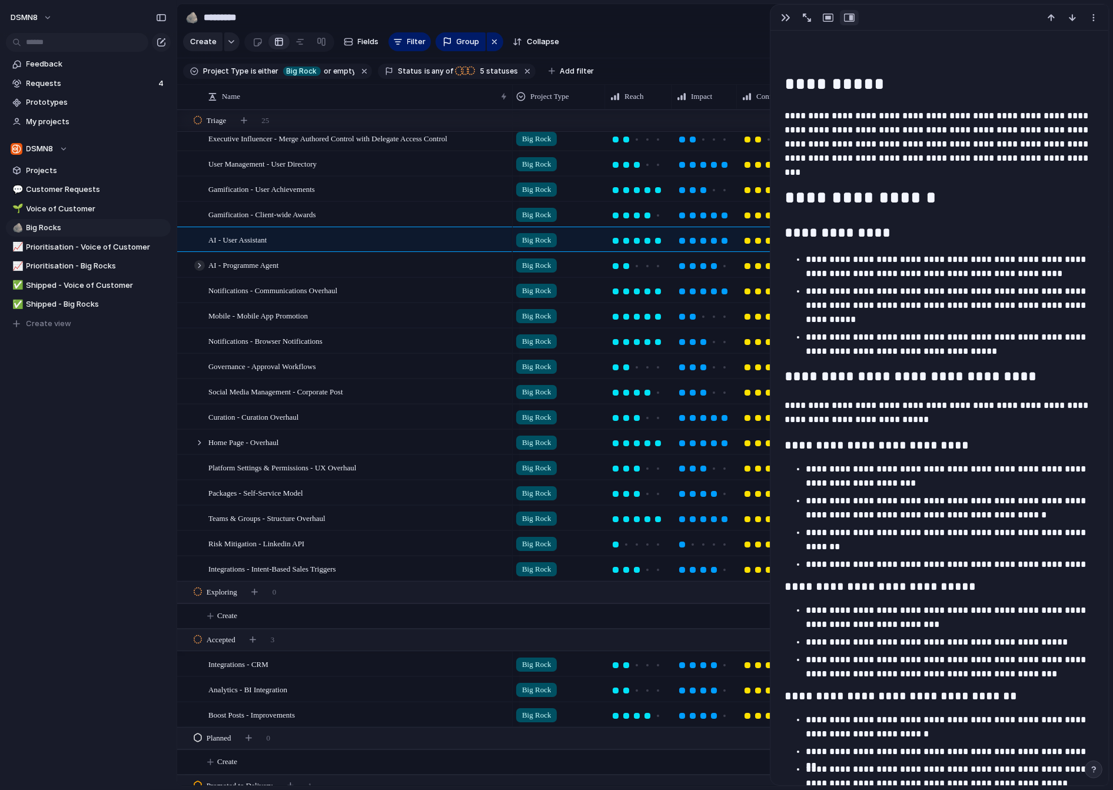
click at [199, 265] on div at bounding box center [199, 265] width 11 height 11
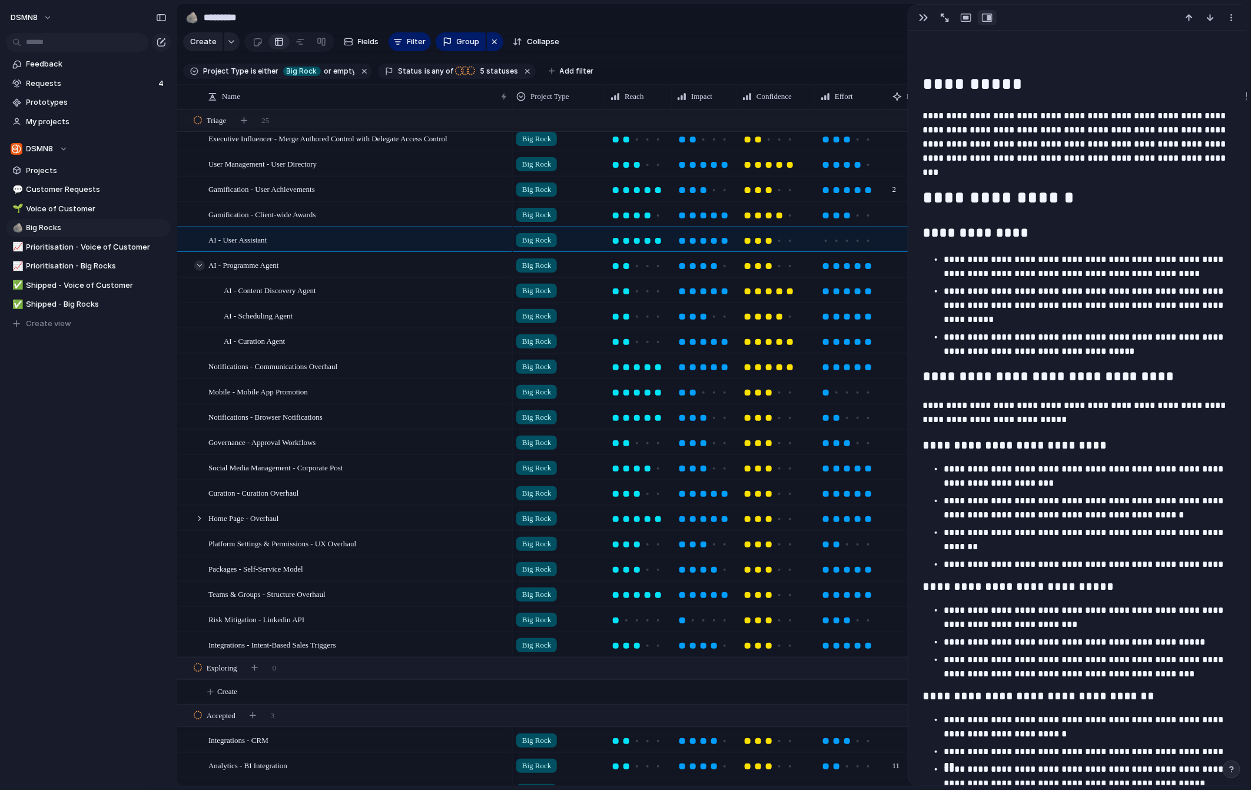
click at [201, 262] on div at bounding box center [199, 265] width 11 height 11
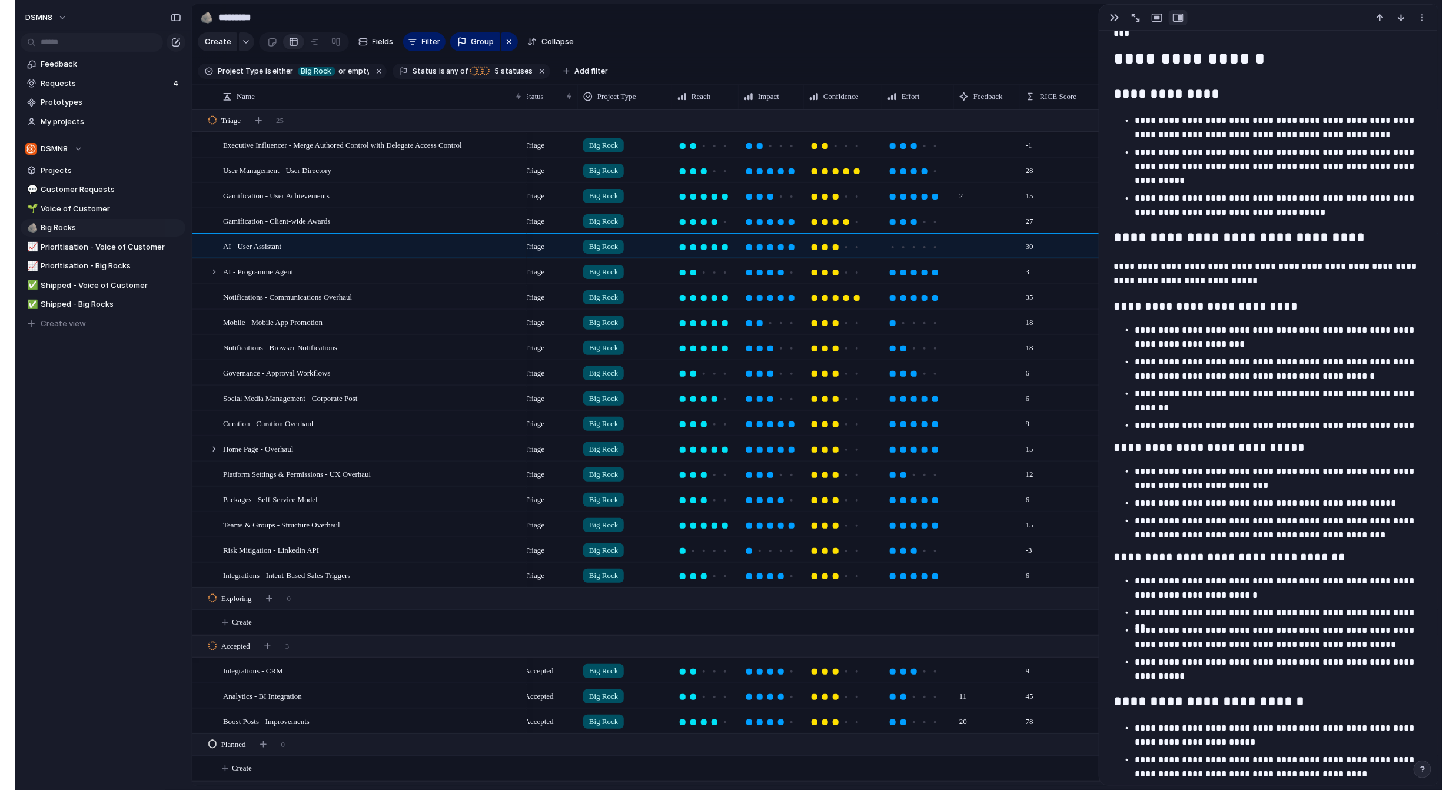
scroll to position [0, 0]
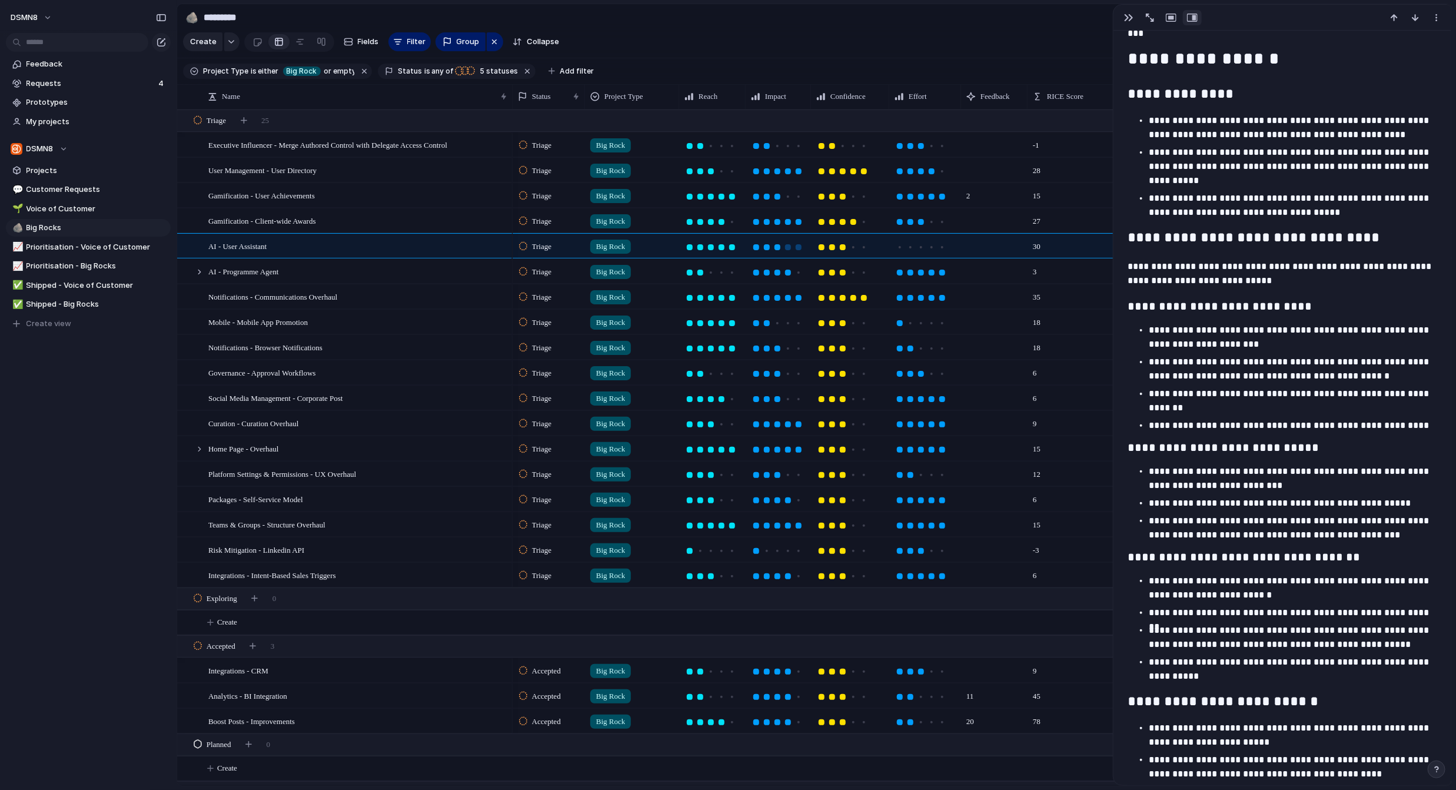
click at [779, 247] on div at bounding box center [777, 247] width 6 height 6
click at [824, 246] on div at bounding box center [832, 247] width 6 height 6
click at [786, 248] on div at bounding box center [788, 247] width 6 height 6
click at [200, 271] on div at bounding box center [199, 272] width 11 height 11
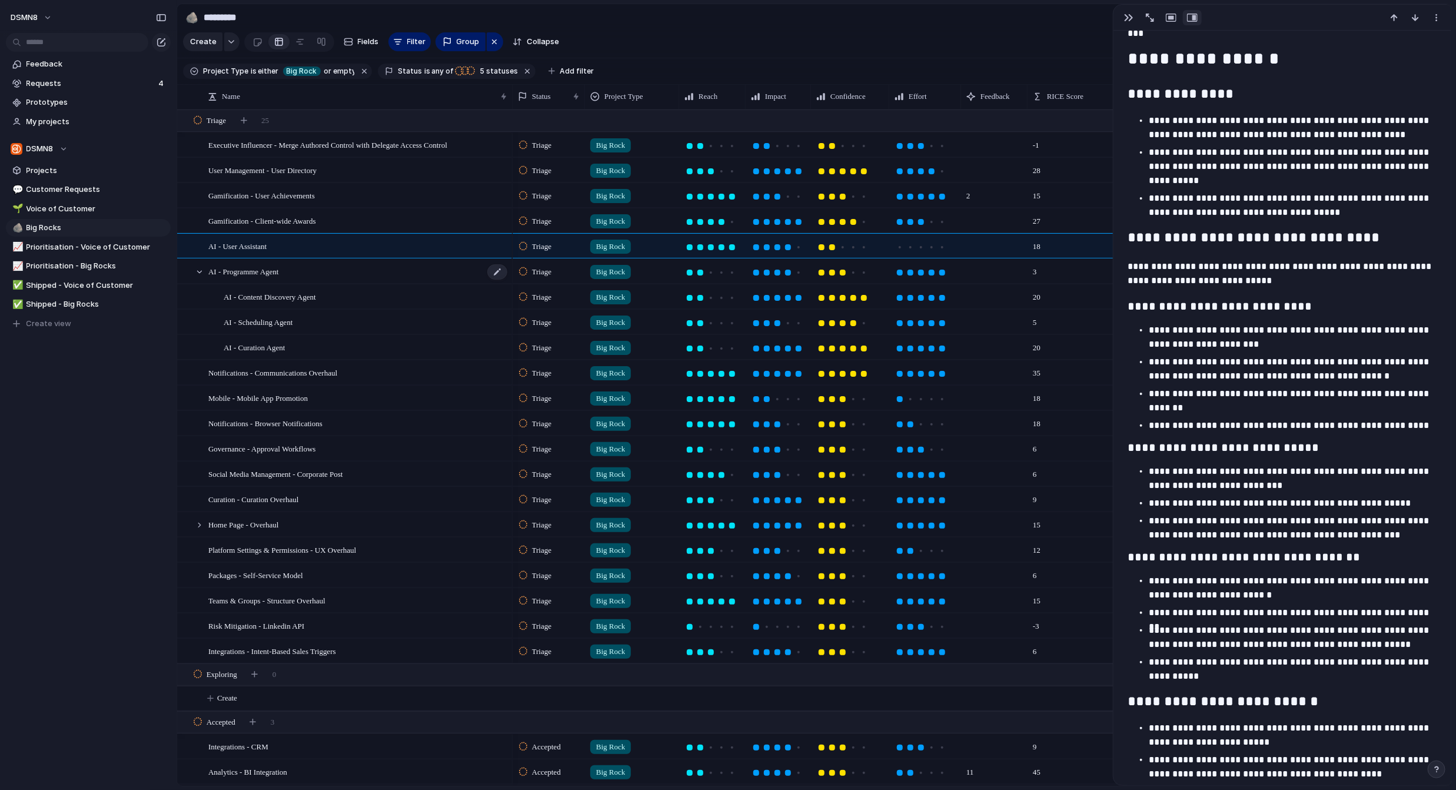
click at [302, 274] on div "AI - Programme Agent" at bounding box center [358, 272] width 300 height 24
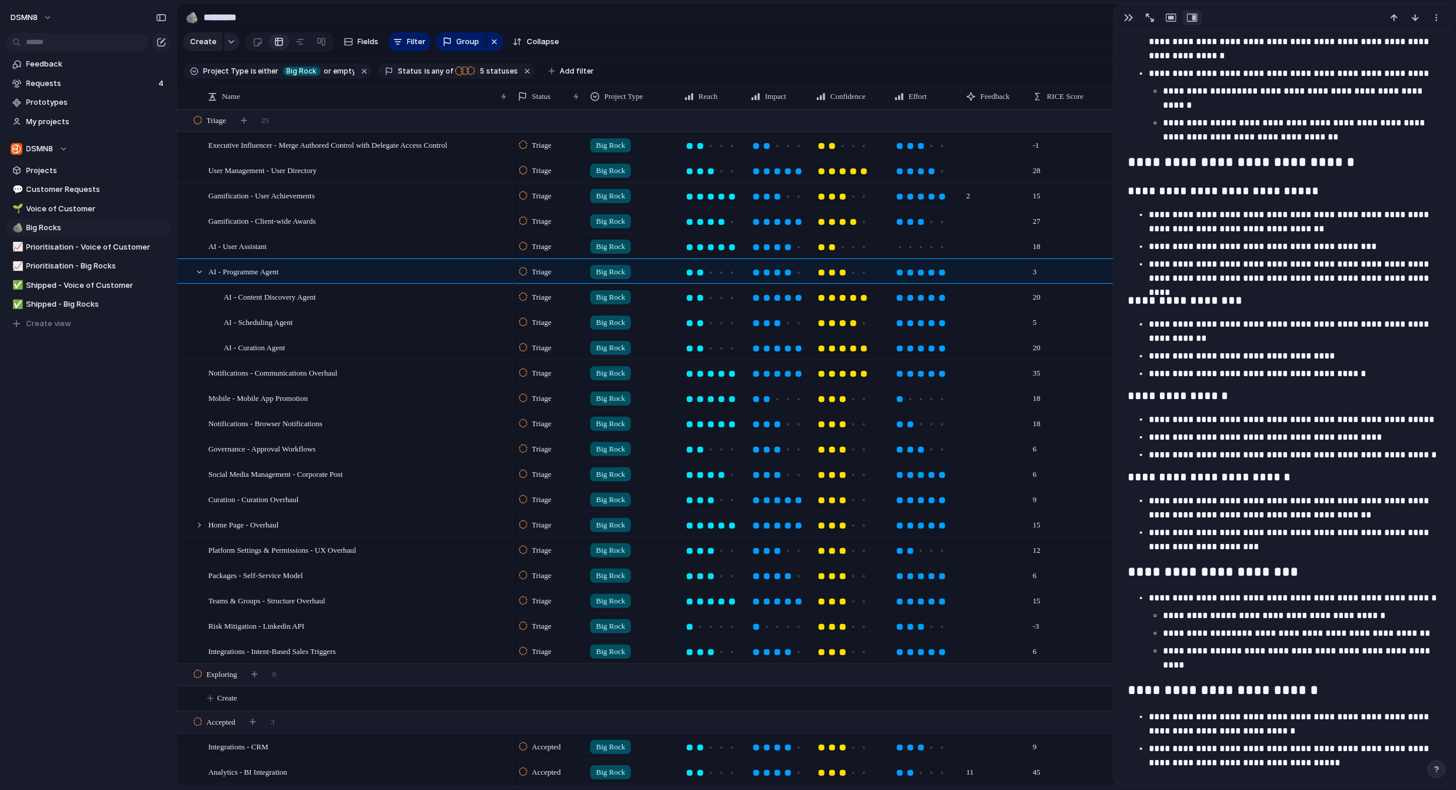
scroll to position [736, 0]
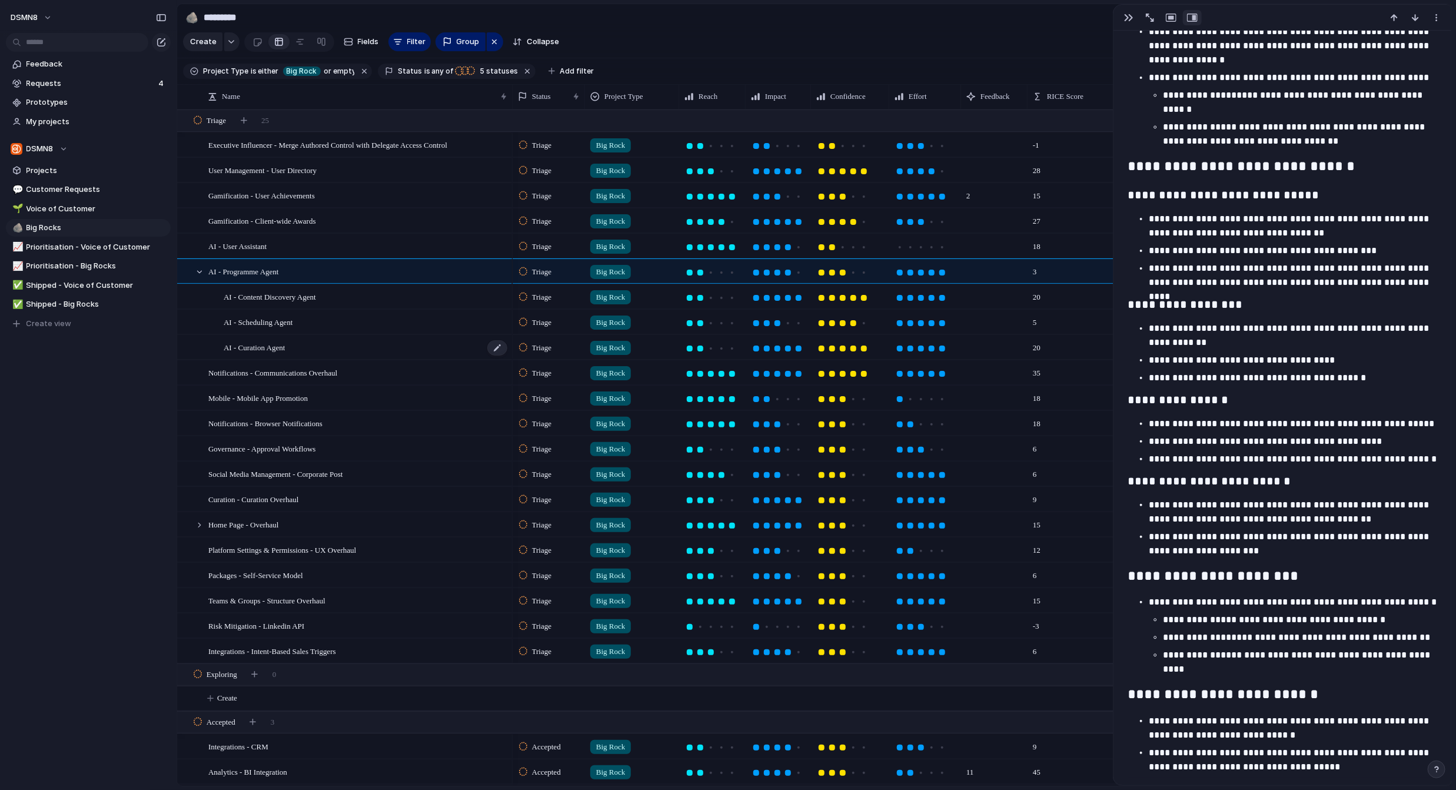
click at [418, 350] on div "AI - Curation Agent" at bounding box center [366, 347] width 285 height 24
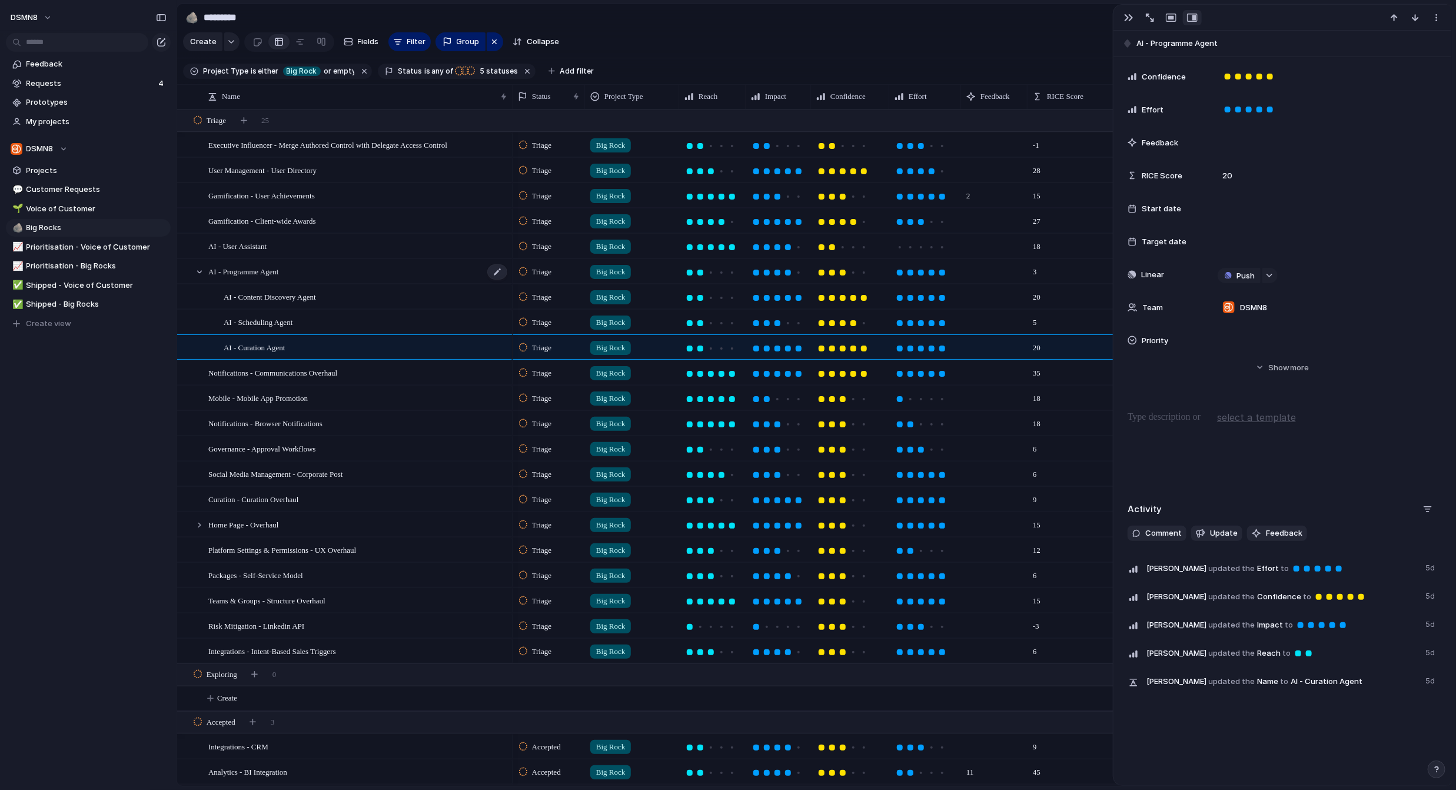
click at [401, 272] on div "AI - Programme Agent" at bounding box center [358, 272] width 300 height 24
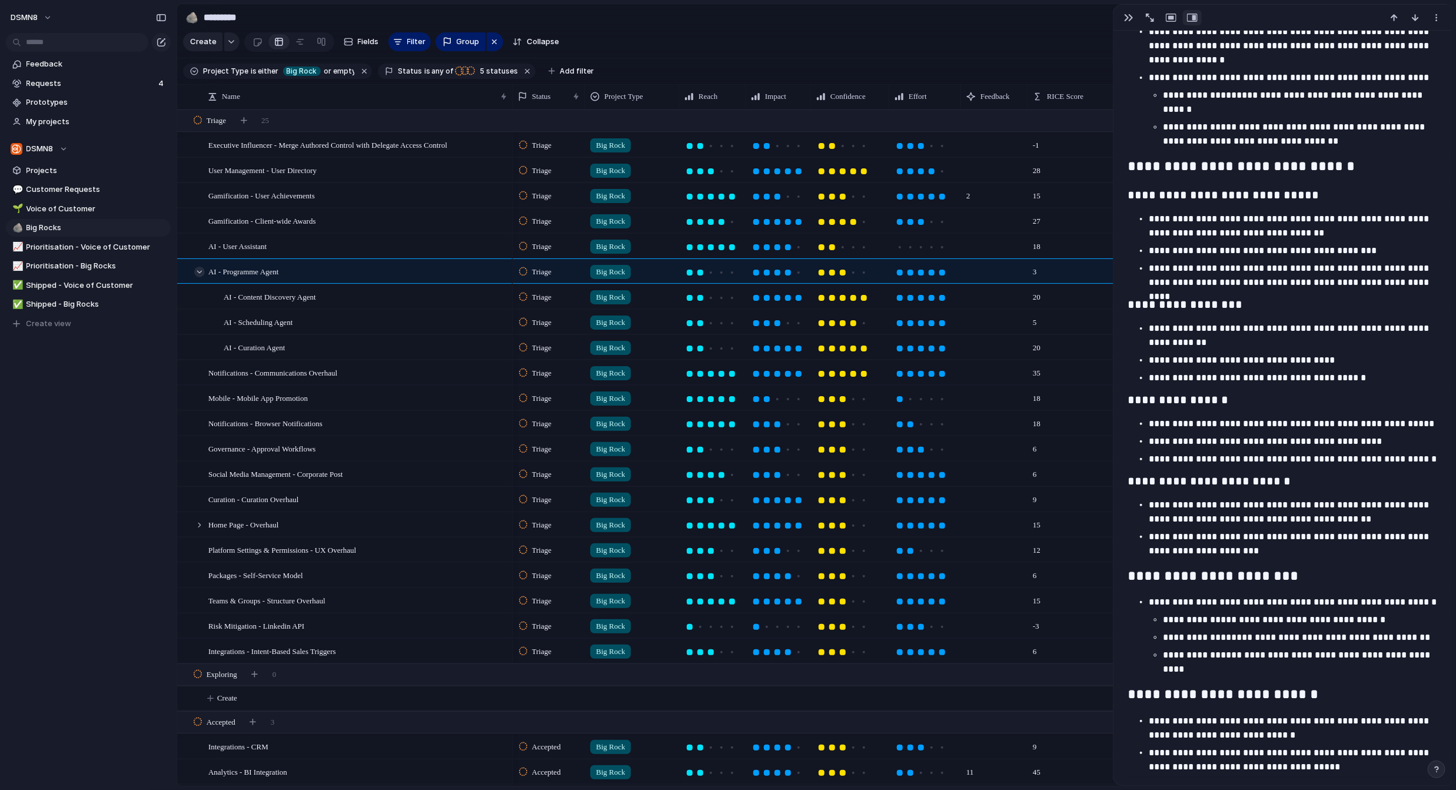
click at [198, 270] on div at bounding box center [199, 272] width 11 height 11
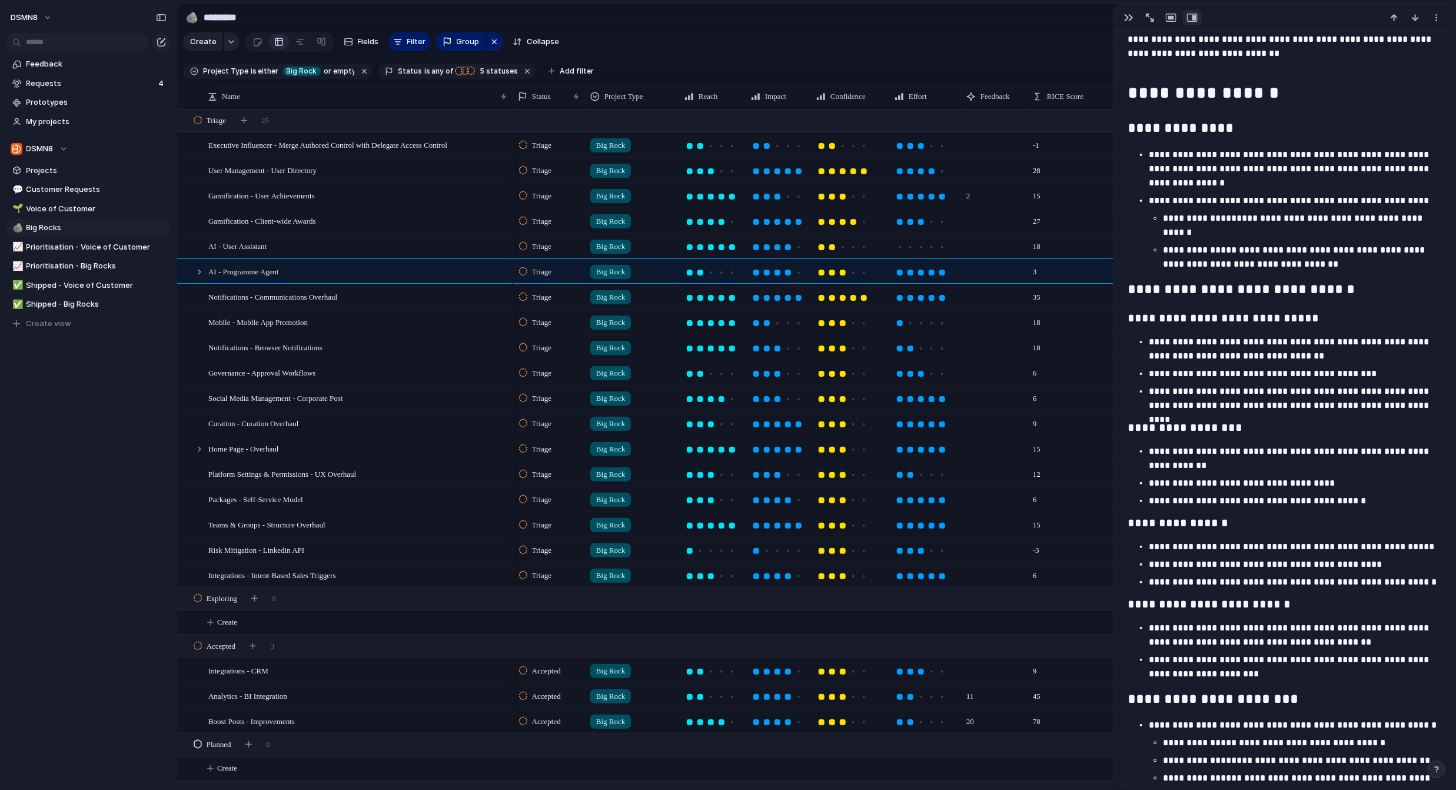
scroll to position [616, 0]
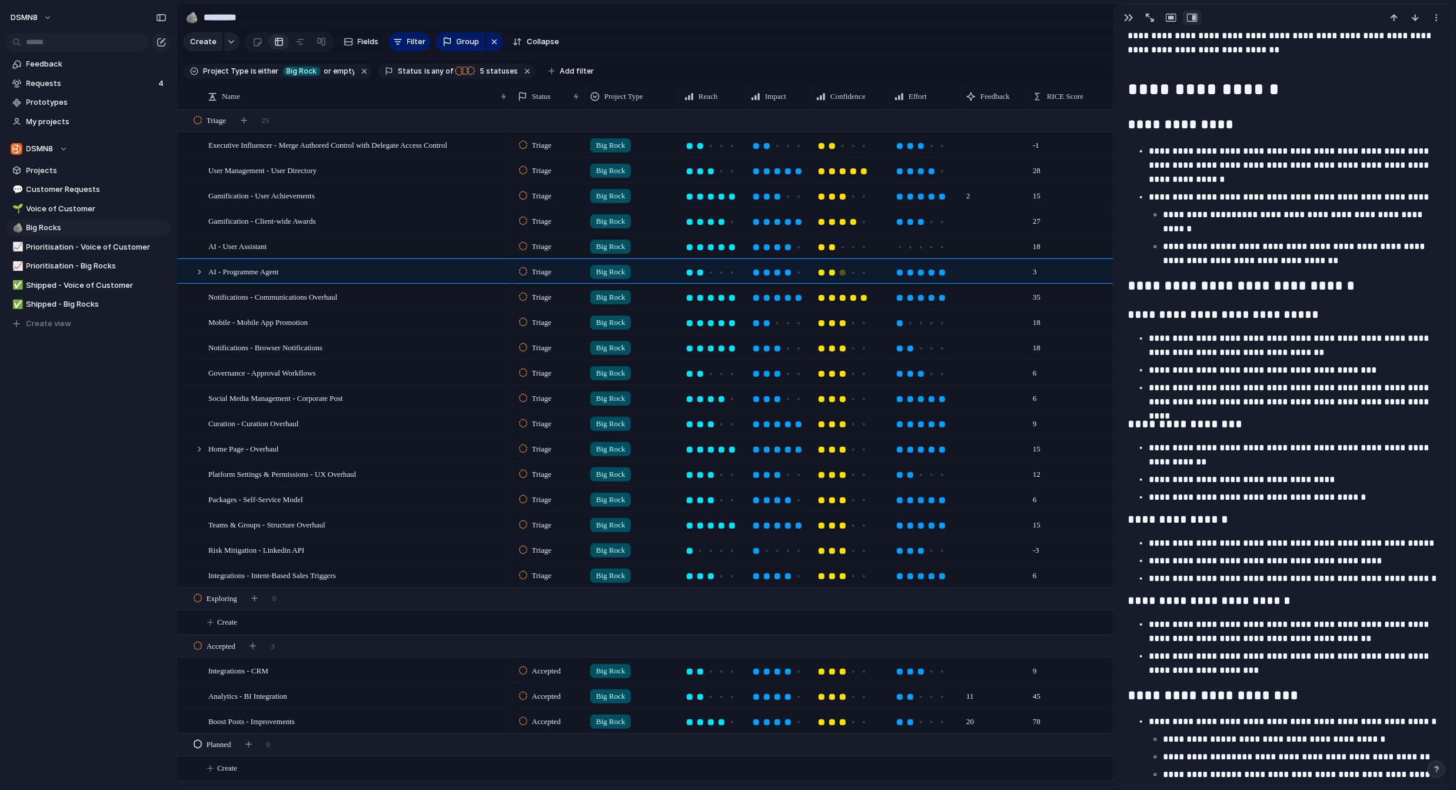
click at [824, 272] on div at bounding box center [832, 273] width 6 height 6
click at [778, 272] on div at bounding box center [777, 273] width 6 height 6
click at [411, 298] on div "Notifications - Communications Overhaul" at bounding box center [358, 297] width 300 height 24
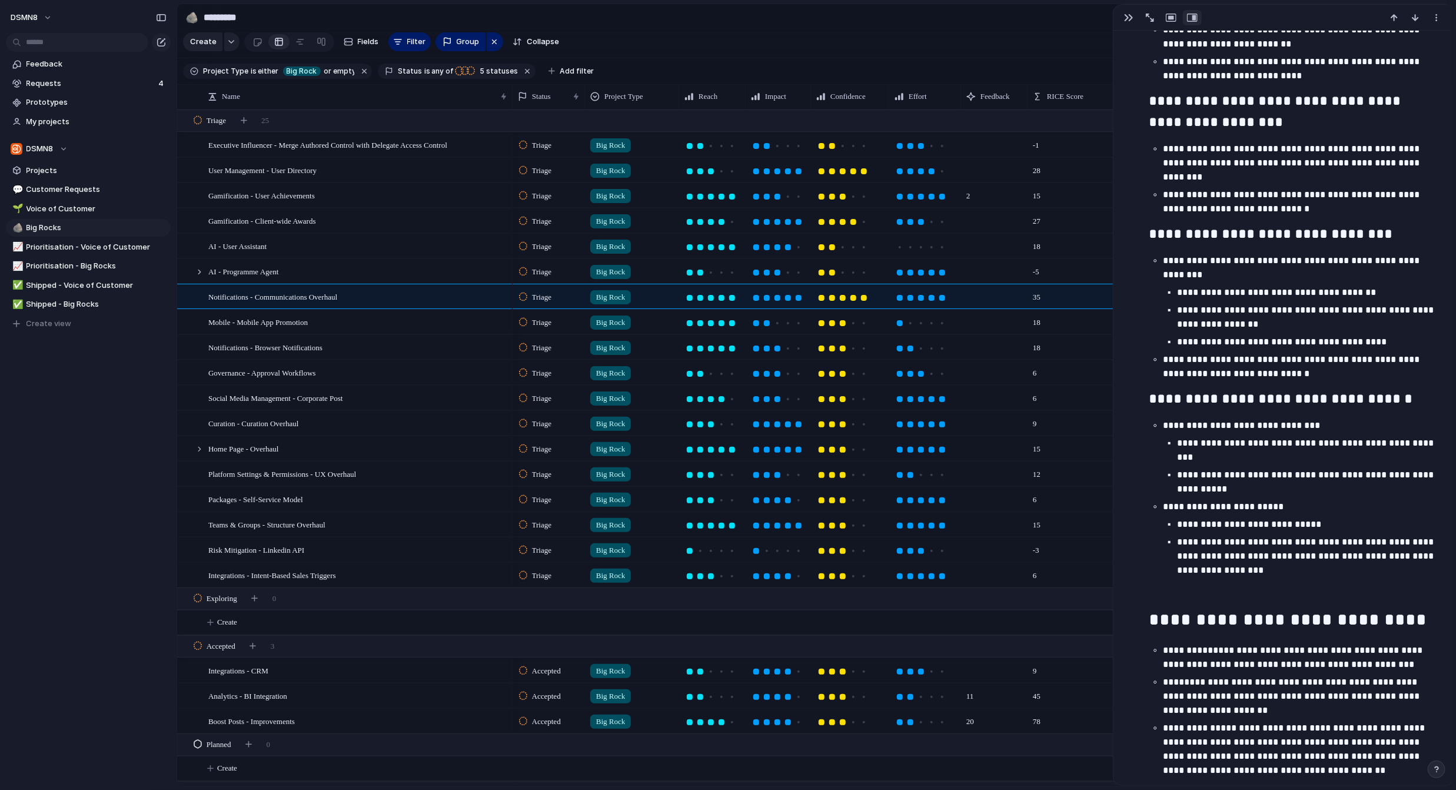
scroll to position [1364, 0]
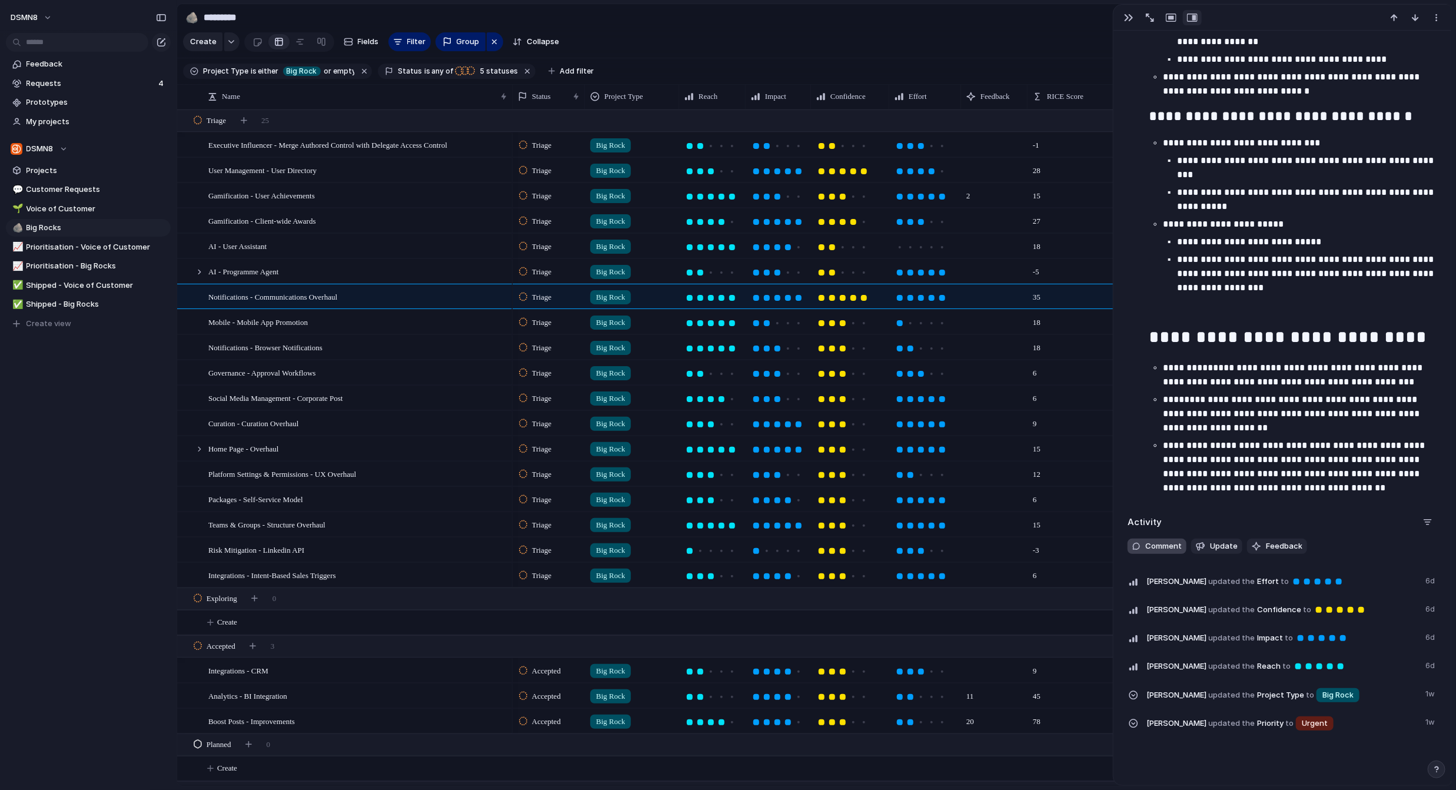
click at [824, 543] on span "Comment" at bounding box center [1163, 546] width 36 height 12
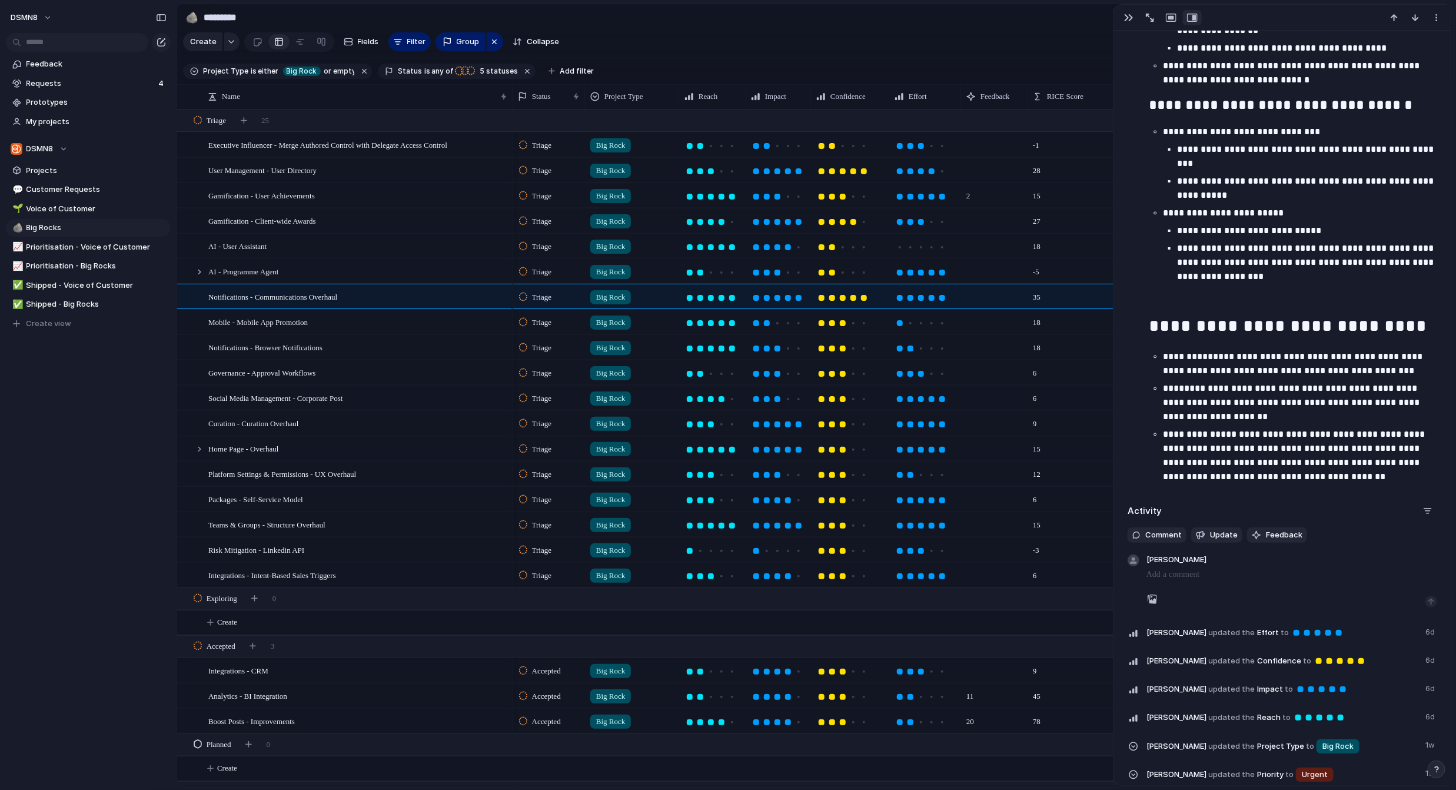
scroll to position [1376, 0]
click at [267, 321] on span "Mobile - Mobile App Promotion" at bounding box center [257, 322] width 99 height 14
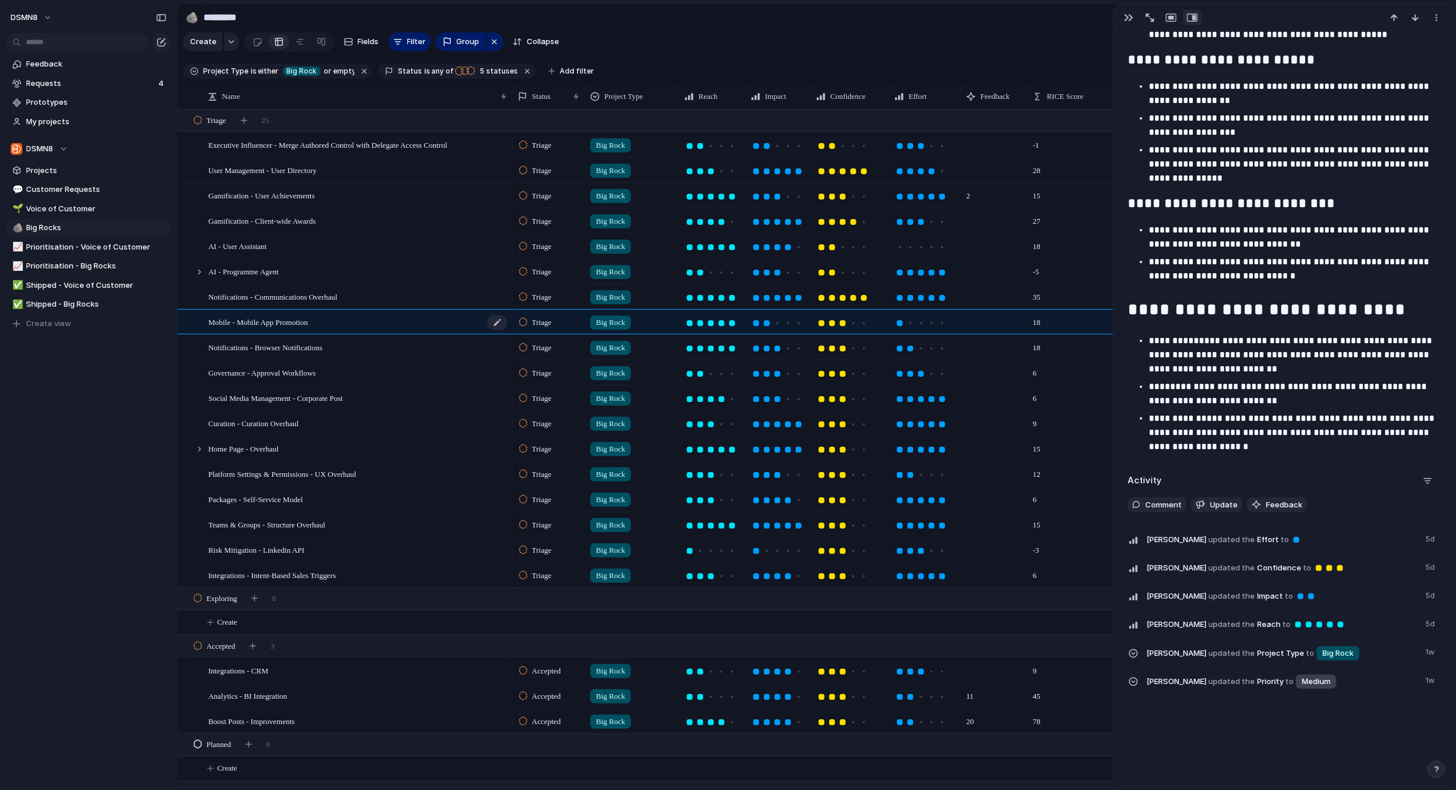
scroll to position [820, 0]
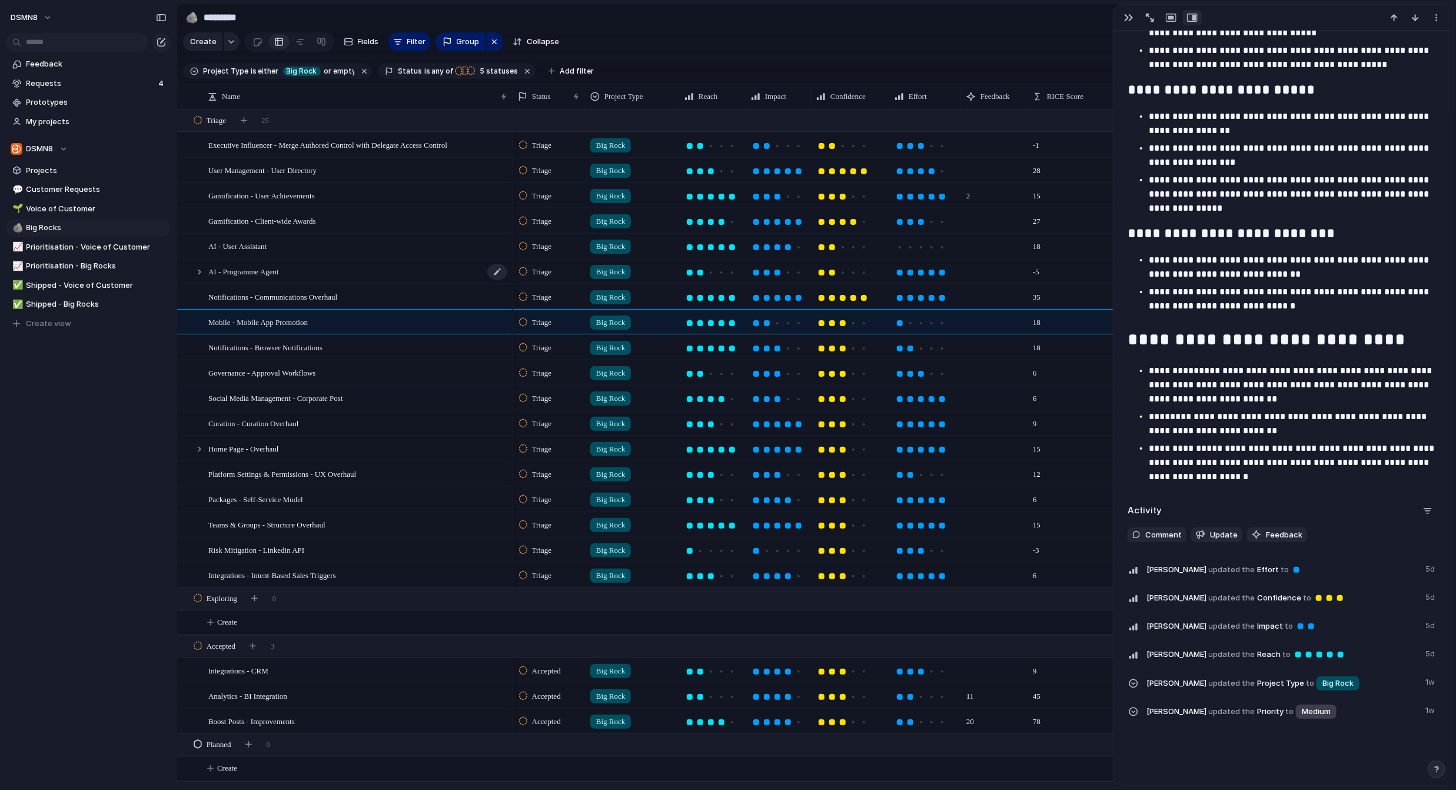
click at [301, 272] on div "AI - Programme Agent" at bounding box center [358, 272] width 300 height 24
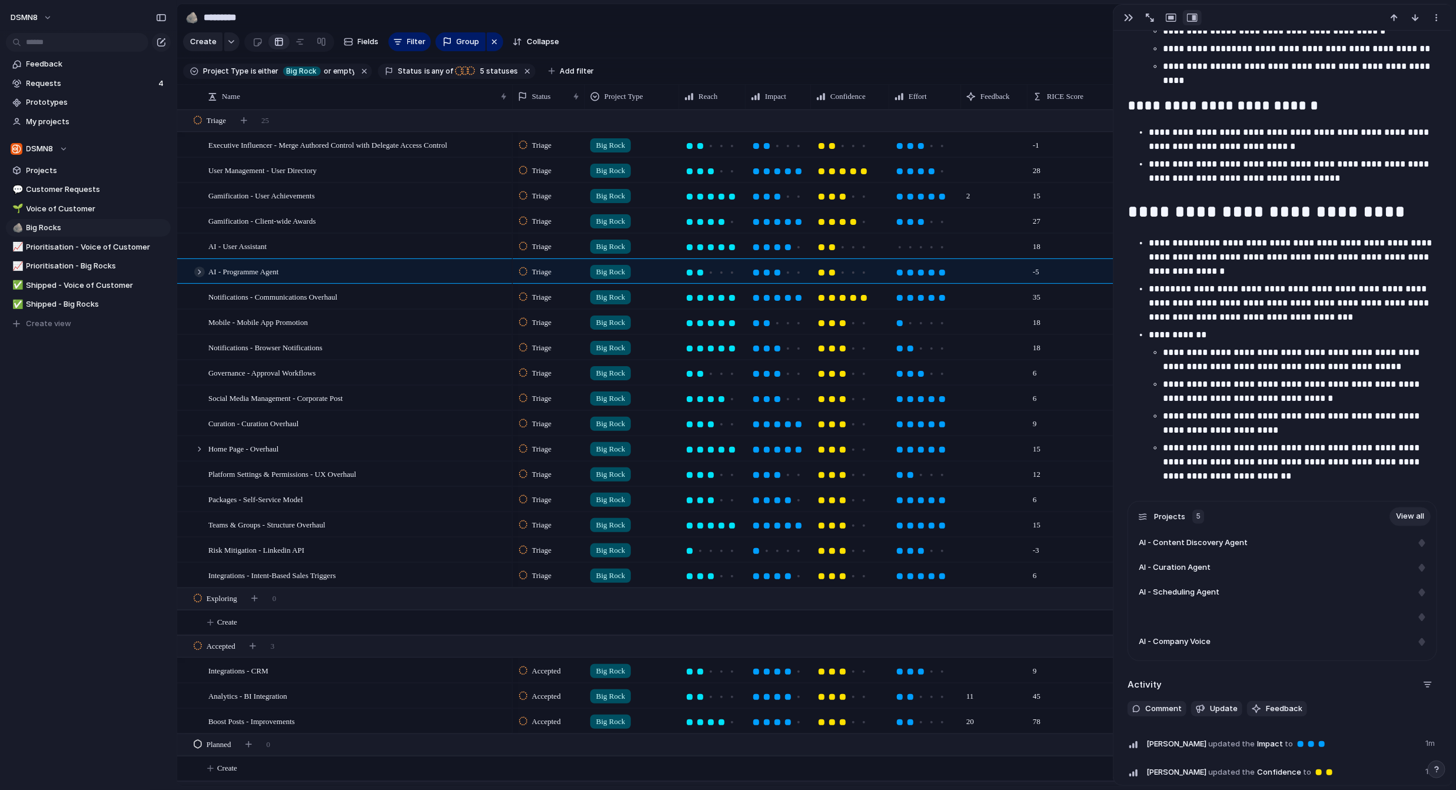
click at [199, 270] on div at bounding box center [199, 272] width 11 height 11
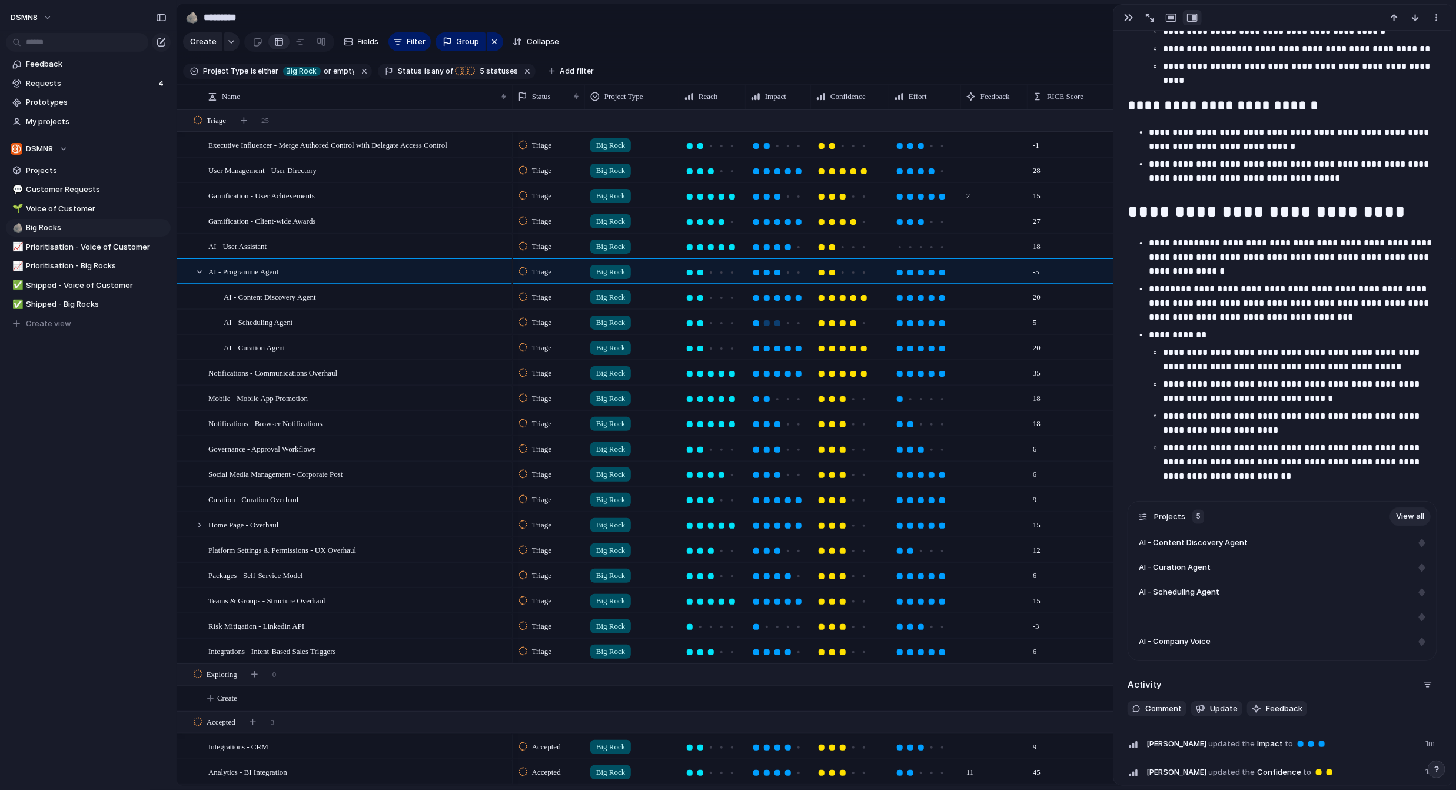
drag, startPoint x: 757, startPoint y: 322, endPoint x: 769, endPoint y: 324, distance: 11.4
click at [758, 322] on div at bounding box center [756, 323] width 6 height 6
click at [824, 323] on div at bounding box center [832, 323] width 6 height 6
click at [712, 347] on div at bounding box center [711, 348] width 6 height 6
click at [799, 348] on div at bounding box center [799, 348] width 6 height 6
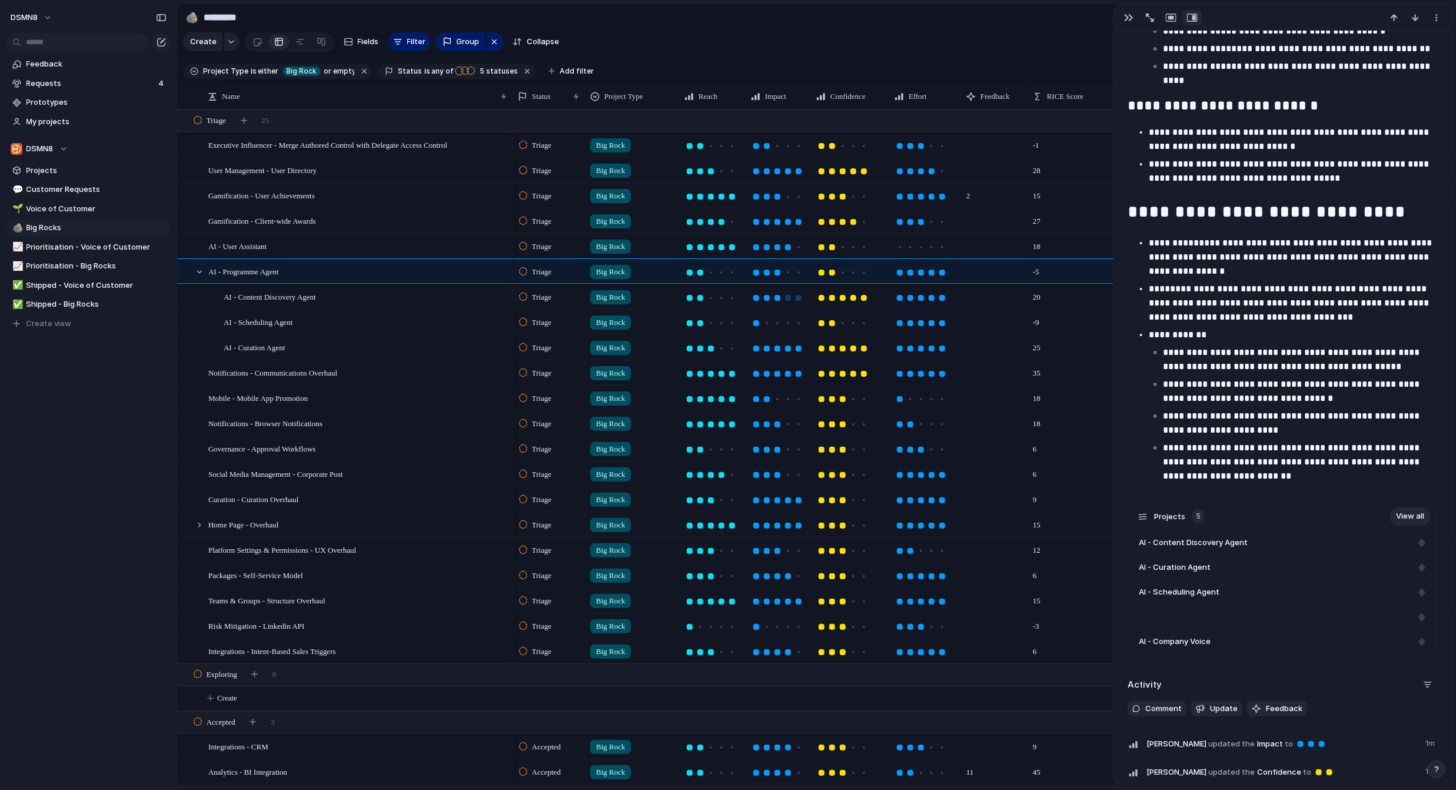
click at [777, 297] on div at bounding box center [777, 298] width 6 height 6
click at [824, 298] on div at bounding box center [843, 297] width 6 height 6
click at [199, 270] on div at bounding box center [199, 271] width 11 height 11
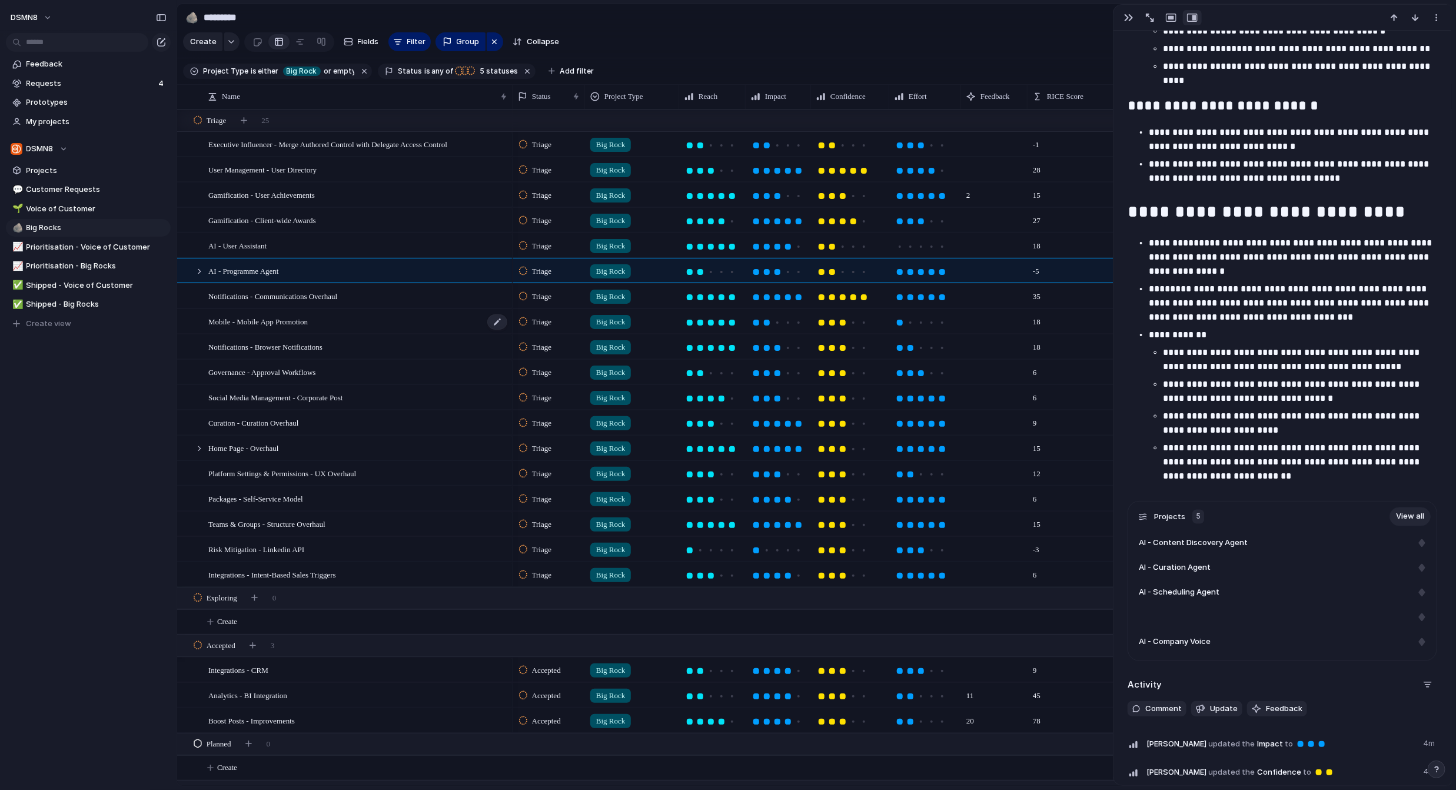
scroll to position [0, 0]
click at [343, 324] on div "Mobile - Mobile App Promotion" at bounding box center [358, 322] width 300 height 24
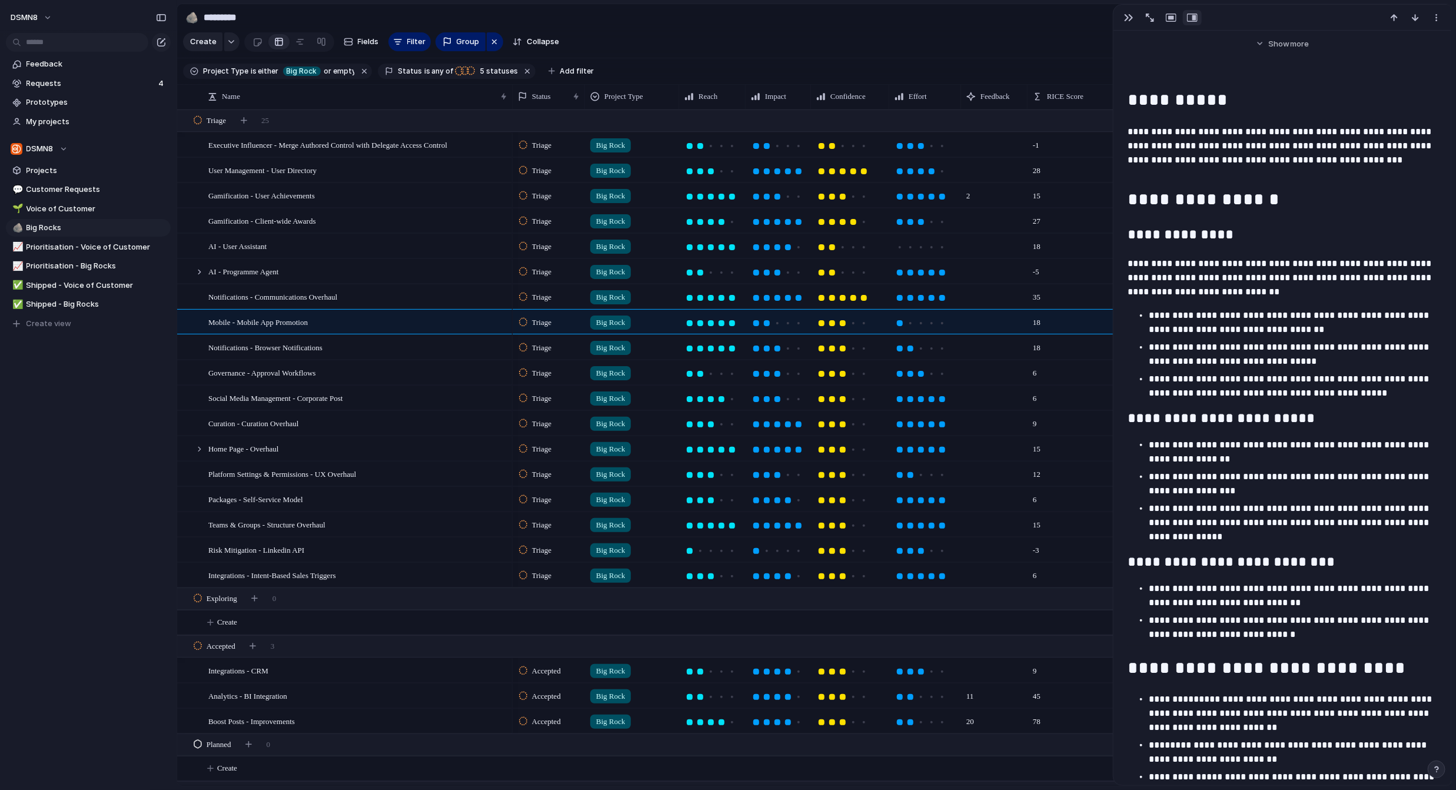
scroll to position [503, 0]
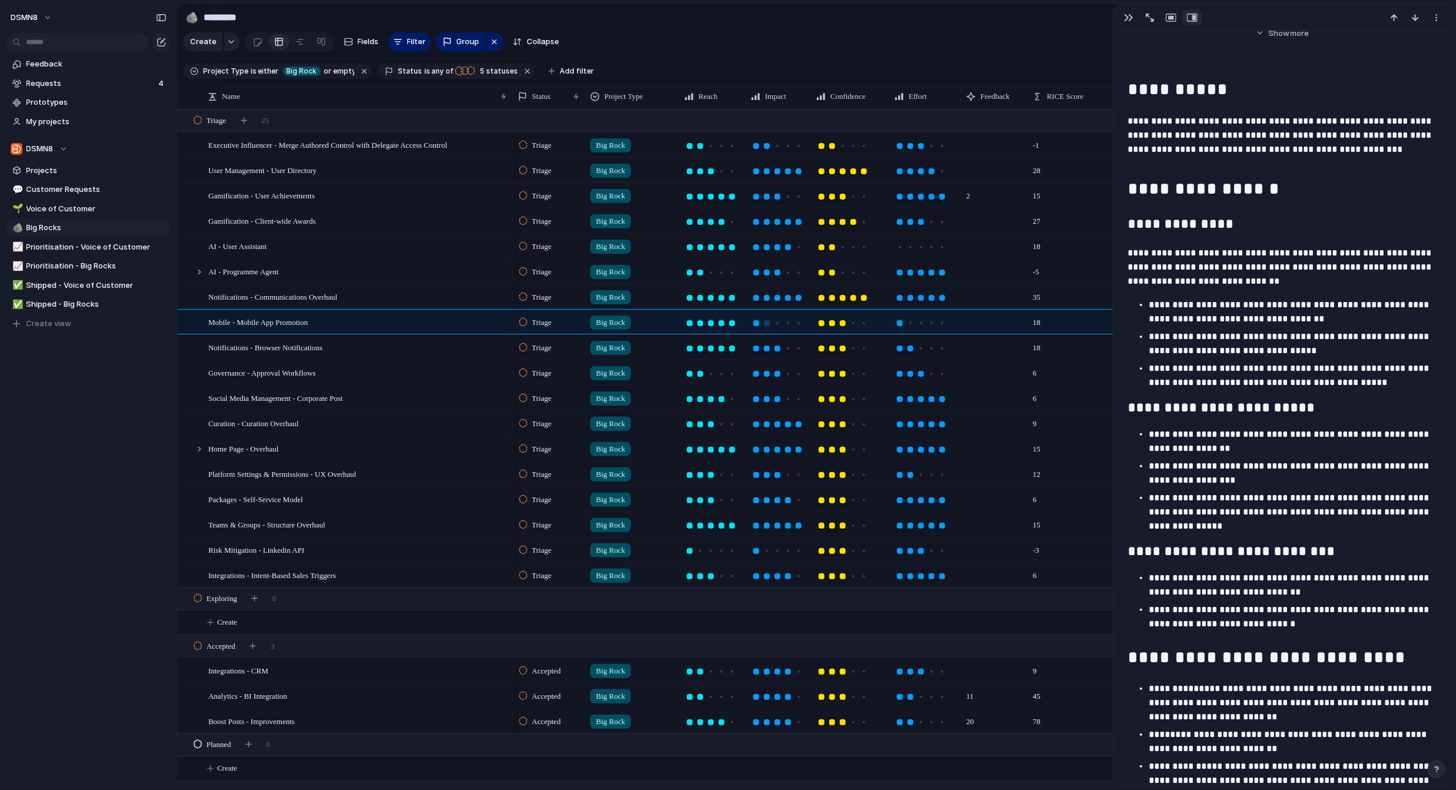
click at [757, 323] on div at bounding box center [756, 323] width 6 height 6
click at [824, 321] on div at bounding box center [832, 323] width 6 height 6
click at [352, 346] on div "Notifications - Browser Notifications" at bounding box center [358, 347] width 300 height 24
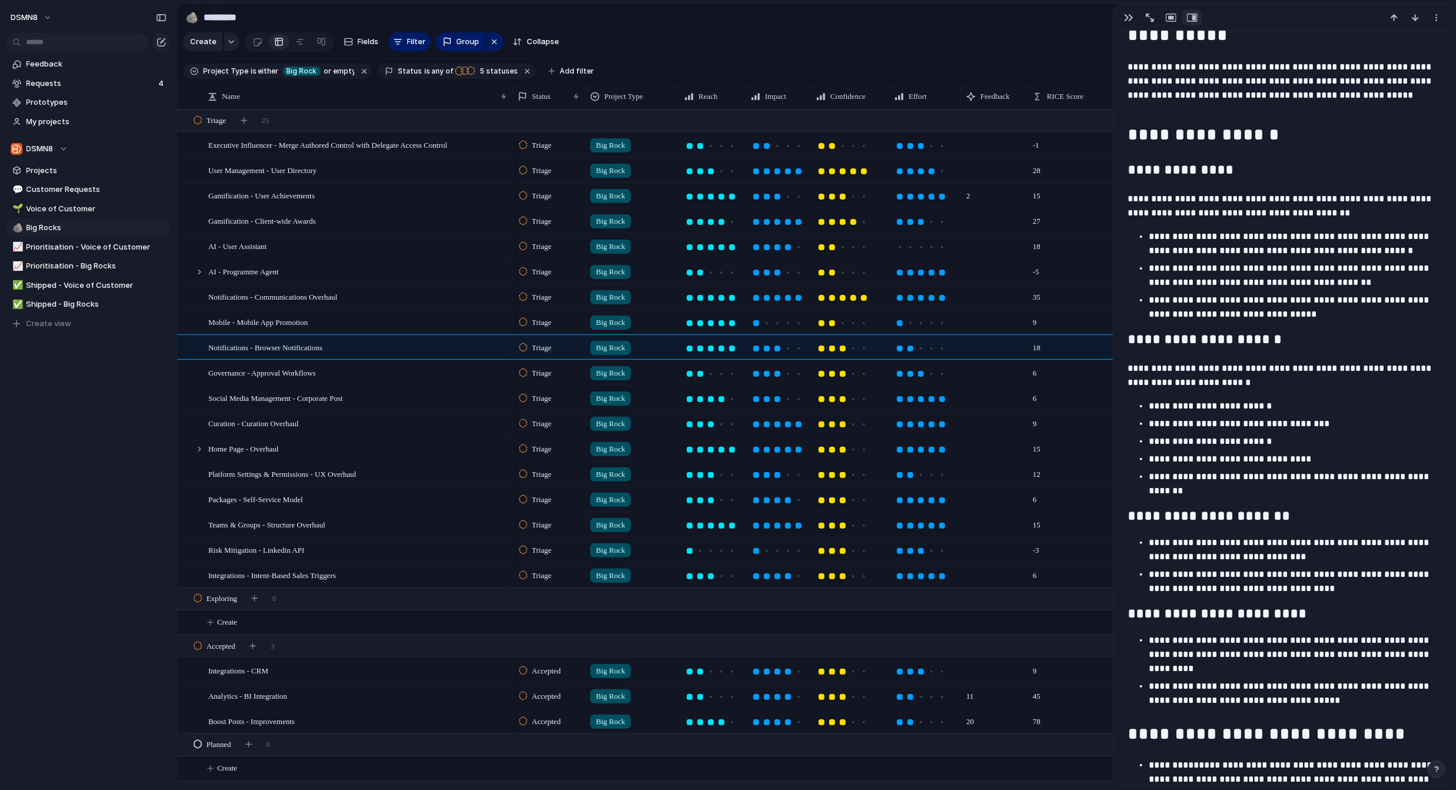
scroll to position [597, 0]
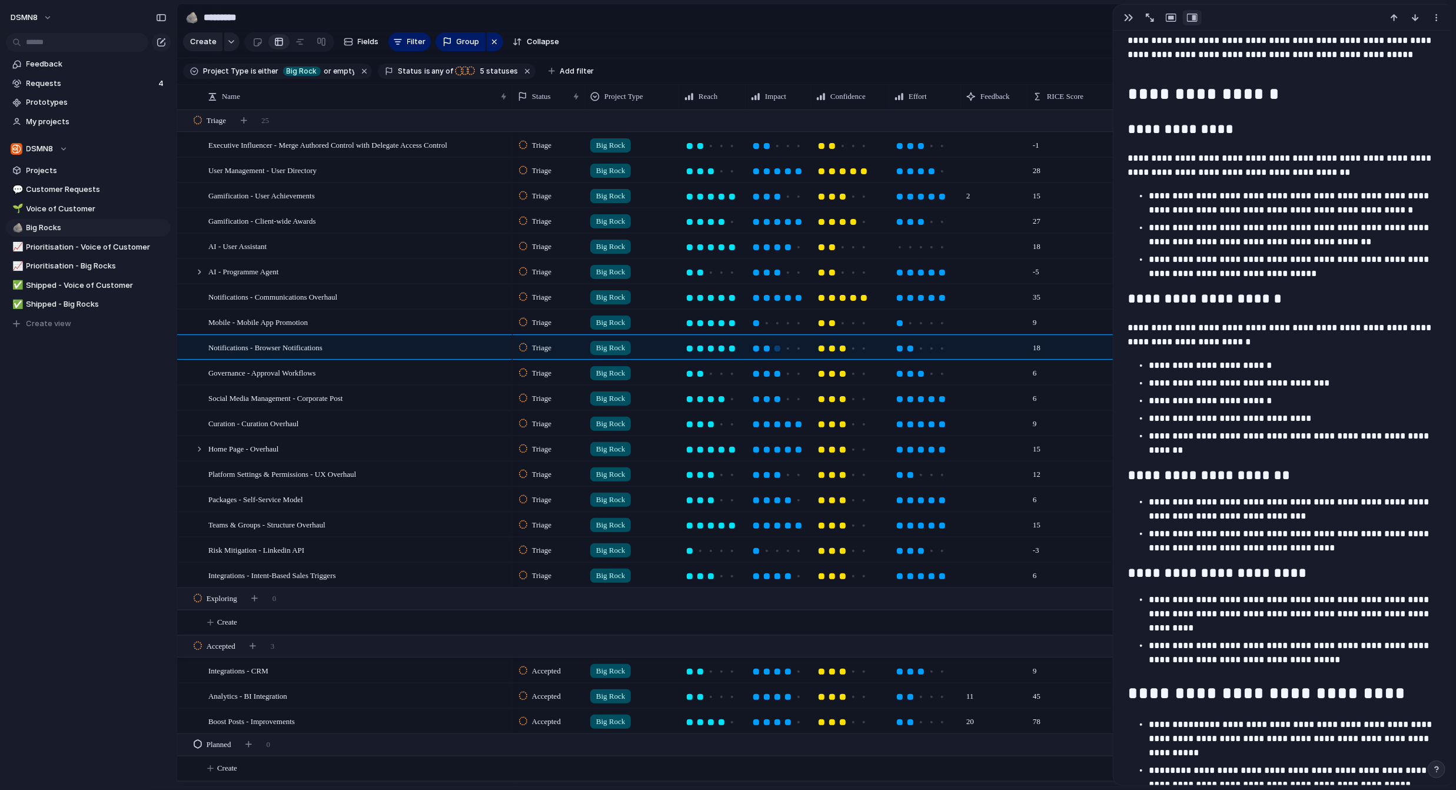
click at [767, 349] on div at bounding box center [767, 348] width 6 height 6
click at [824, 348] on div at bounding box center [832, 348] width 6 height 6
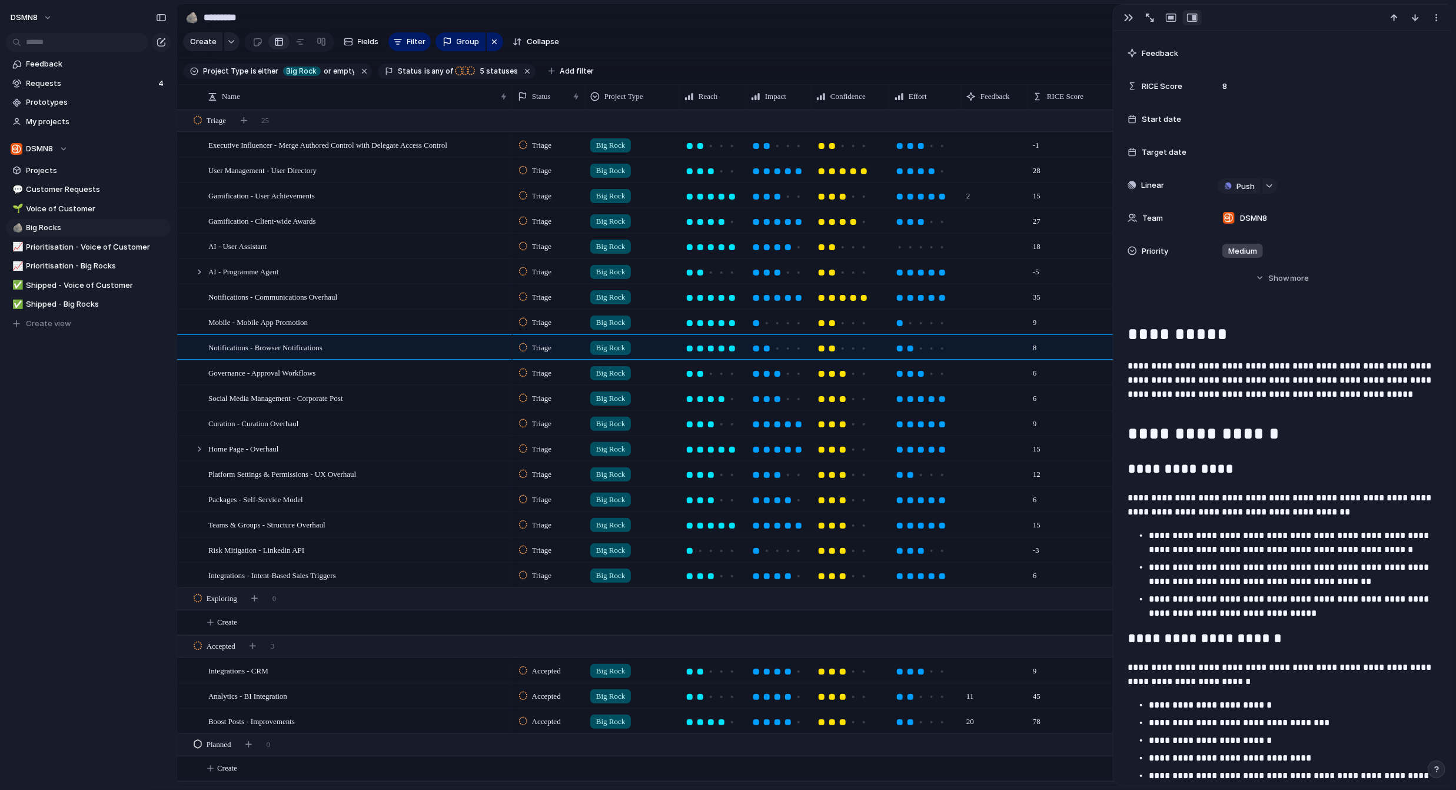
scroll to position [271, 0]
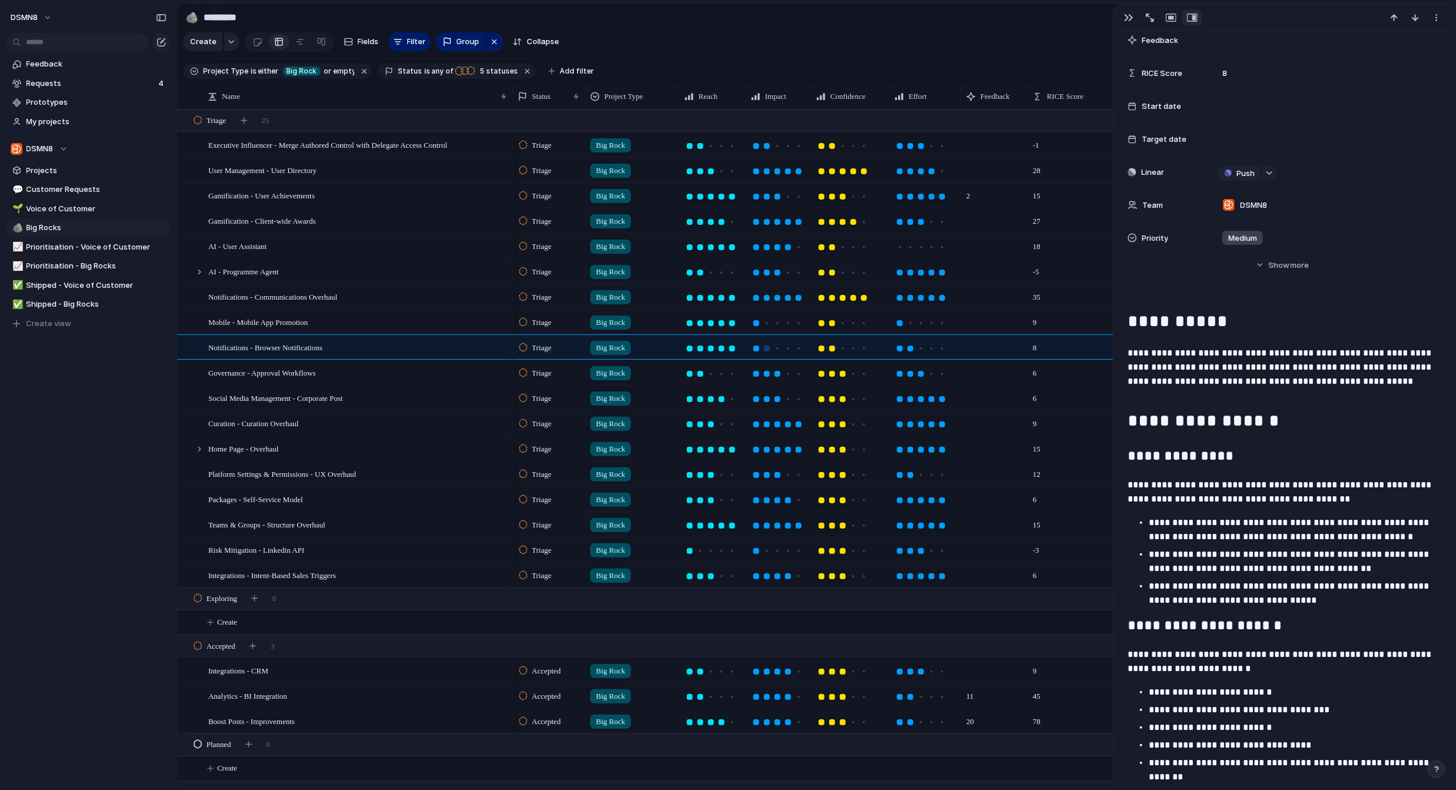
click at [758, 348] on div at bounding box center [756, 348] width 6 height 6
click at [360, 372] on div "Governance - Approval Workflows" at bounding box center [358, 373] width 300 height 24
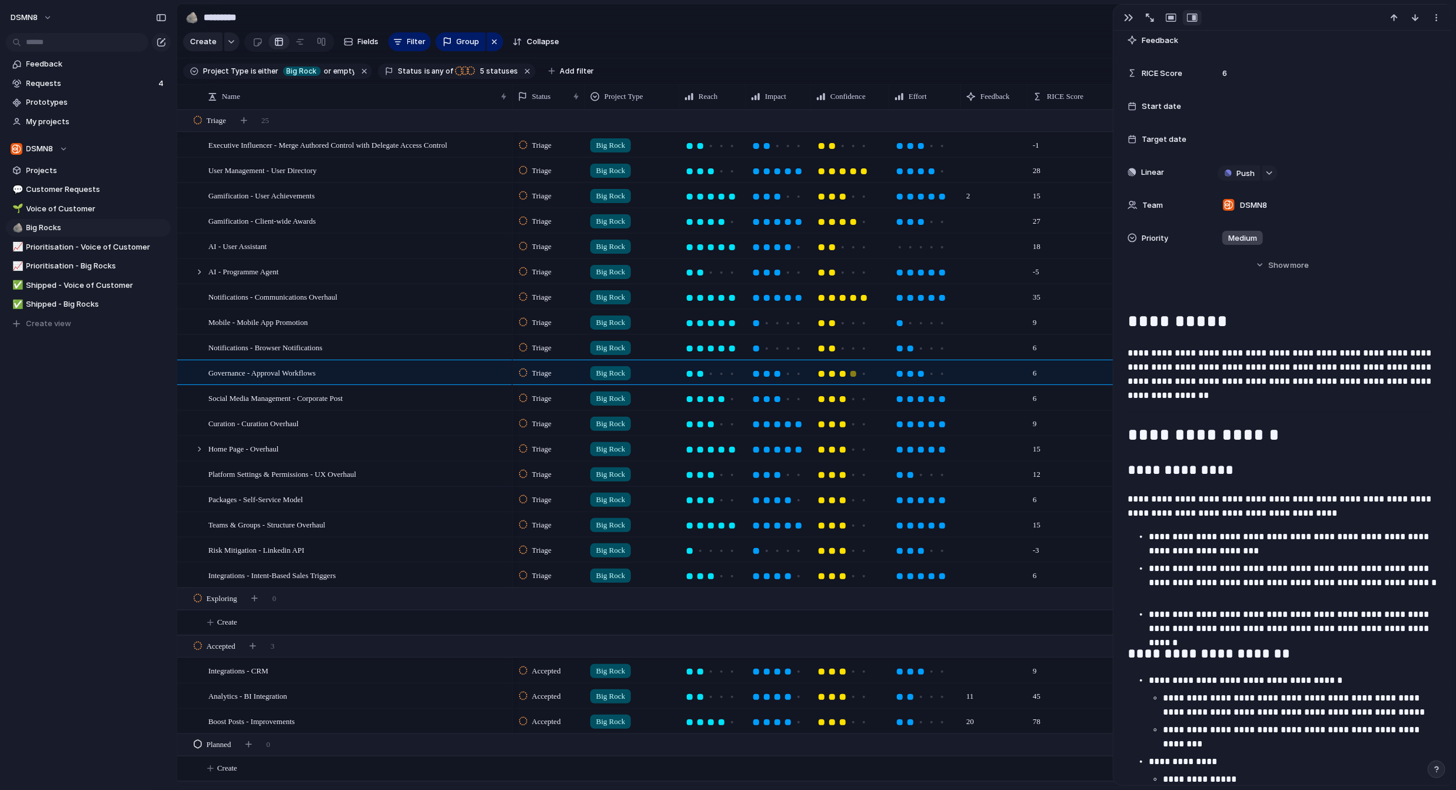
click at [824, 374] on div at bounding box center [853, 374] width 6 height 6
click at [406, 397] on div "Social Media Management - Corporate Post" at bounding box center [358, 398] width 300 height 24
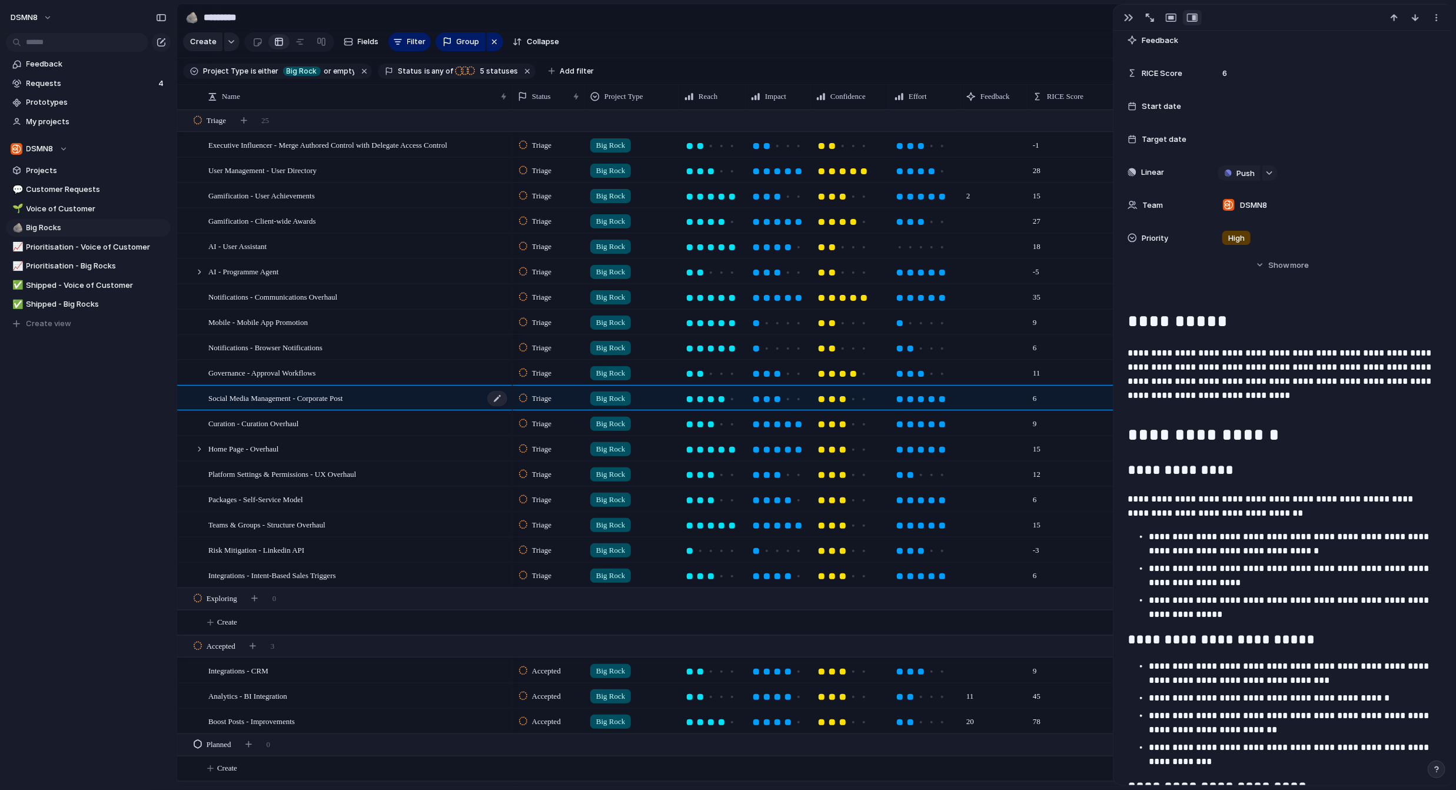
scroll to position [293, 0]
click at [787, 398] on div at bounding box center [788, 399] width 6 height 6
click at [824, 400] on div at bounding box center [853, 399] width 6 height 6
click at [798, 398] on div at bounding box center [799, 399] width 6 height 6
click at [824, 398] on div at bounding box center [864, 399] width 6 height 6
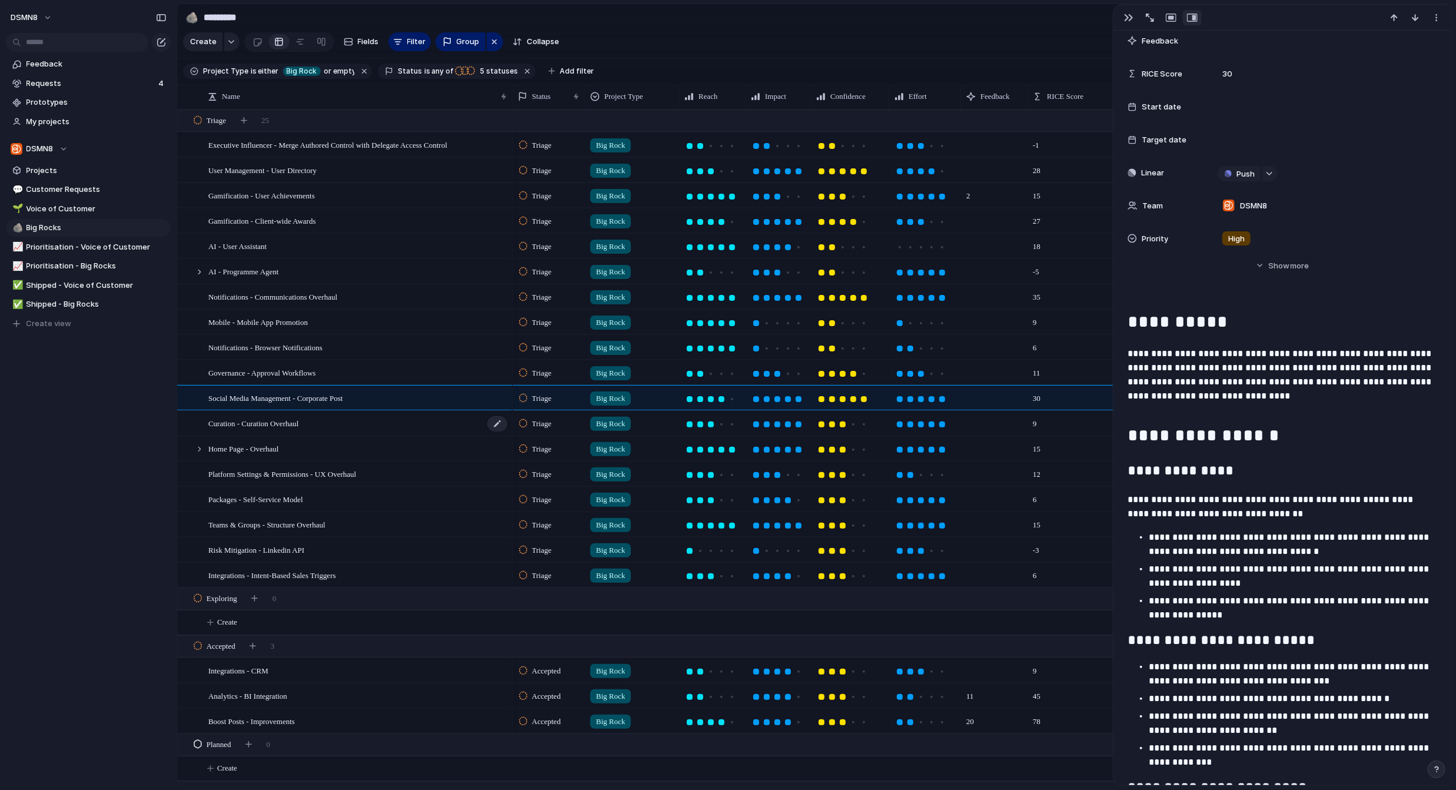
click at [367, 423] on div "Curation - Curation Overhaul" at bounding box center [358, 423] width 300 height 24
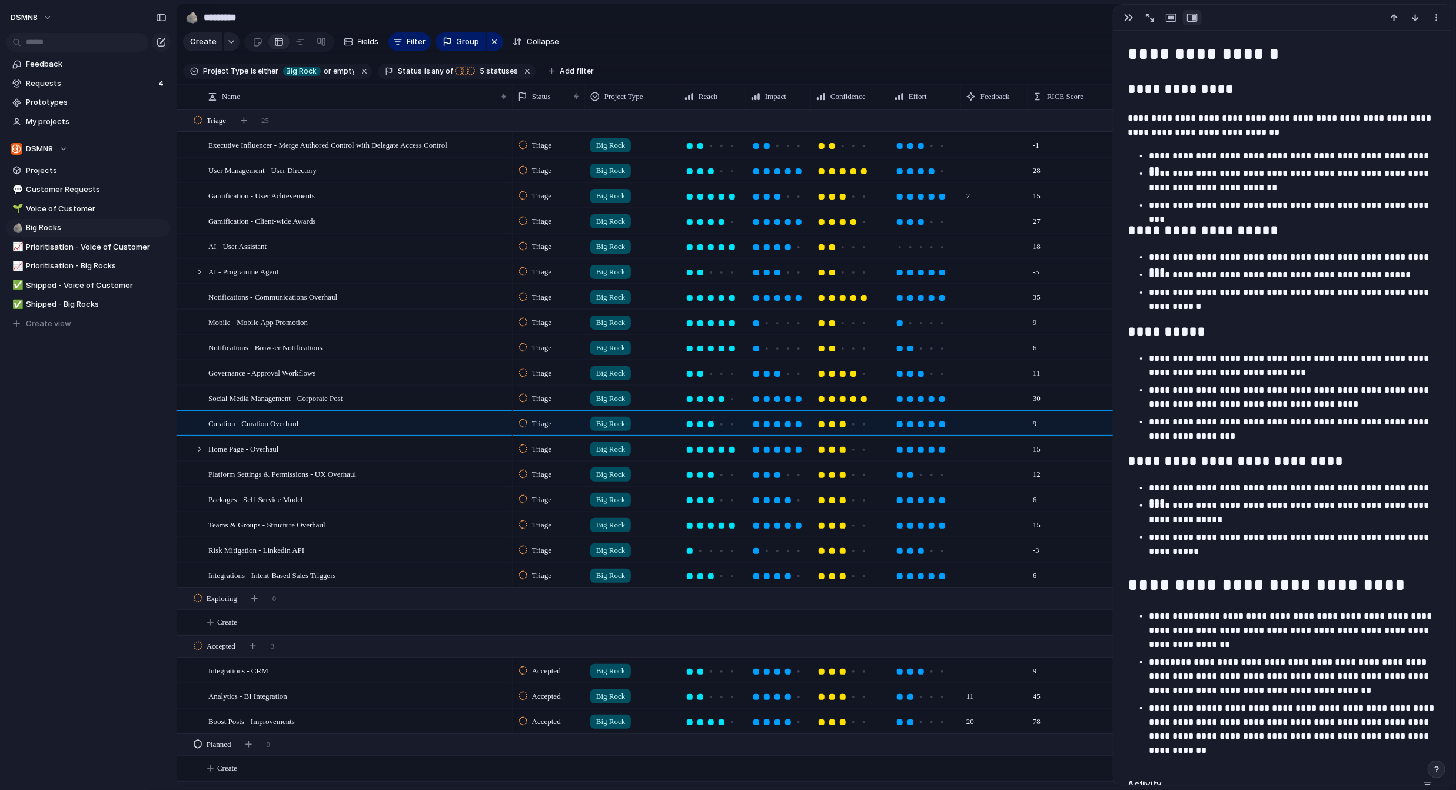
scroll to position [652, 0]
click at [704, 423] on div at bounding box center [700, 424] width 11 height 11
click at [201, 450] on div at bounding box center [199, 449] width 11 height 11
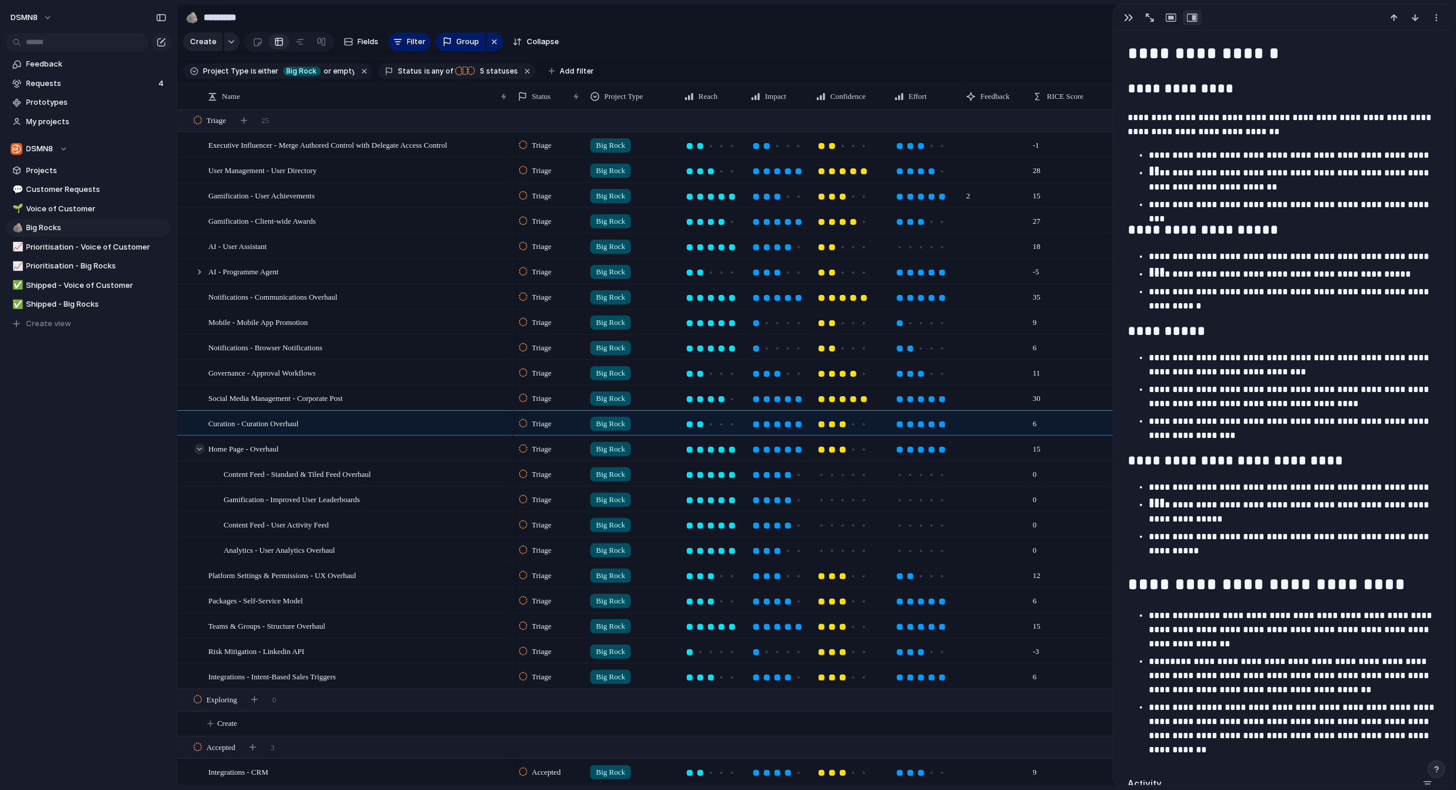
click at [199, 448] on div at bounding box center [199, 449] width 11 height 11
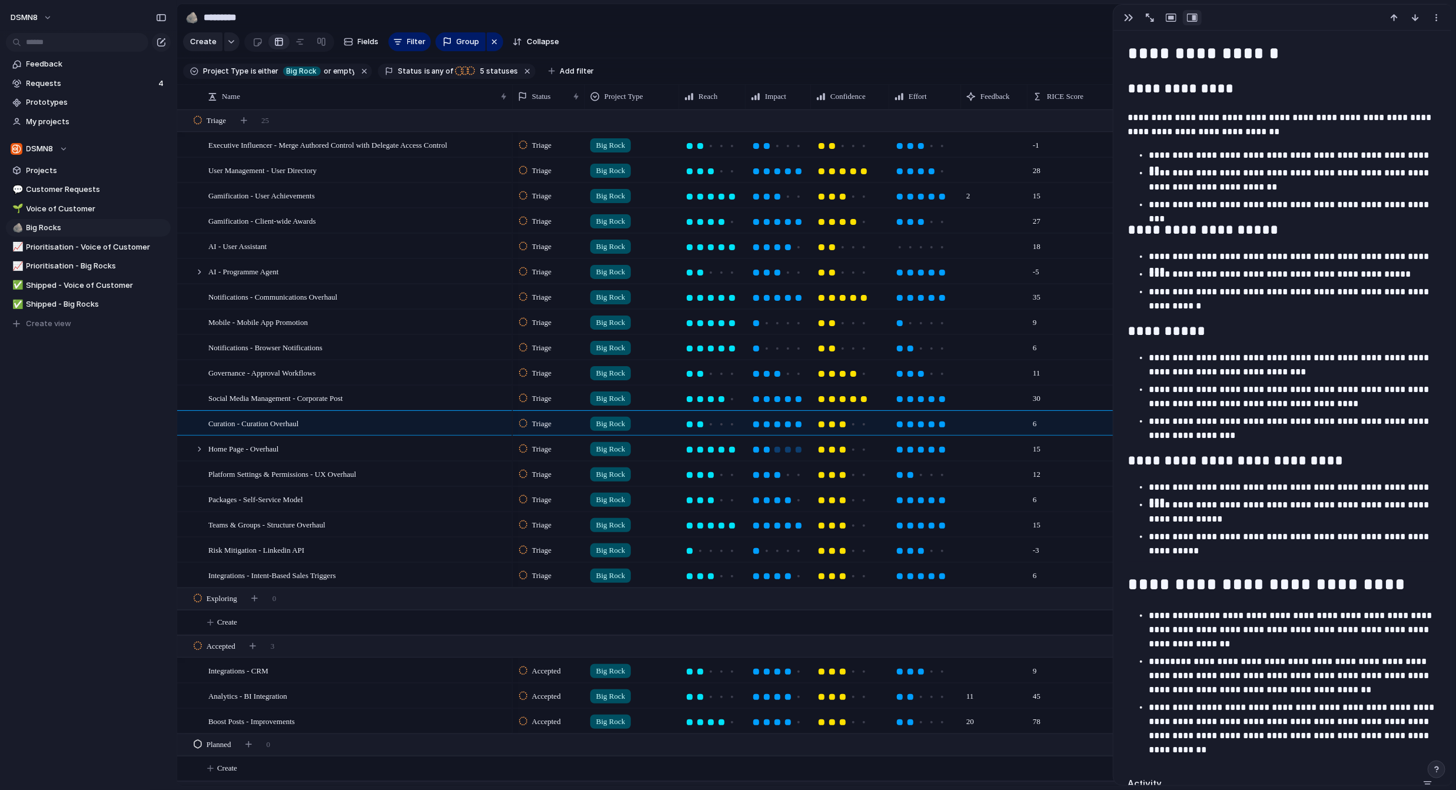
click at [767, 450] on div at bounding box center [767, 450] width 6 height 6
click at [263, 476] on span "Platform Settings & Permissions - UX Overhaul" at bounding box center [282, 474] width 148 height 14
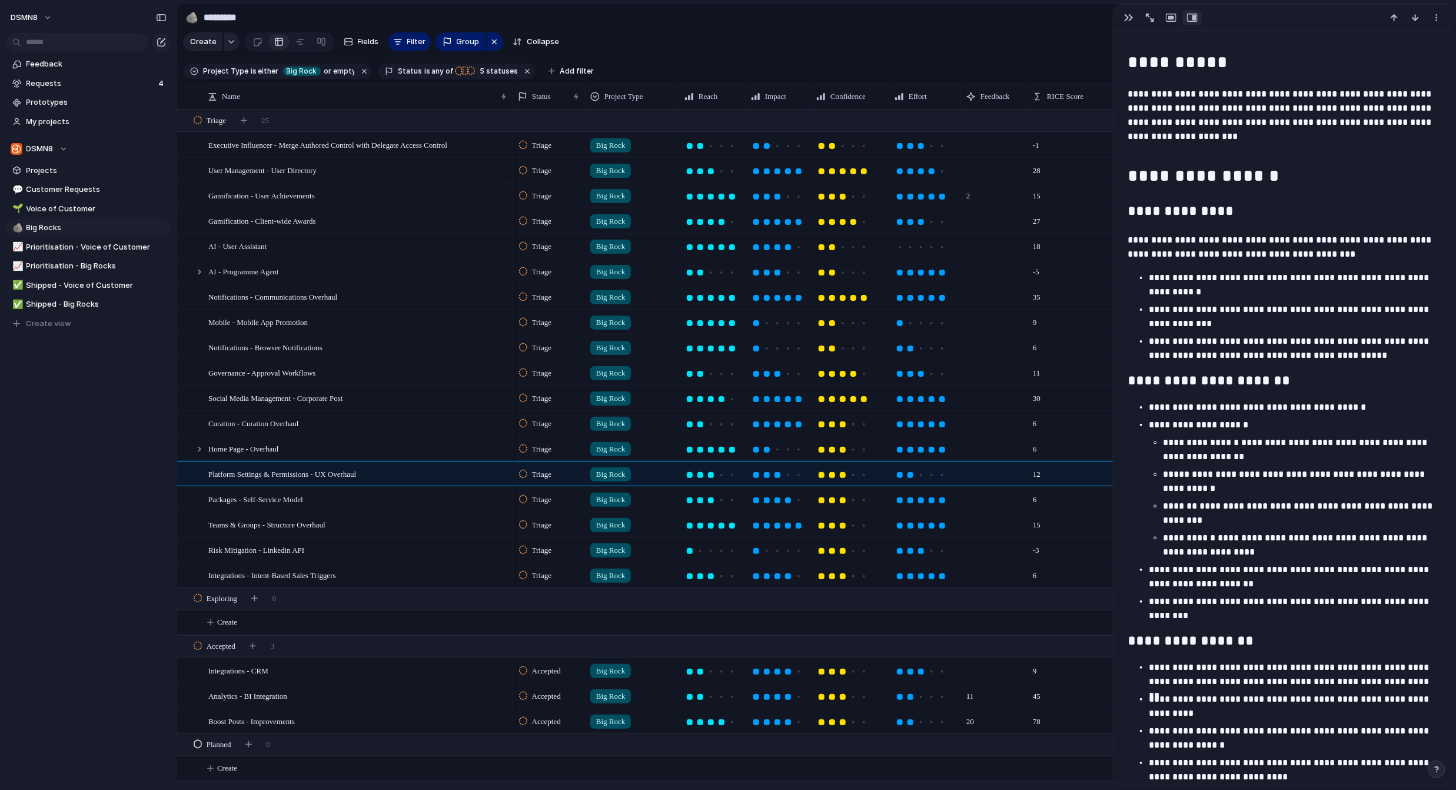
scroll to position [919, 0]
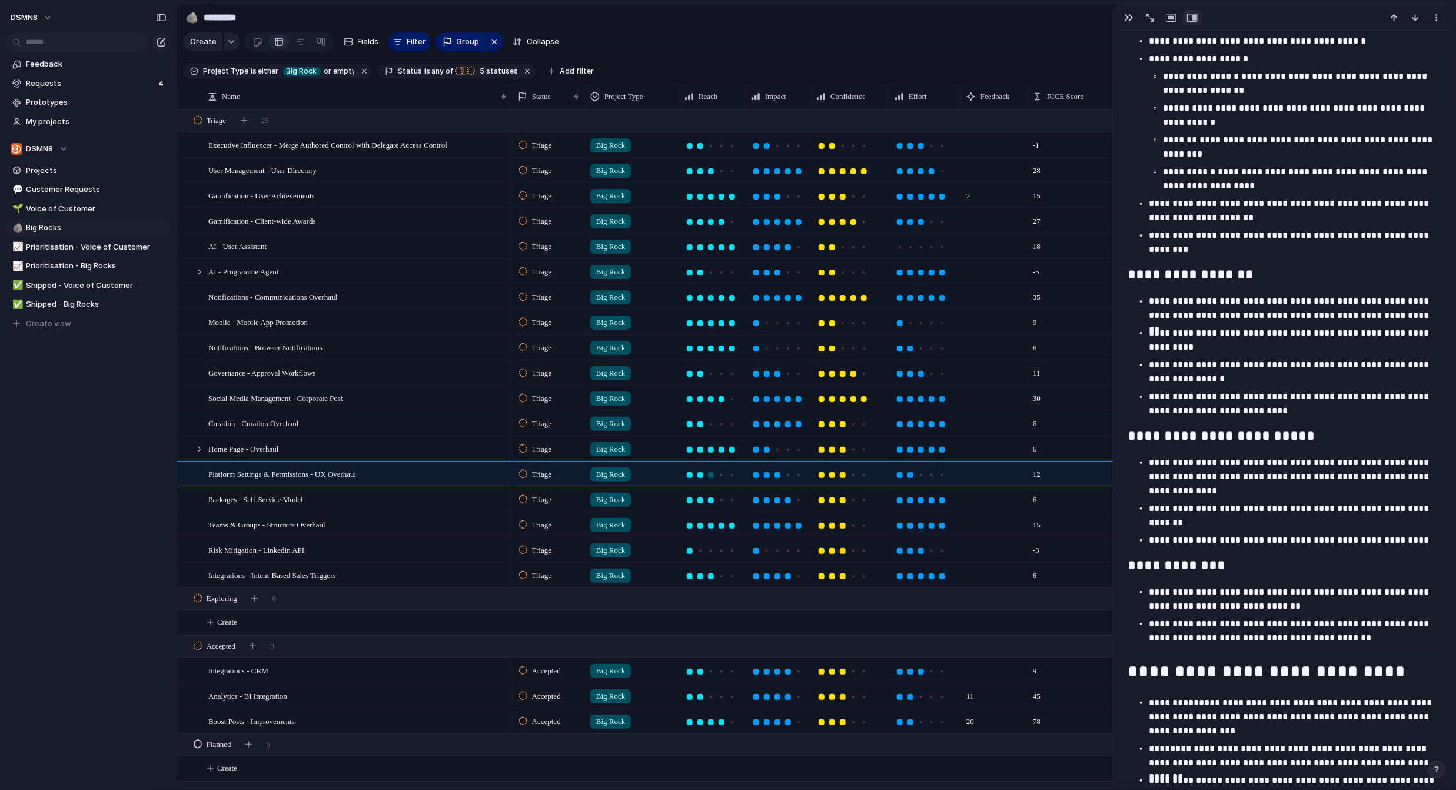
click at [700, 473] on div at bounding box center [700, 475] width 6 height 6
drag, startPoint x: 767, startPoint y: 476, endPoint x: 769, endPoint y: 484, distance: 8.9
click at [767, 476] on div at bounding box center [767, 475] width 6 height 6
click at [824, 475] on div at bounding box center [853, 475] width 6 height 6
click at [337, 499] on div "Packages - Self-Service Model" at bounding box center [358, 499] width 300 height 24
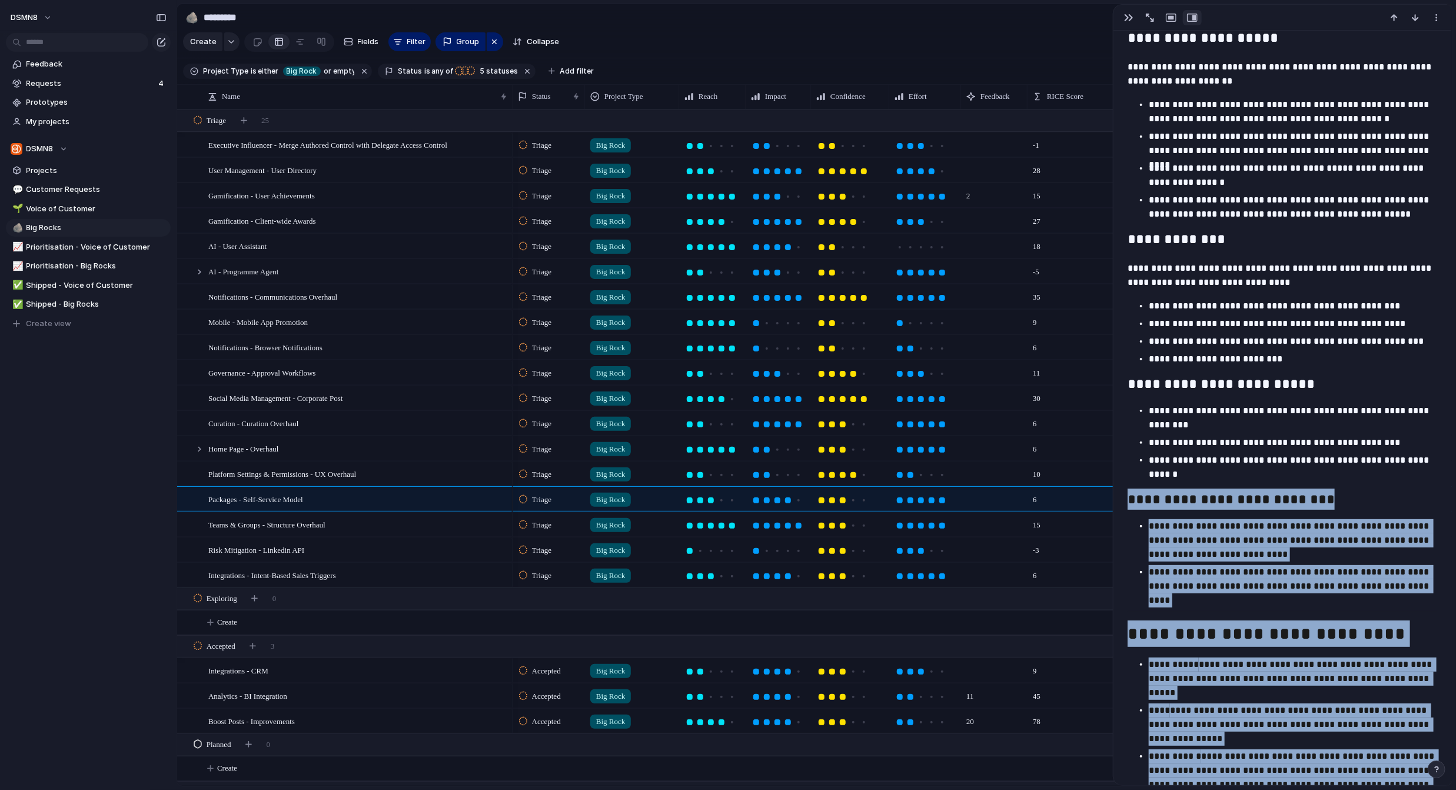
scroll to position [1396, 0]
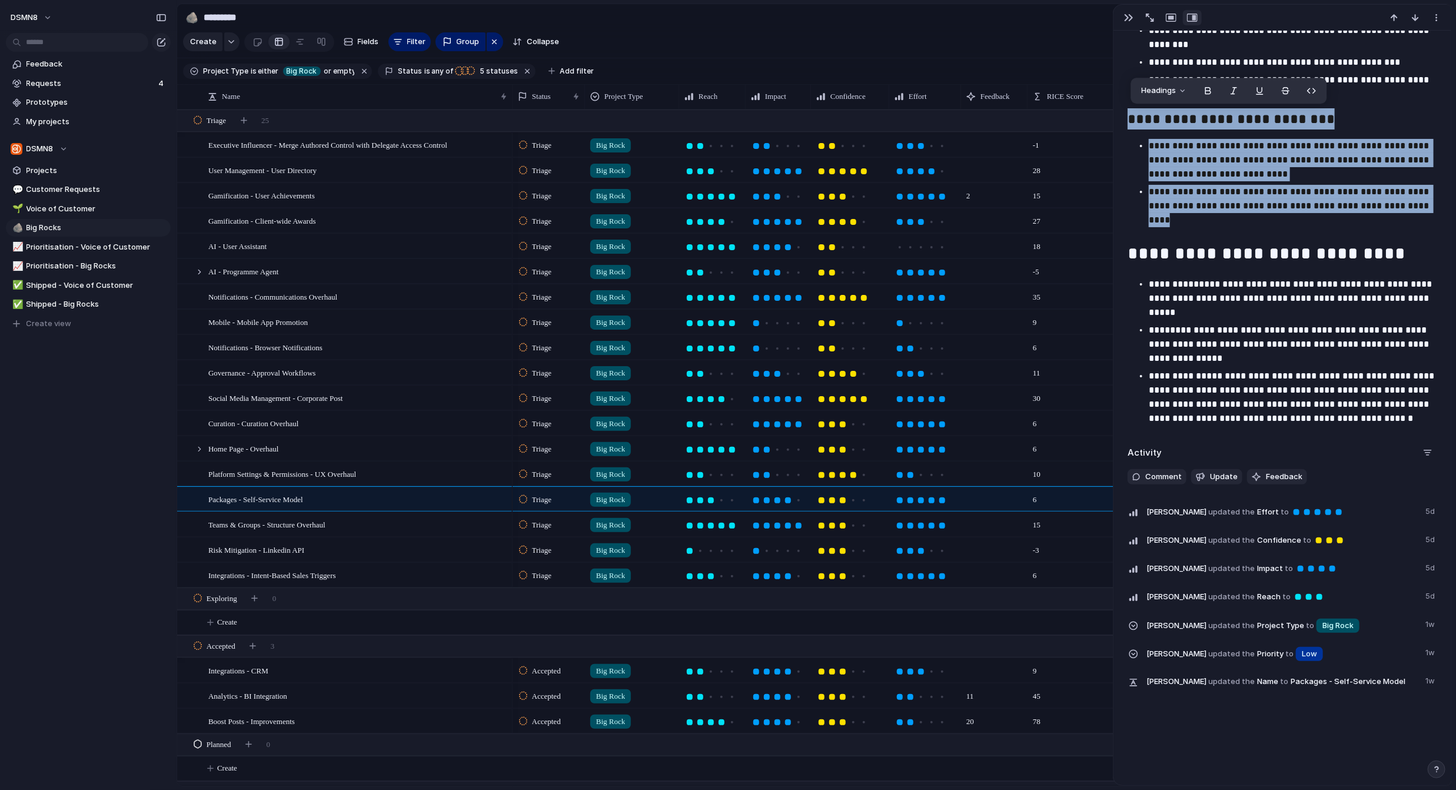
drag, startPoint x: 1129, startPoint y: 499, endPoint x: 1372, endPoint y: 251, distance: 347.1
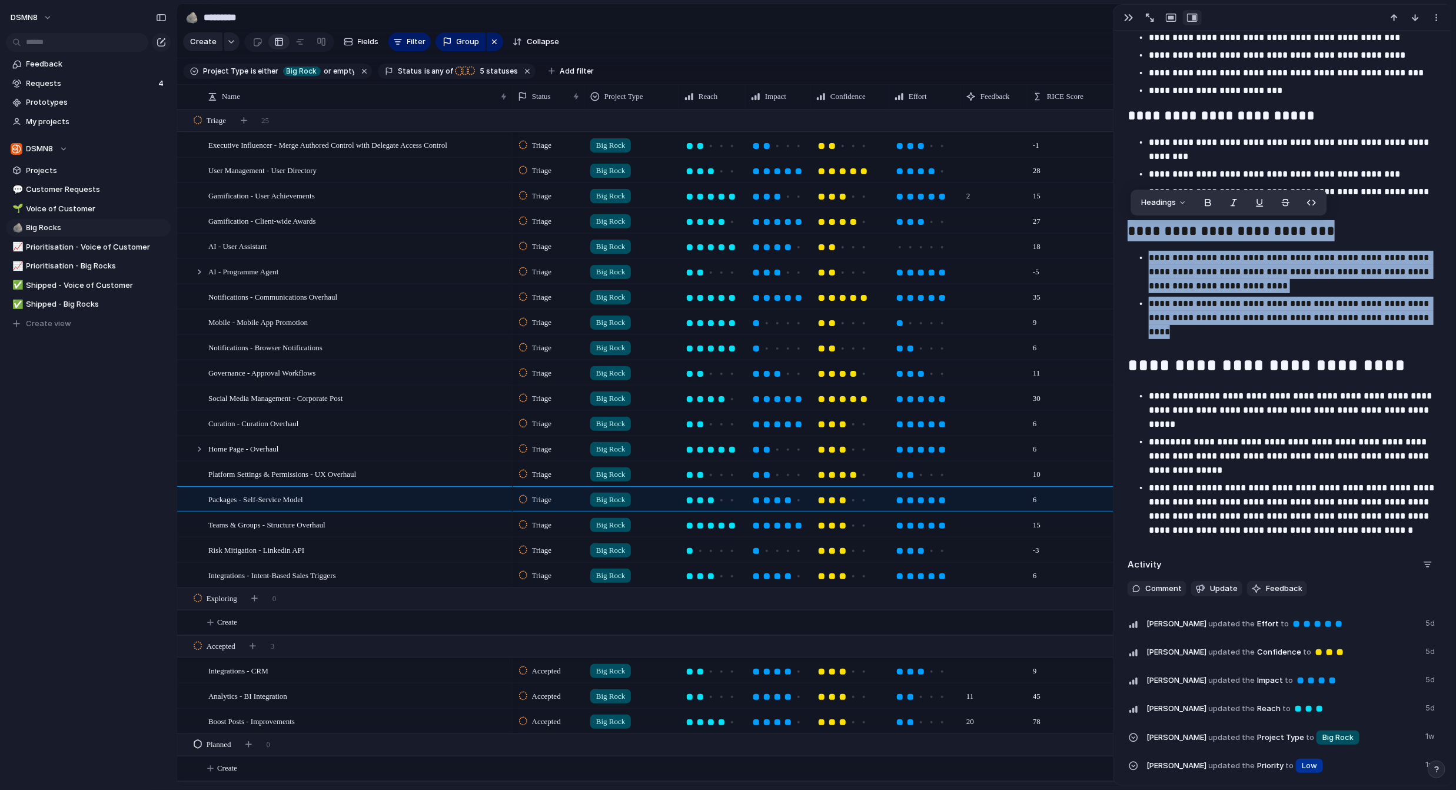
click at [824, 336] on p "**********" at bounding box center [1293, 318] width 289 height 42
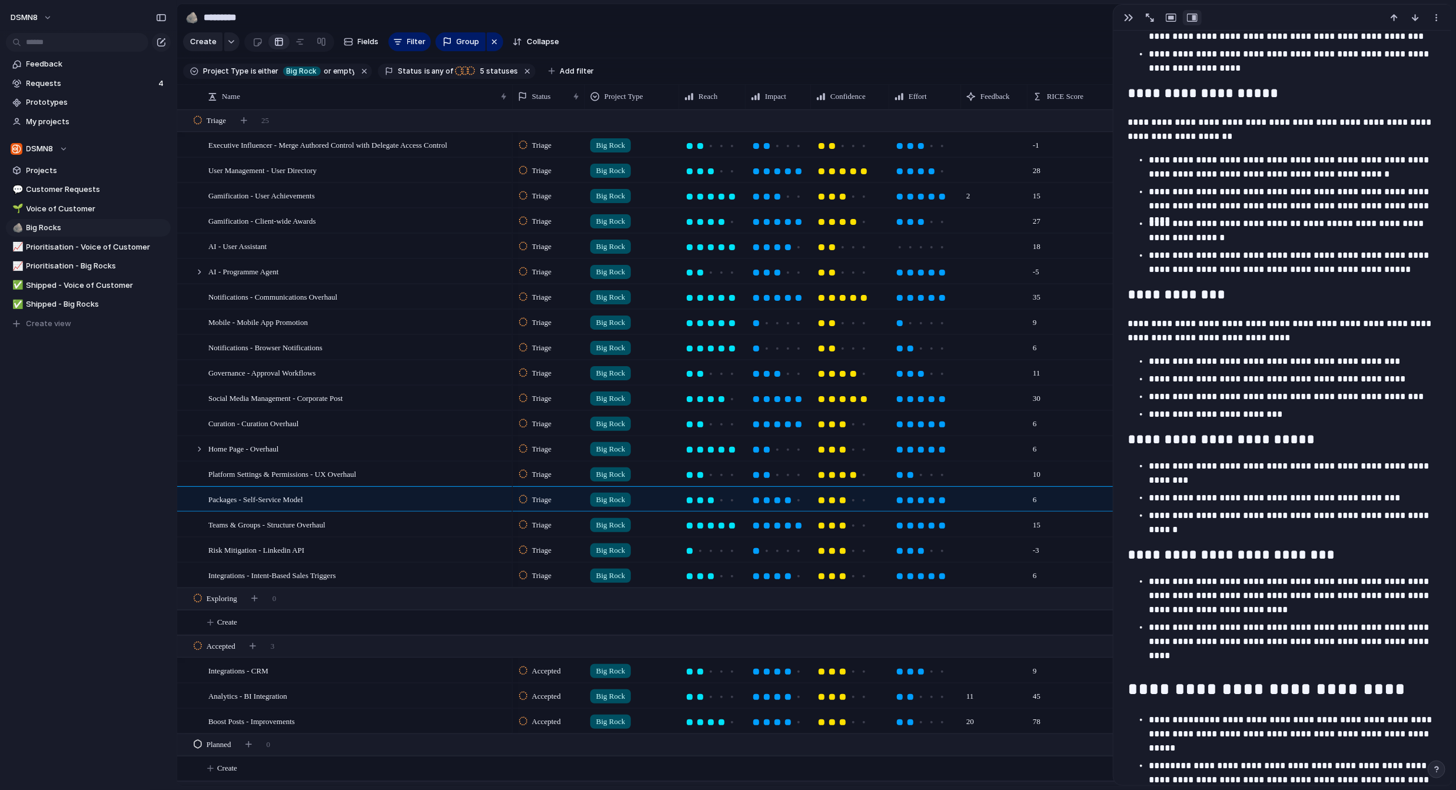
scroll to position [823, 0]
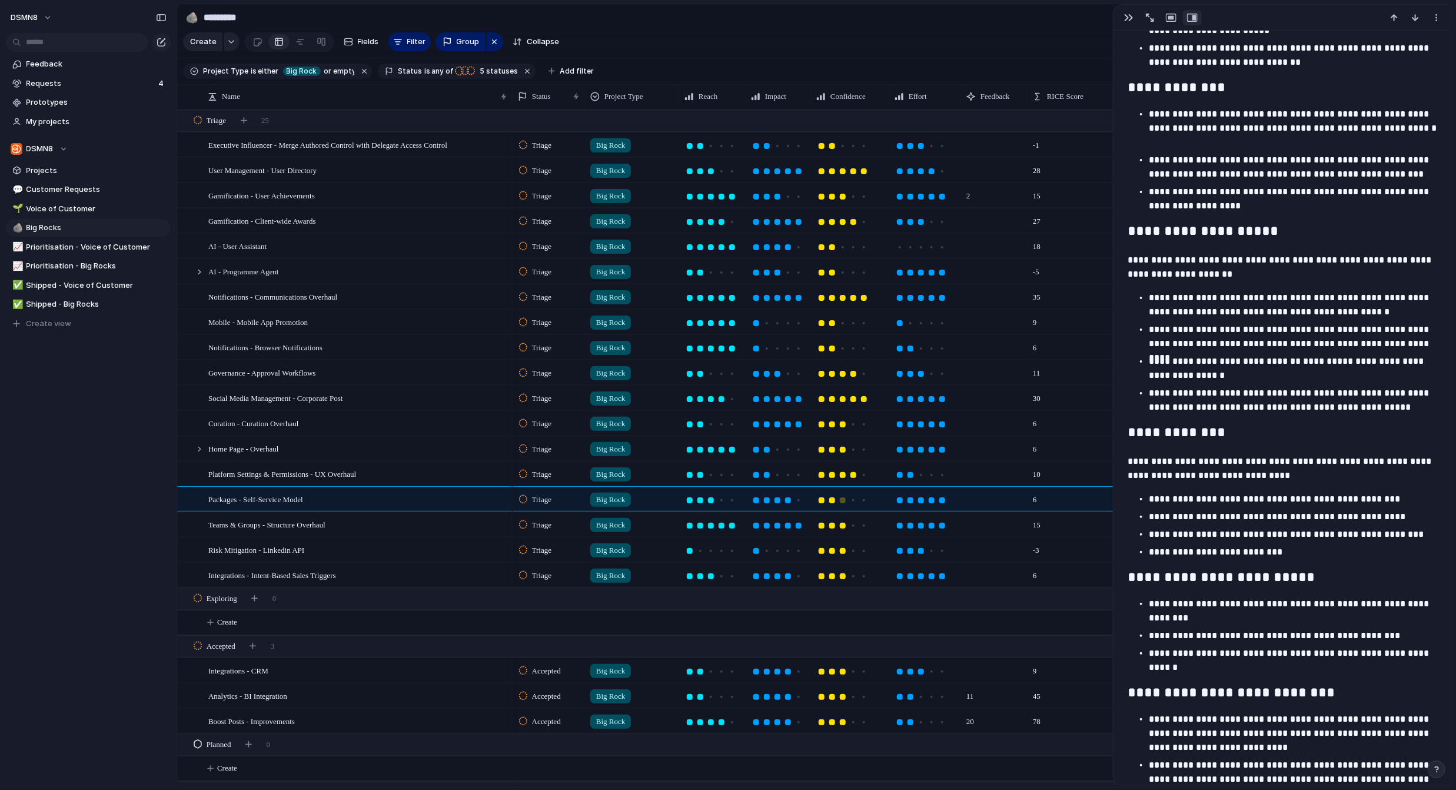
click at [824, 500] on div at bounding box center [832, 500] width 6 height 6
click at [733, 499] on div at bounding box center [732, 500] width 6 height 6
click at [777, 500] on div at bounding box center [777, 500] width 6 height 6
click at [769, 501] on div at bounding box center [767, 500] width 6 height 6
click at [357, 526] on div "Teams & Groups - Structure Overhaul" at bounding box center [358, 525] width 300 height 24
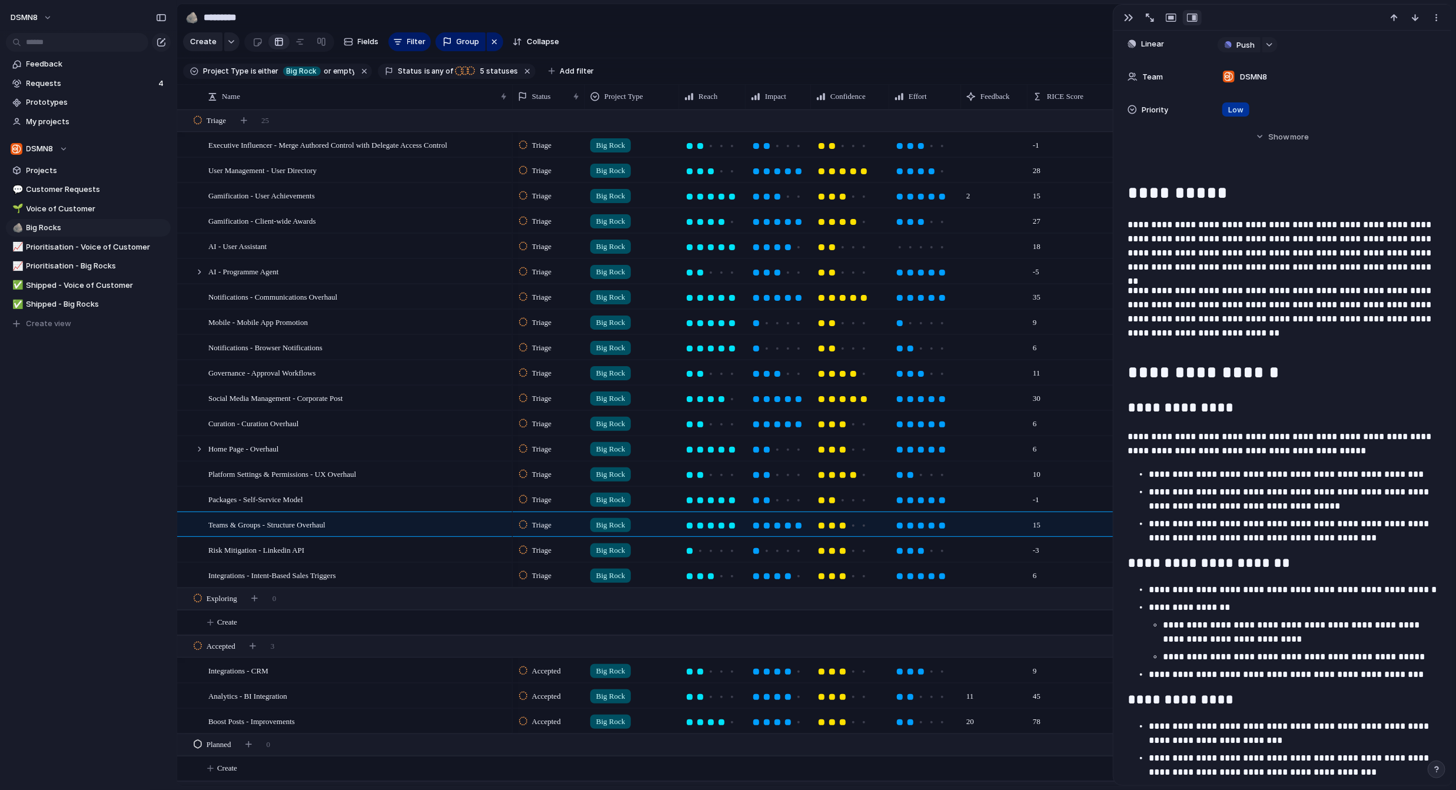
scroll to position [446, 0]
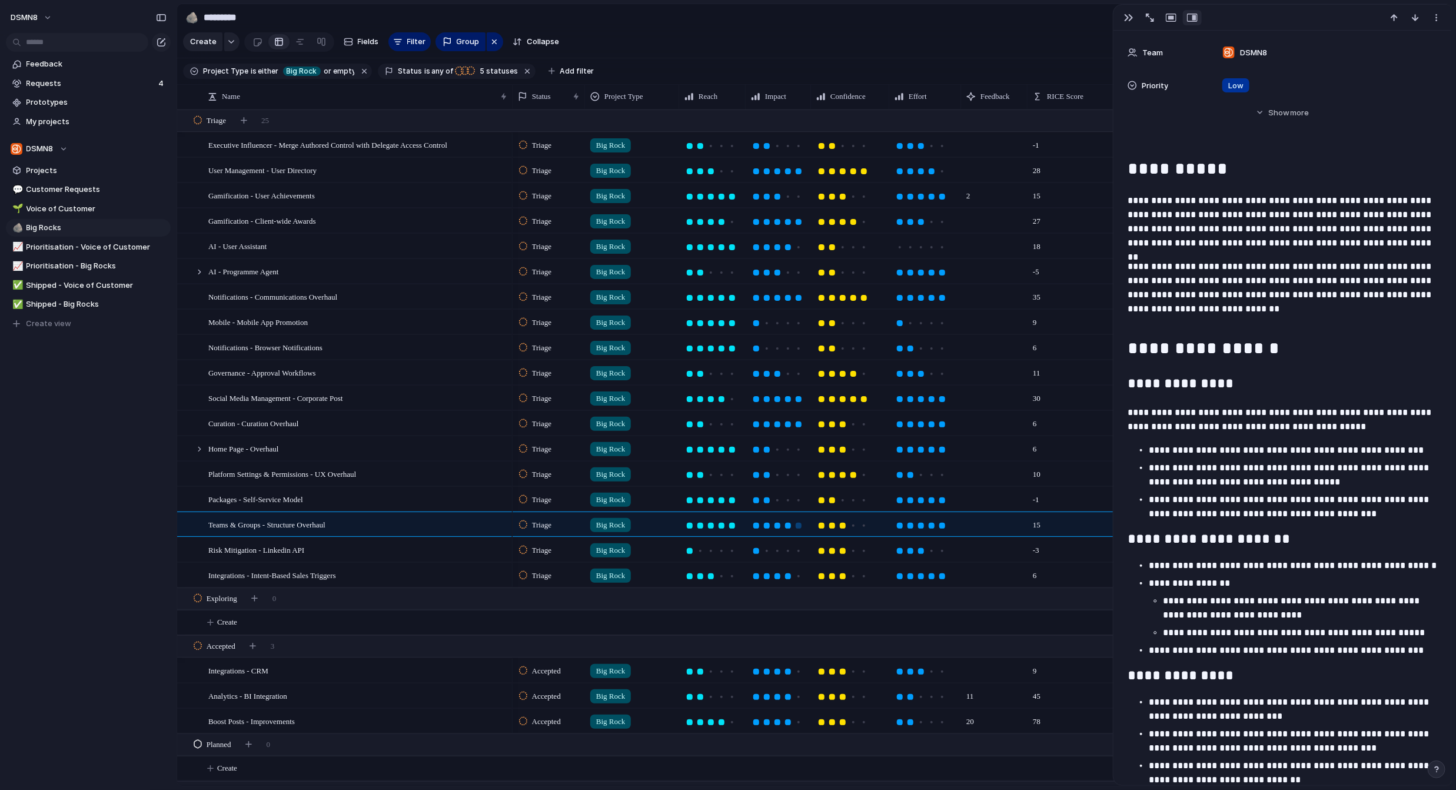
click at [790, 526] on div at bounding box center [788, 526] width 6 height 6
click at [824, 526] on div at bounding box center [832, 526] width 6 height 6
click at [824, 526] on div at bounding box center [843, 526] width 6 height 6
click at [824, 526] on div at bounding box center [853, 526] width 6 height 6
click at [354, 552] on div "Risk Mitigation - Linkedin API" at bounding box center [358, 550] width 300 height 24
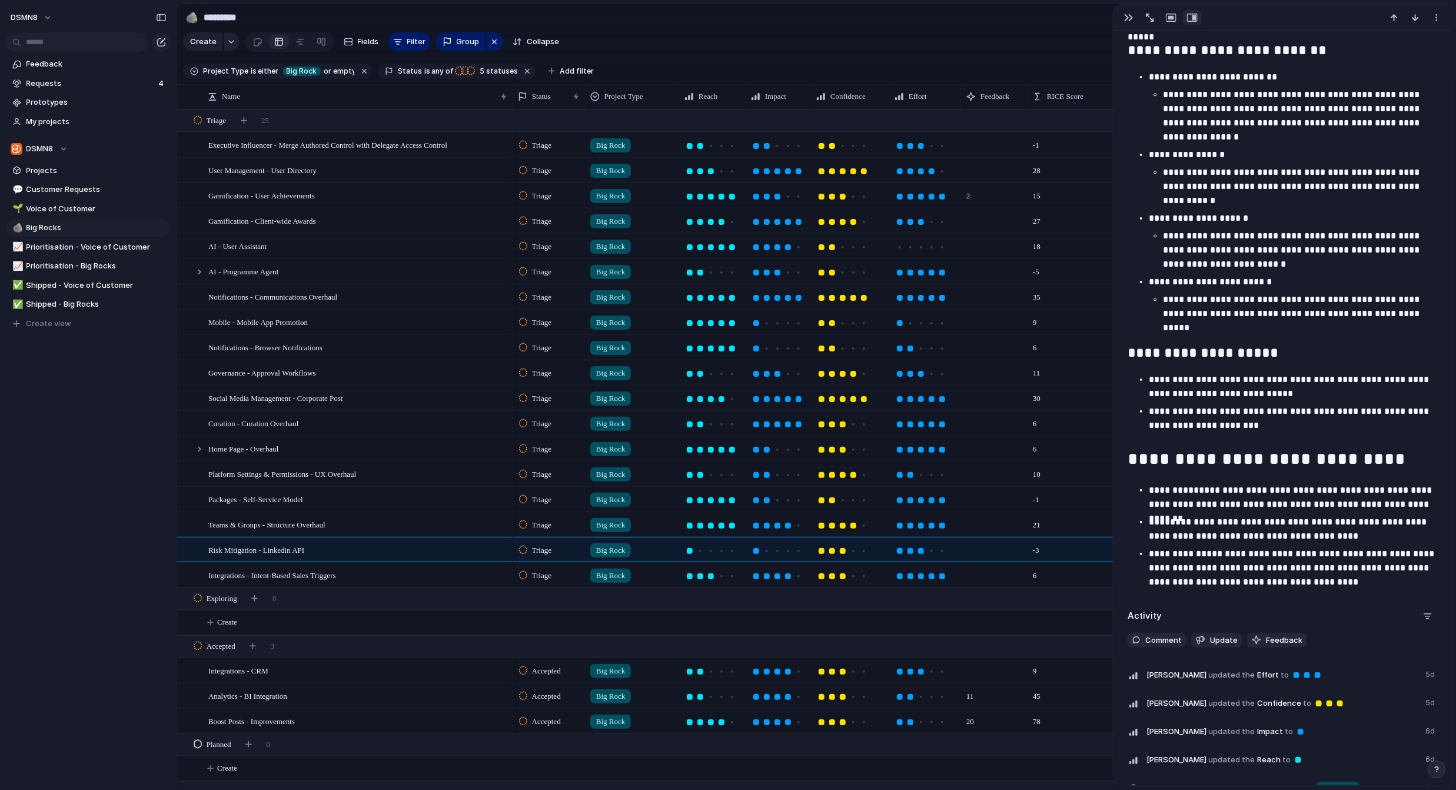
scroll to position [925, 0]
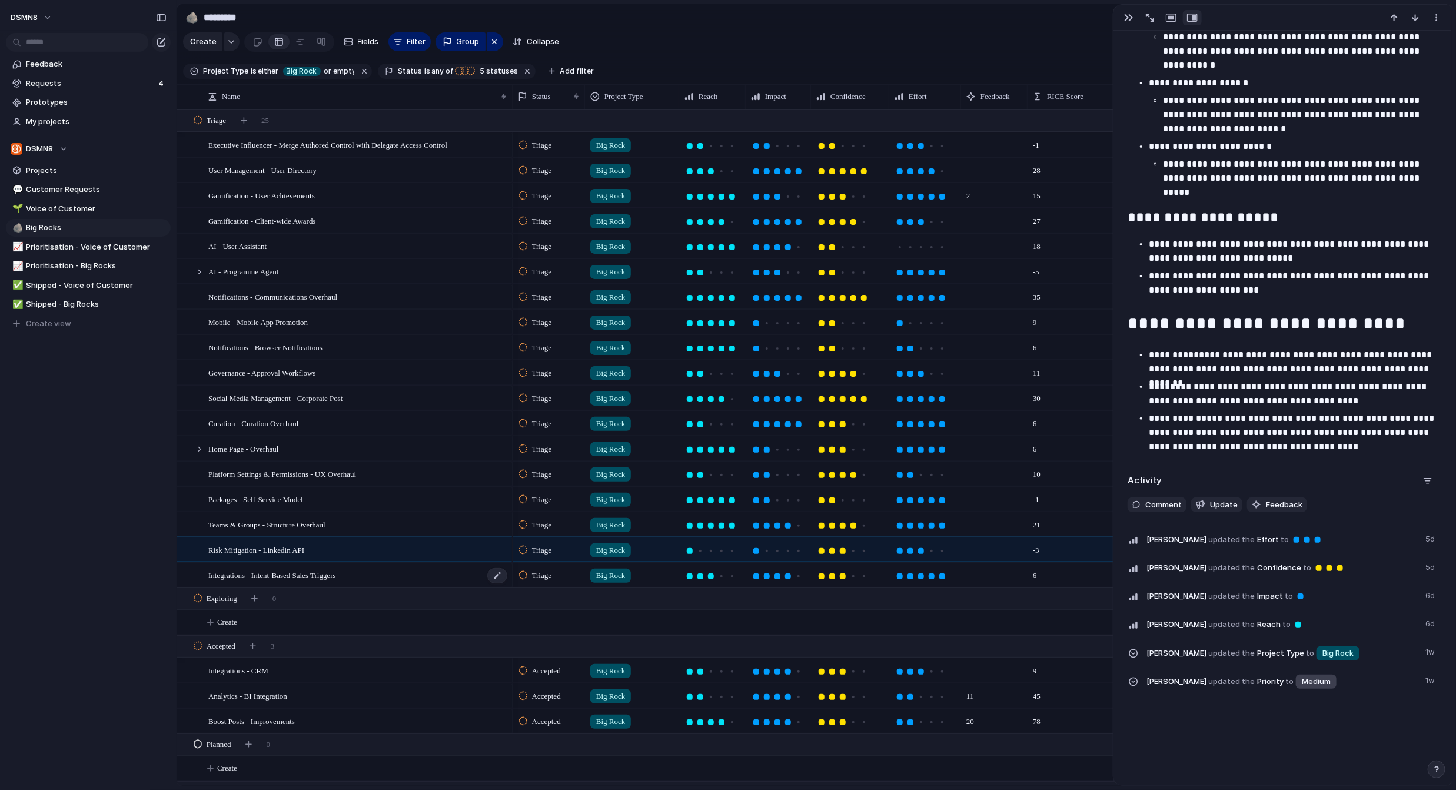
click at [406, 575] on div "Integrations - Intent-Based Sales Triggers" at bounding box center [358, 575] width 300 height 24
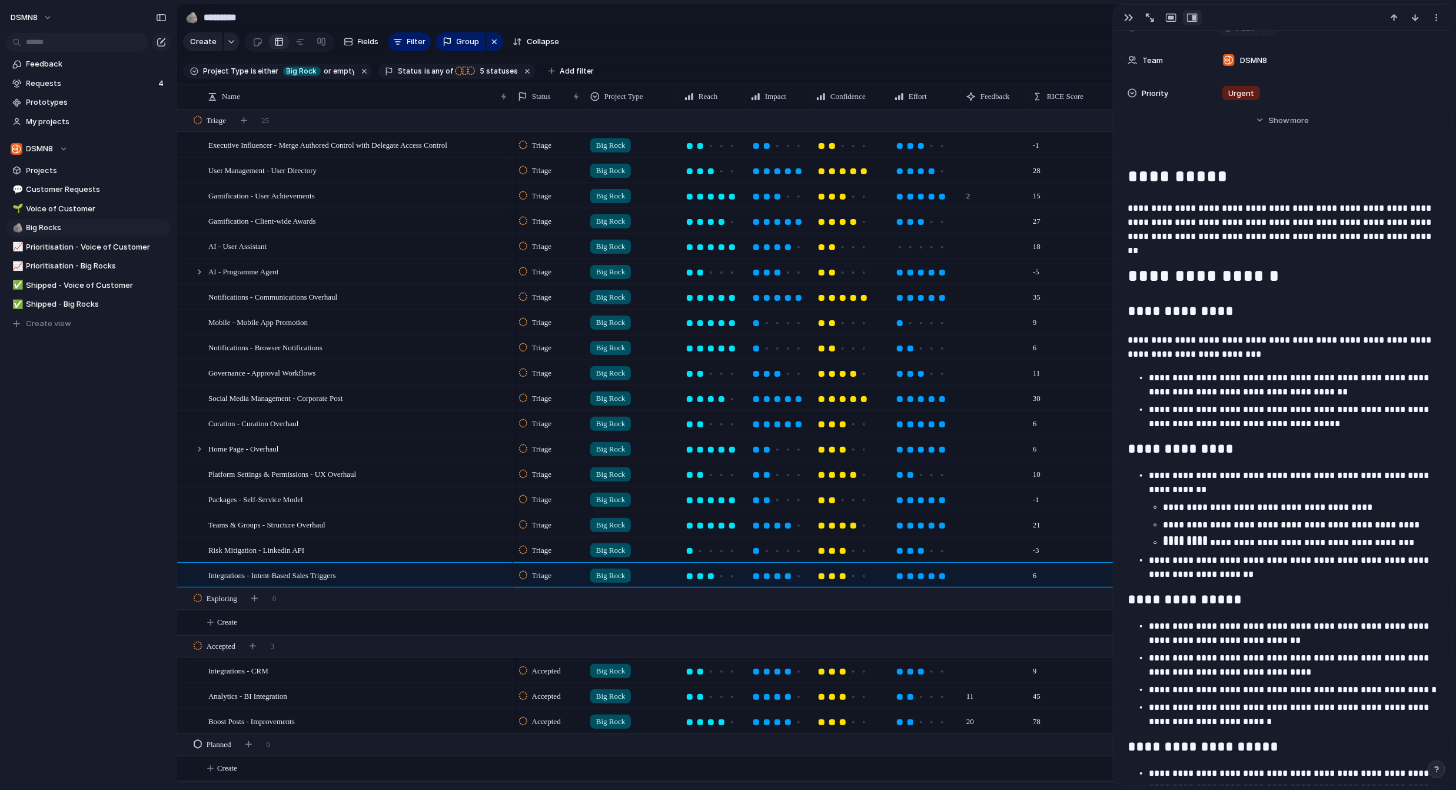
scroll to position [448, 0]
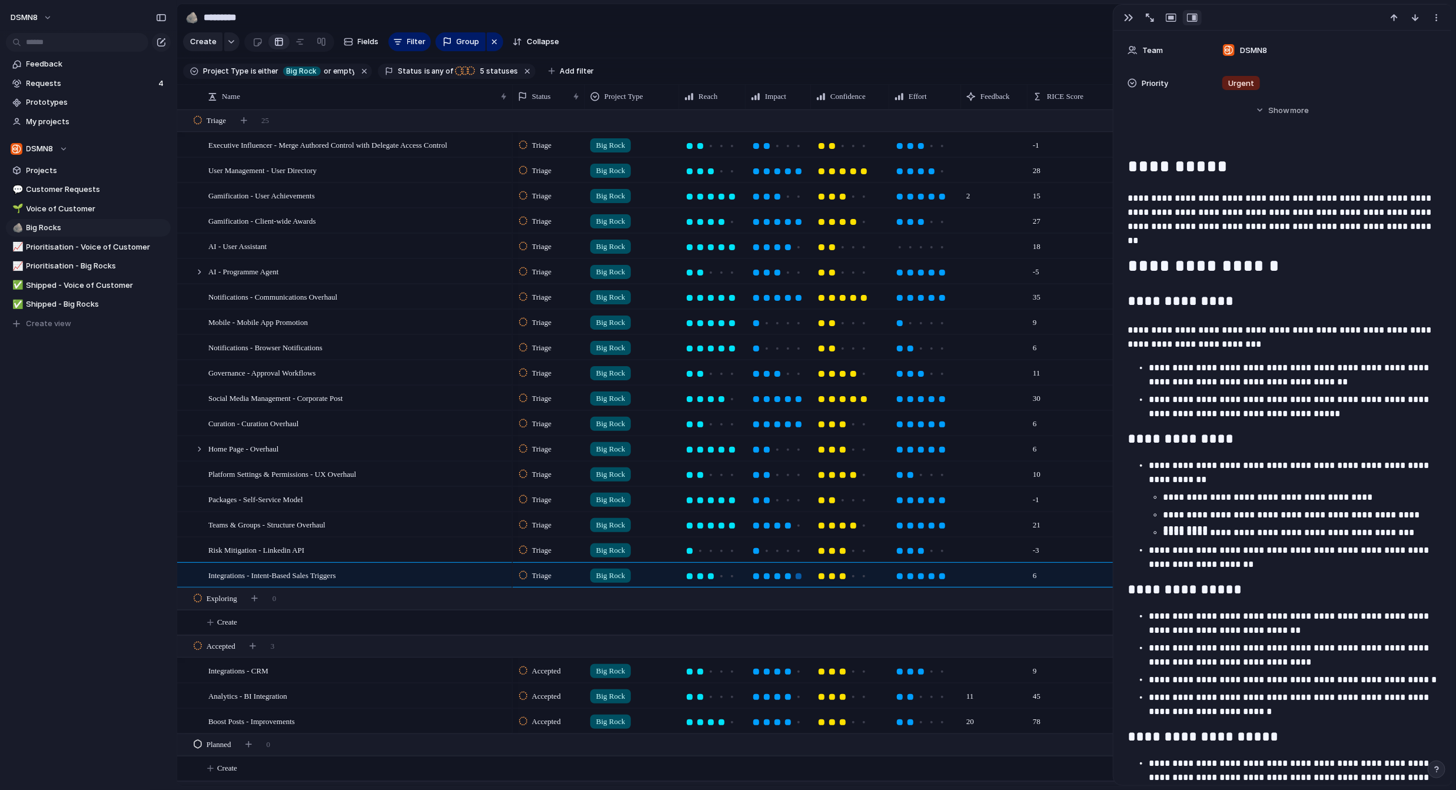
click at [798, 576] on div at bounding box center [799, 576] width 6 height 6
click at [824, 576] on div at bounding box center [864, 576] width 6 height 6
click at [720, 576] on div at bounding box center [722, 576] width 6 height 6
click at [824, 19] on div "button" at bounding box center [1128, 17] width 9 height 9
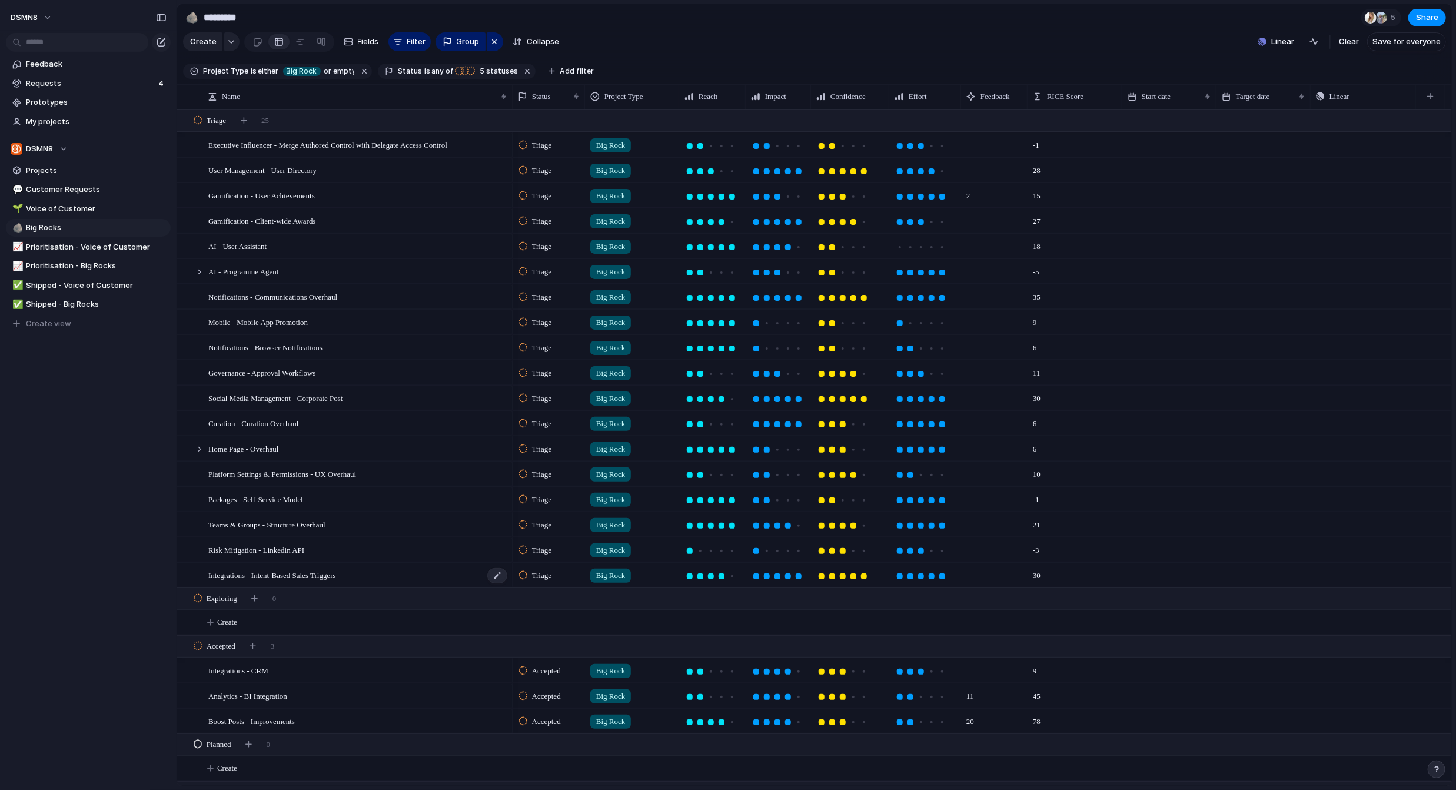
click at [420, 575] on div "Integrations - Intent-Based Sales Triggers" at bounding box center [358, 575] width 300 height 24
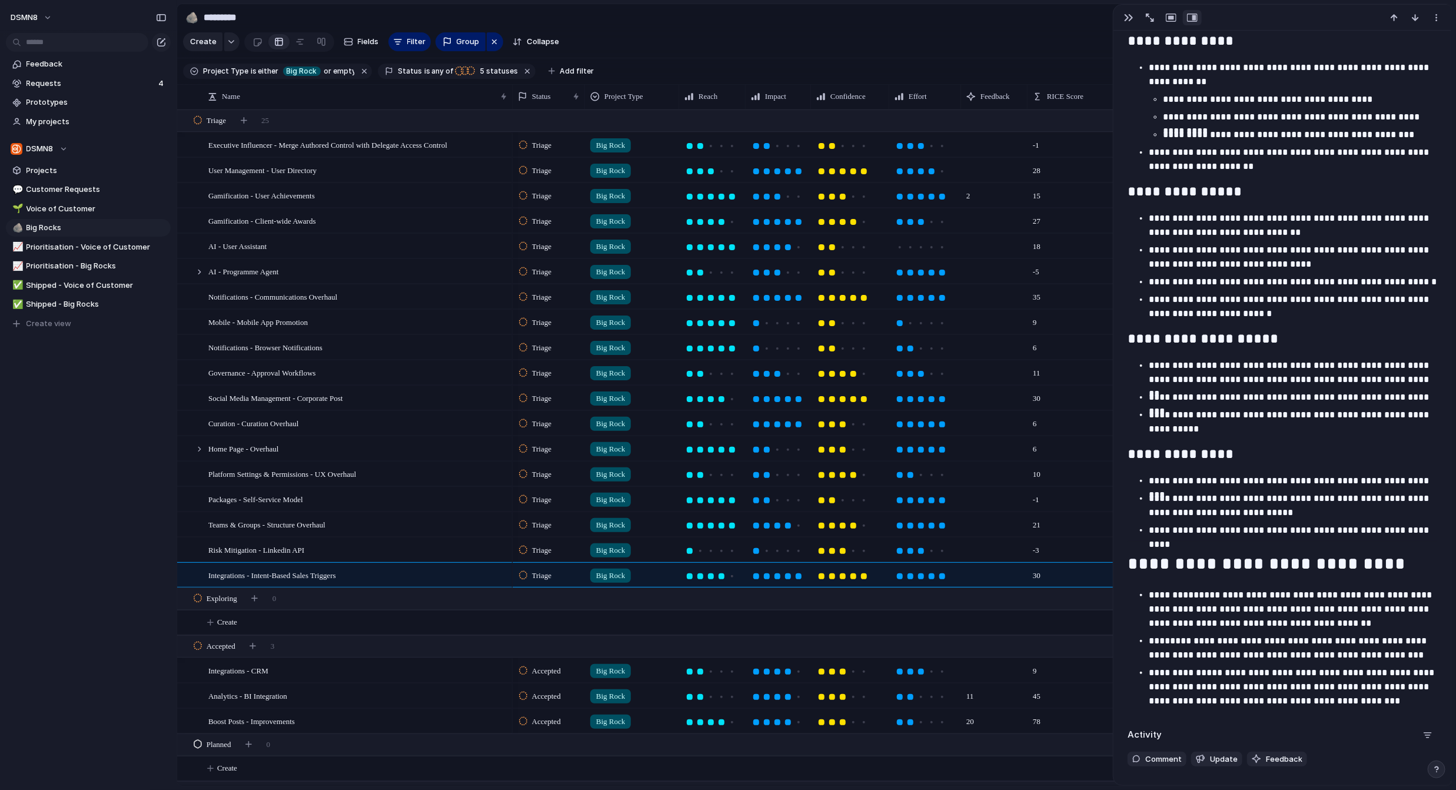
scroll to position [1157, 0]
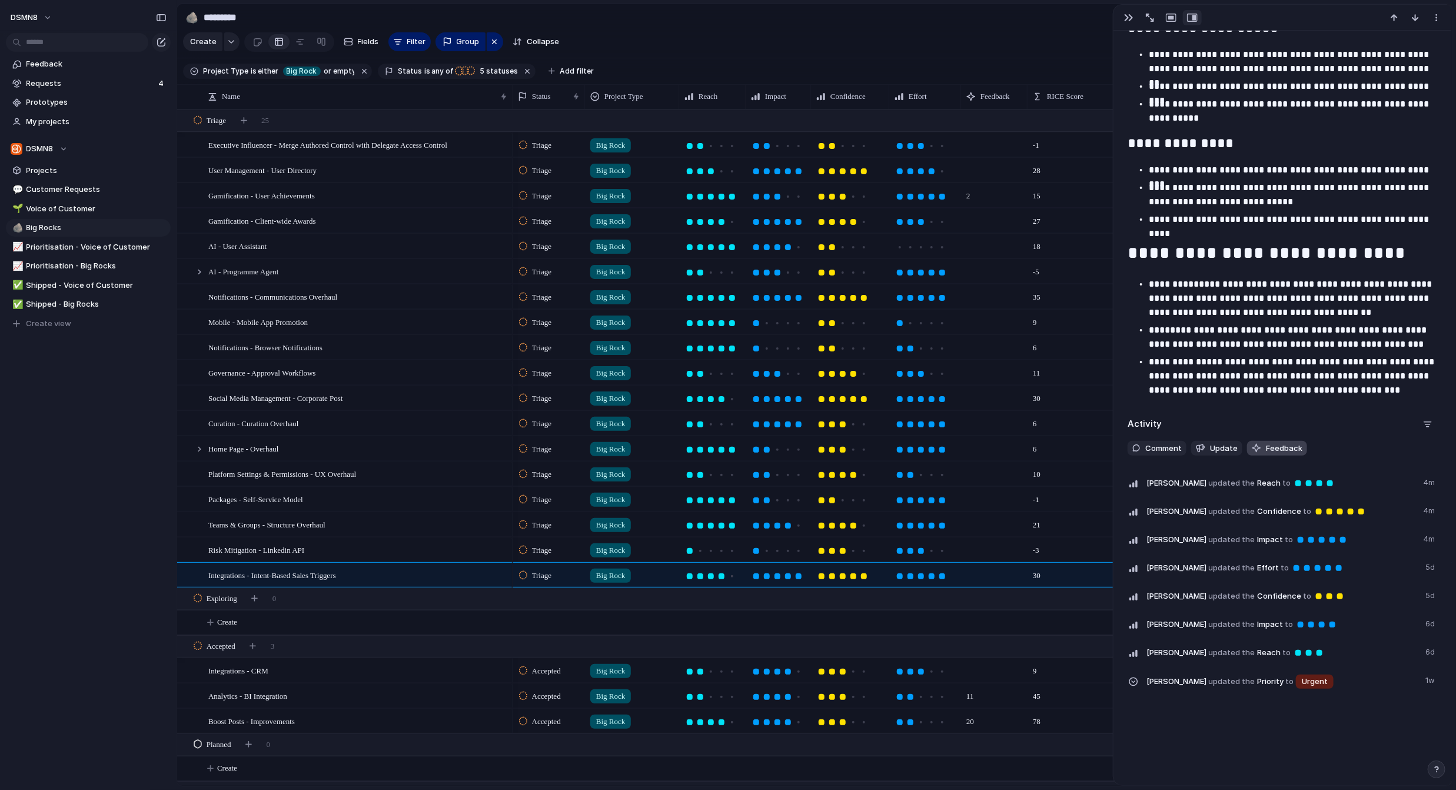
click at [824, 446] on span "Feedback" at bounding box center [1284, 449] width 36 height 12
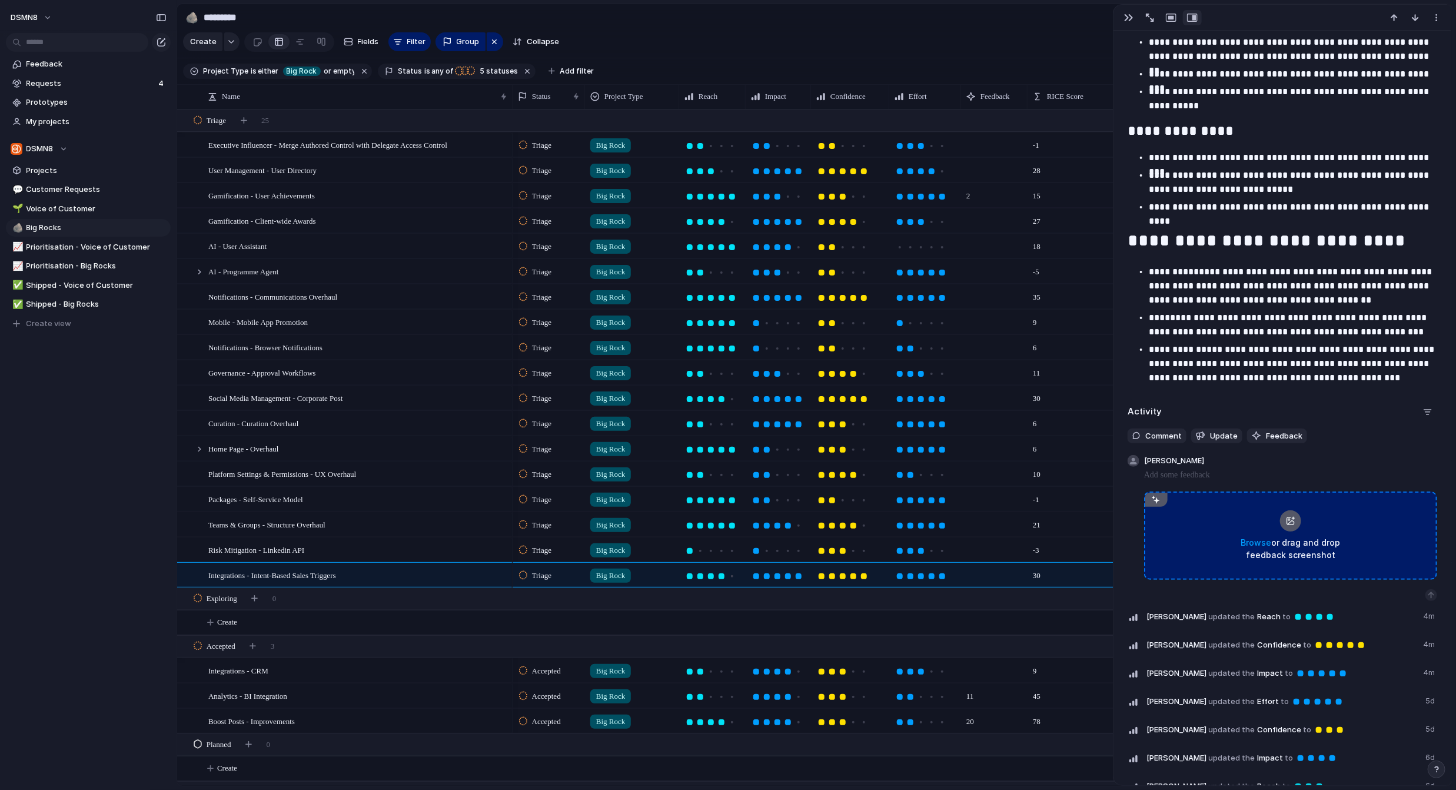
scroll to position [1169, 0]
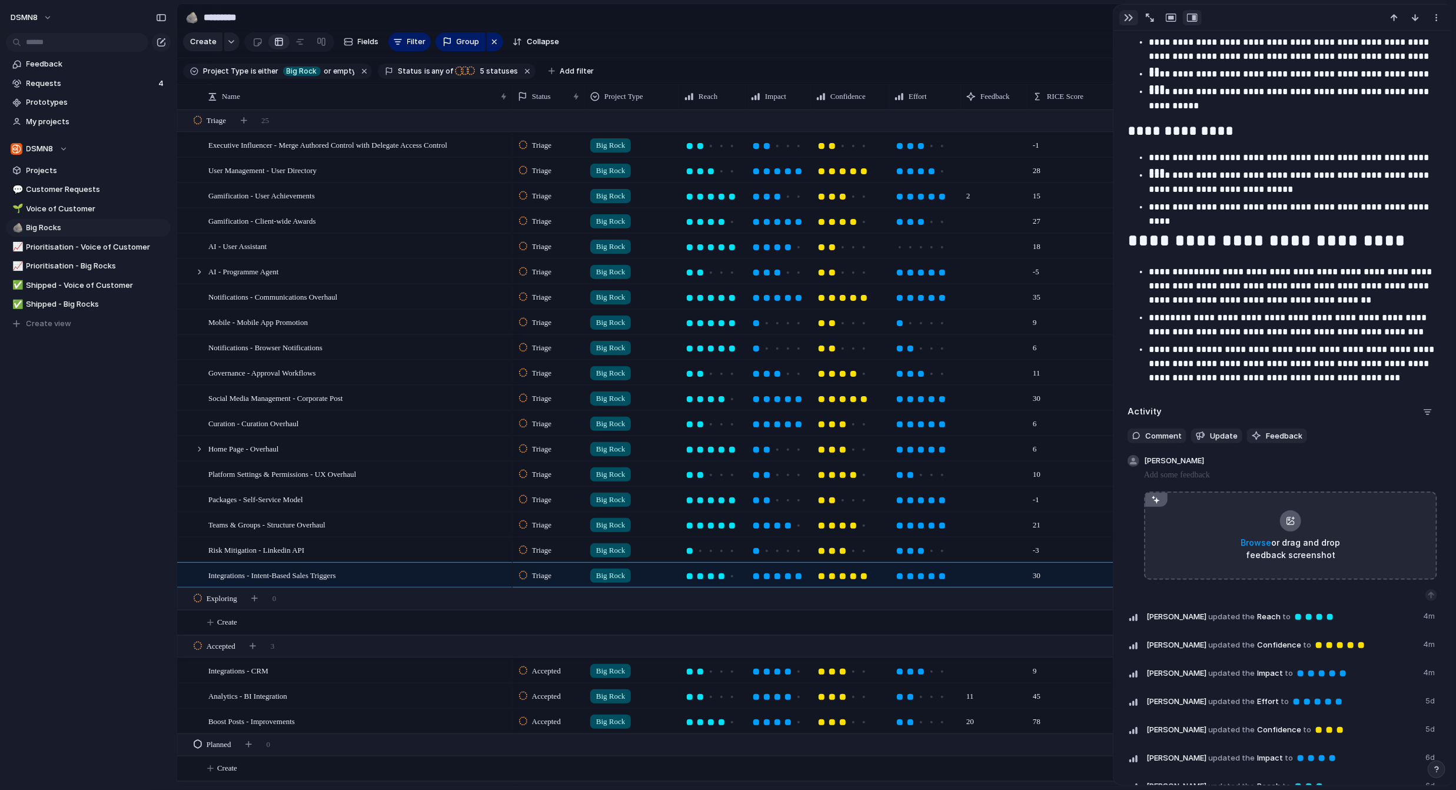
click at [824, 16] on div "button" at bounding box center [1128, 17] width 9 height 9
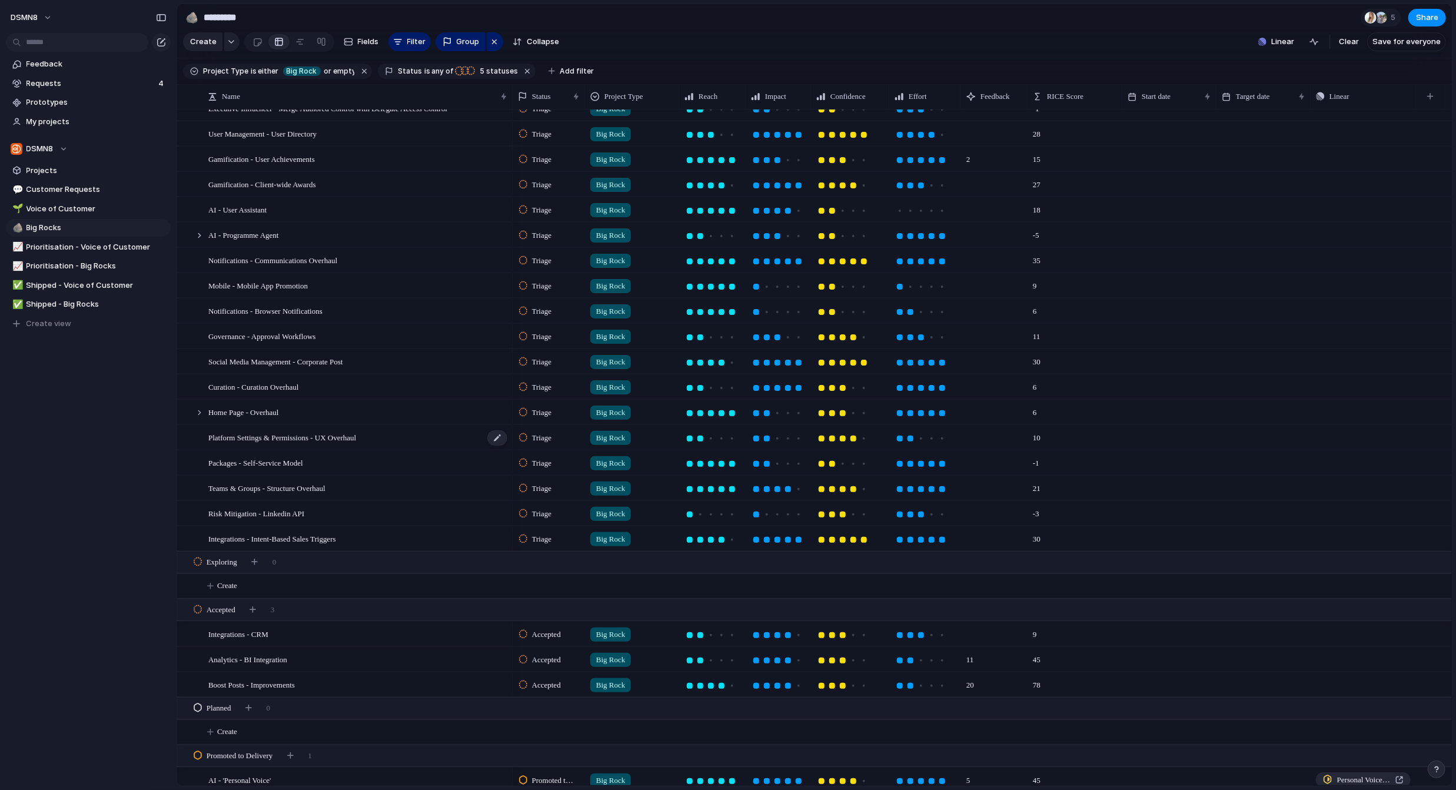
scroll to position [43, 0]
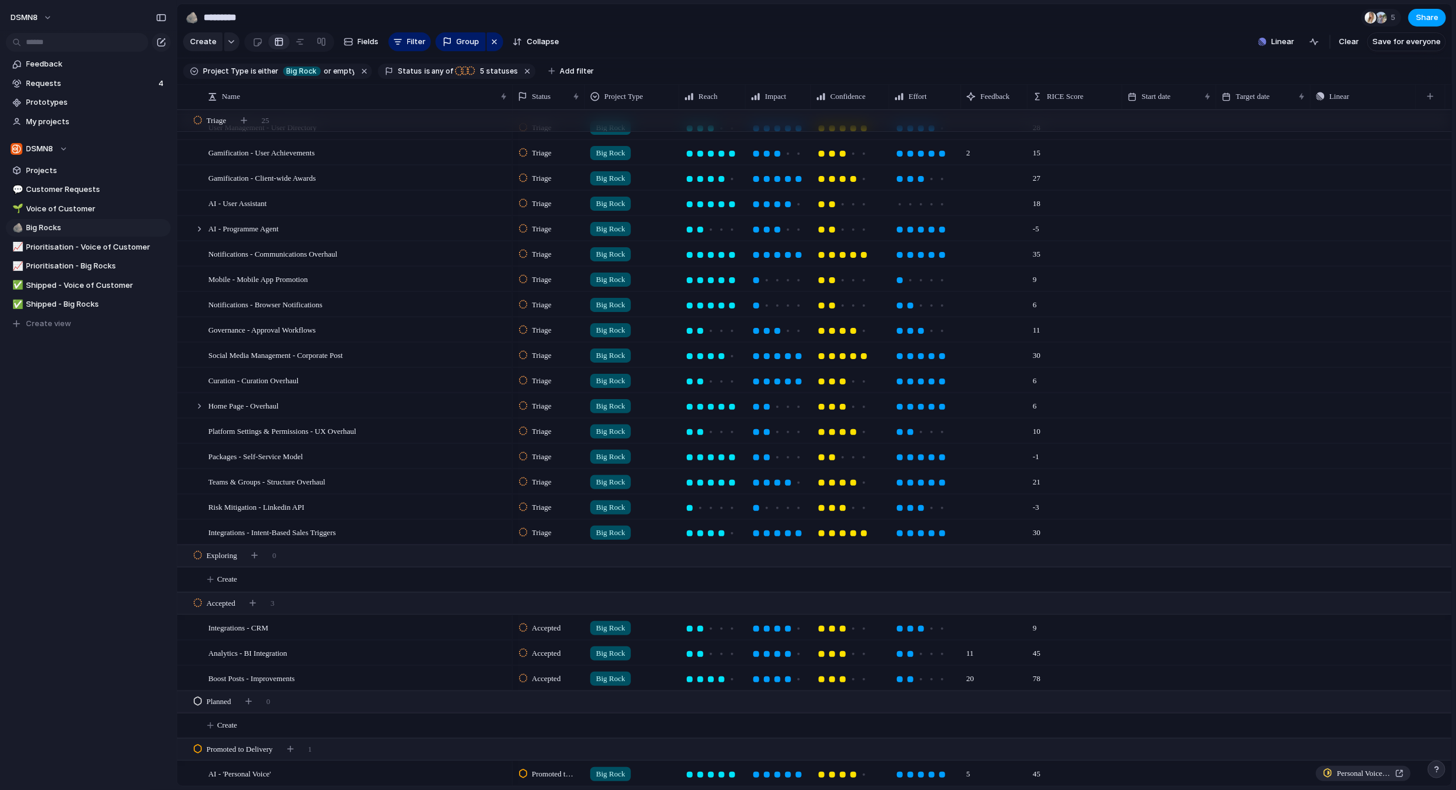
click at [824, 18] on span "Share" at bounding box center [1427, 18] width 22 height 12
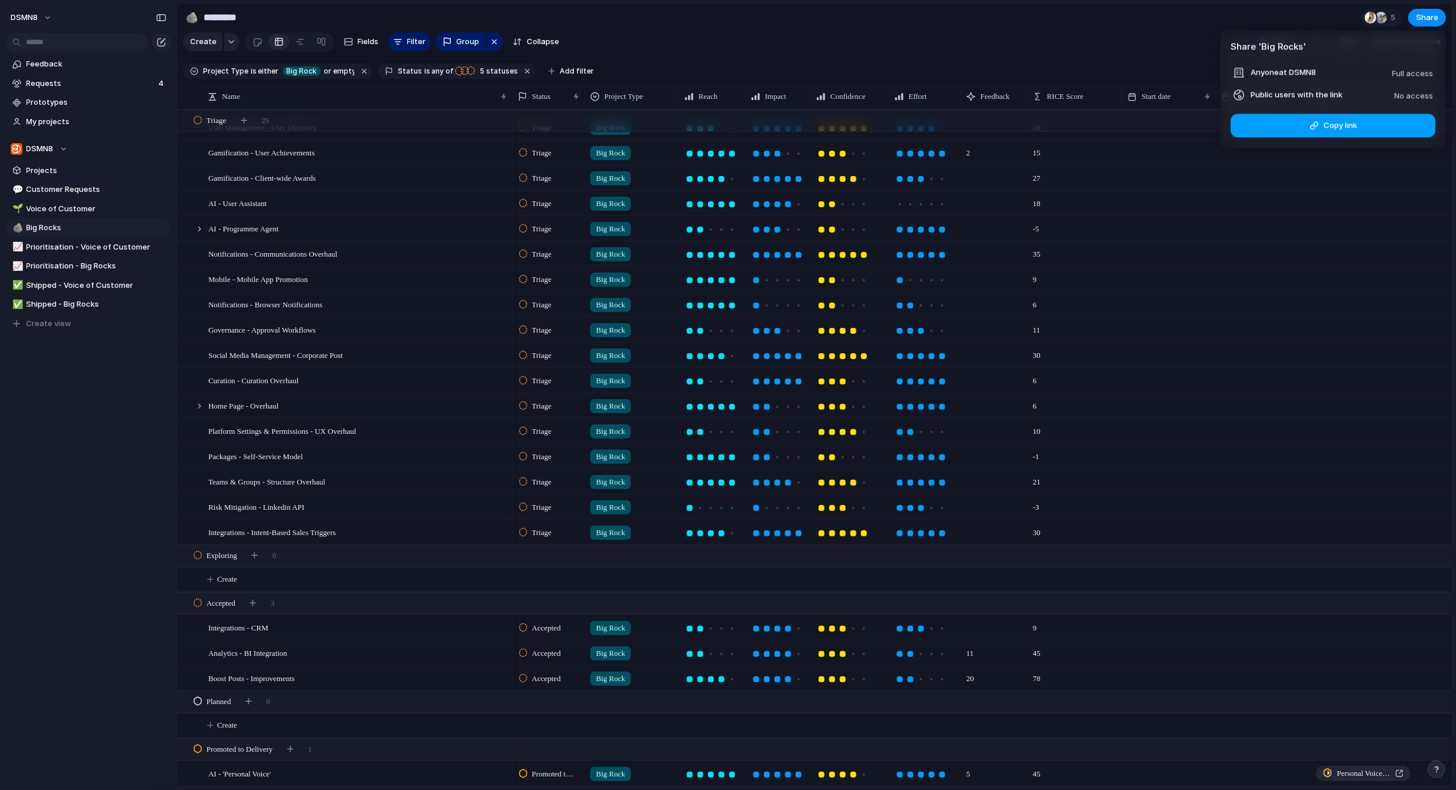
click at [824, 124] on span "Copy link" at bounding box center [1341, 125] width 34 height 12
click at [62, 211] on div "Share ' Big Rocks ' Anyone at DSMN8 Full access Public users with the link No a…" at bounding box center [728, 395] width 1456 height 790
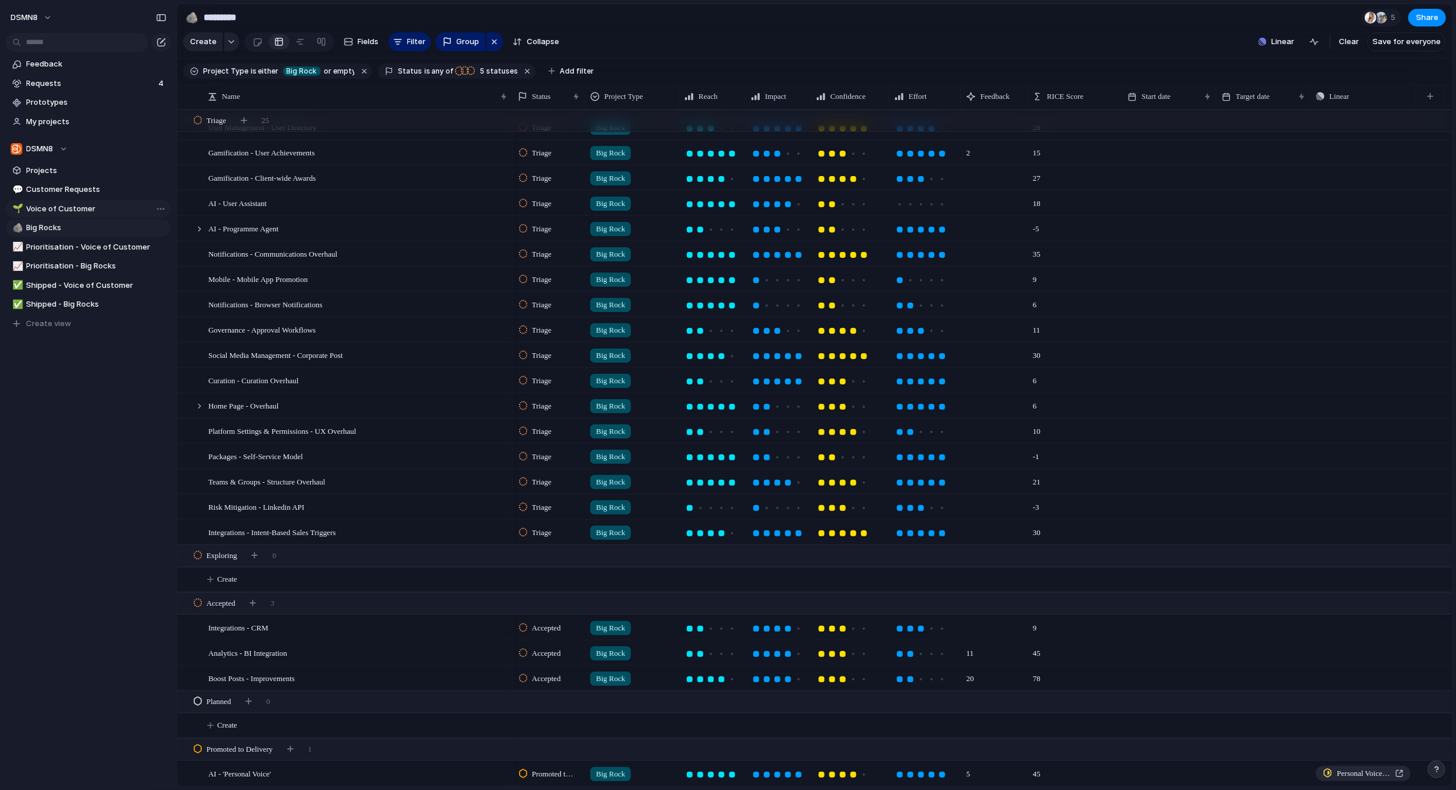
click at [62, 210] on span "Voice of Customer" at bounding box center [96, 209] width 140 height 12
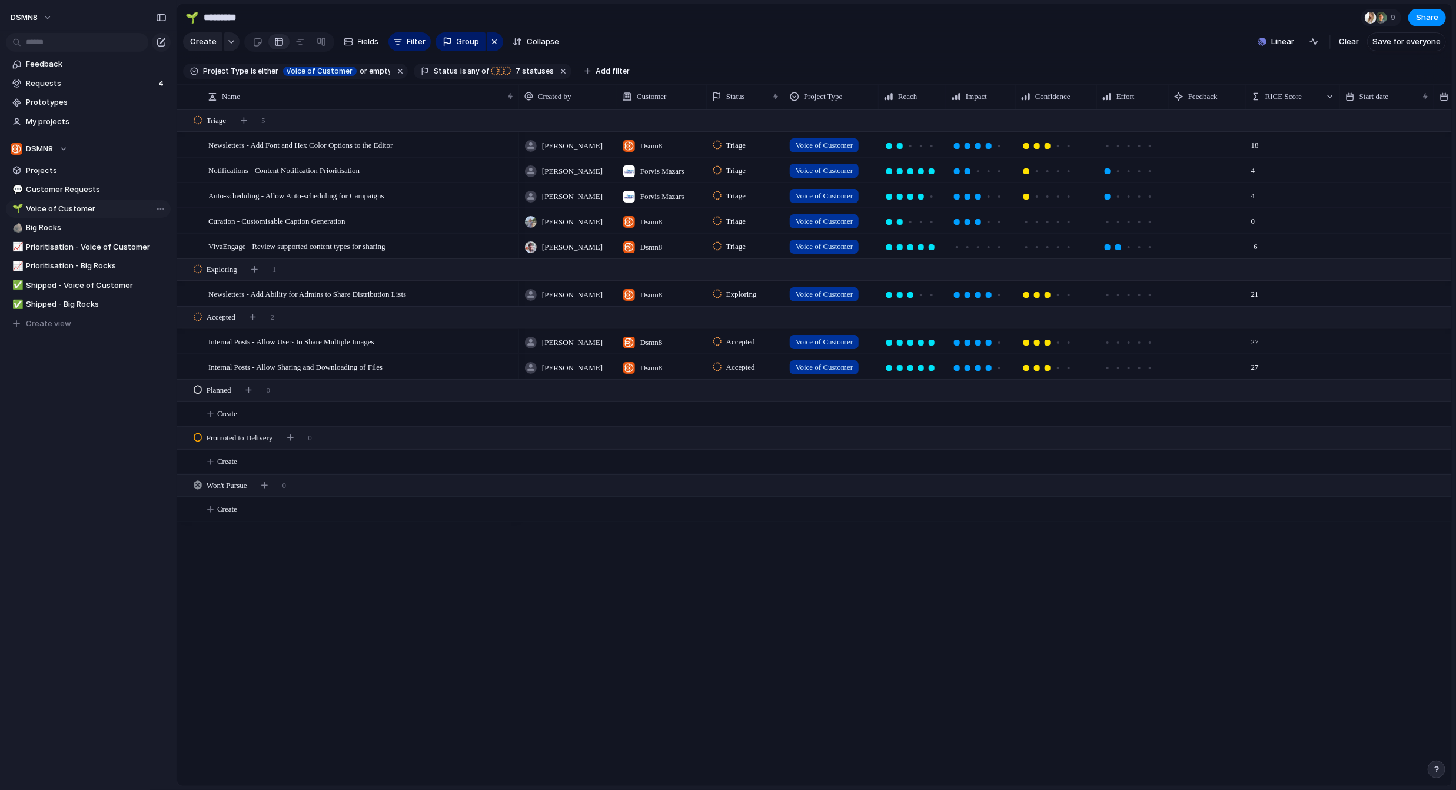
type input "**********"
click at [101, 190] on span "Customer Requests" at bounding box center [96, 190] width 140 height 12
type input "**********"
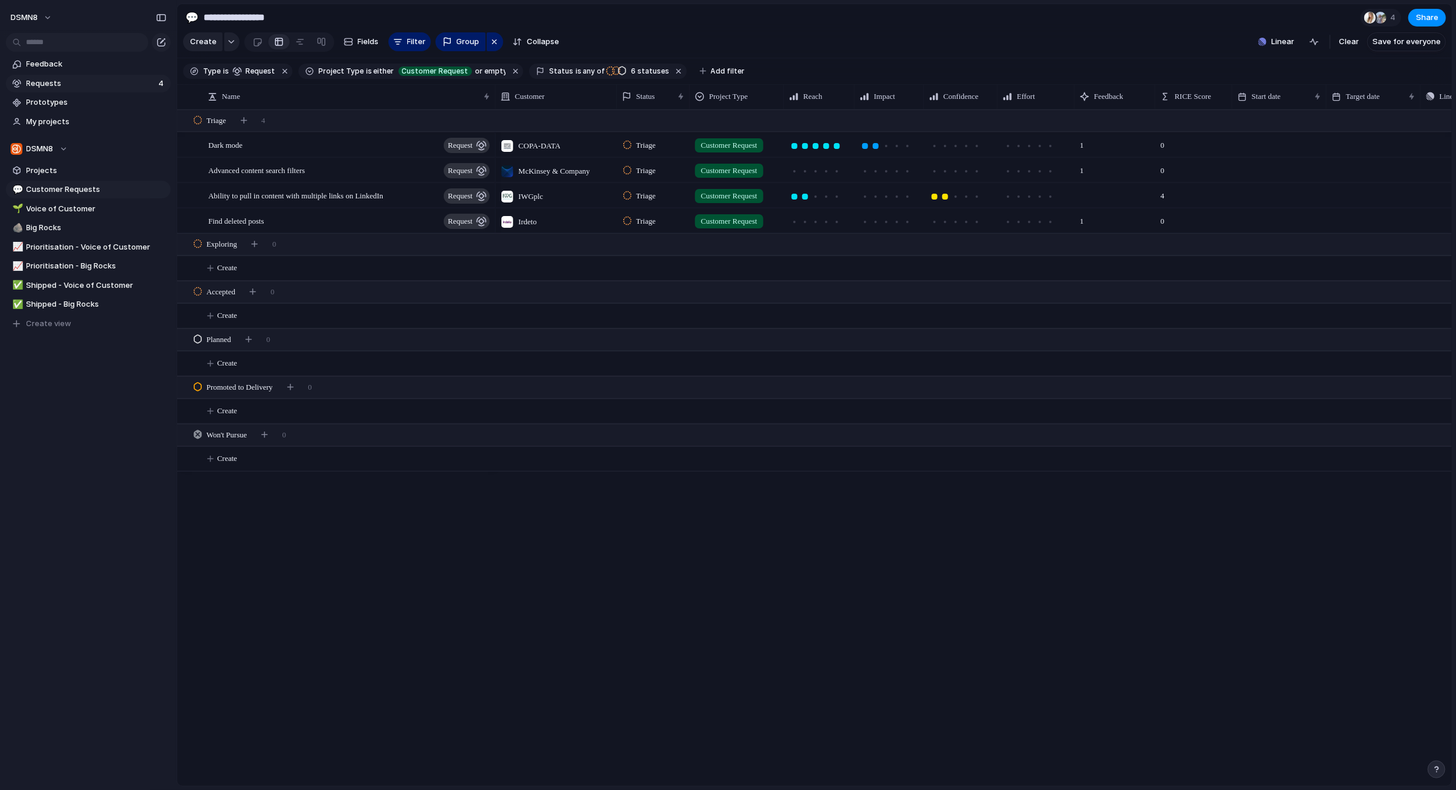
click at [104, 85] on span "Requests" at bounding box center [90, 84] width 128 height 12
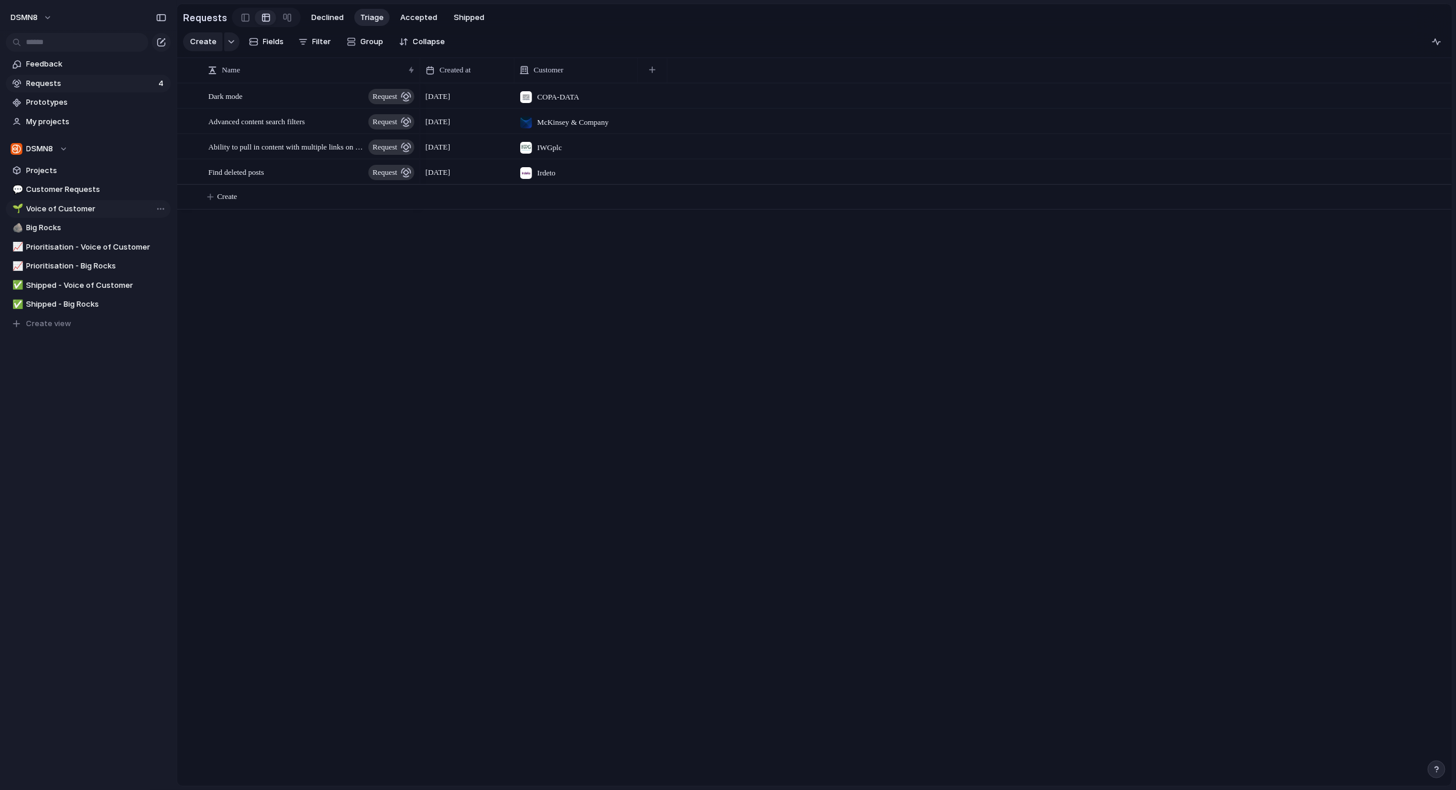
click at [105, 208] on span "Voice of Customer" at bounding box center [96, 209] width 140 height 12
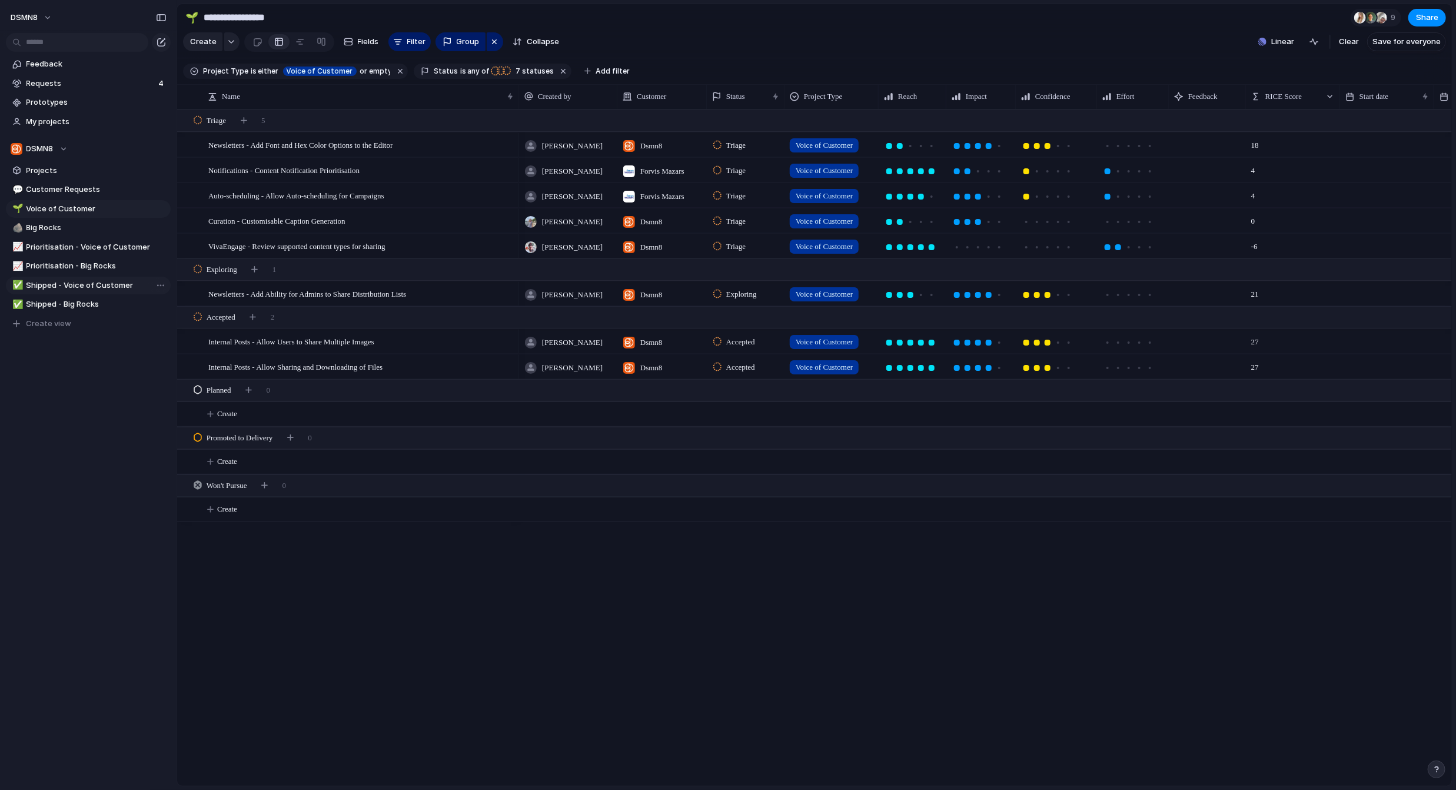
click at [92, 288] on span "Shipped - Voice of Customer" at bounding box center [96, 286] width 140 height 12
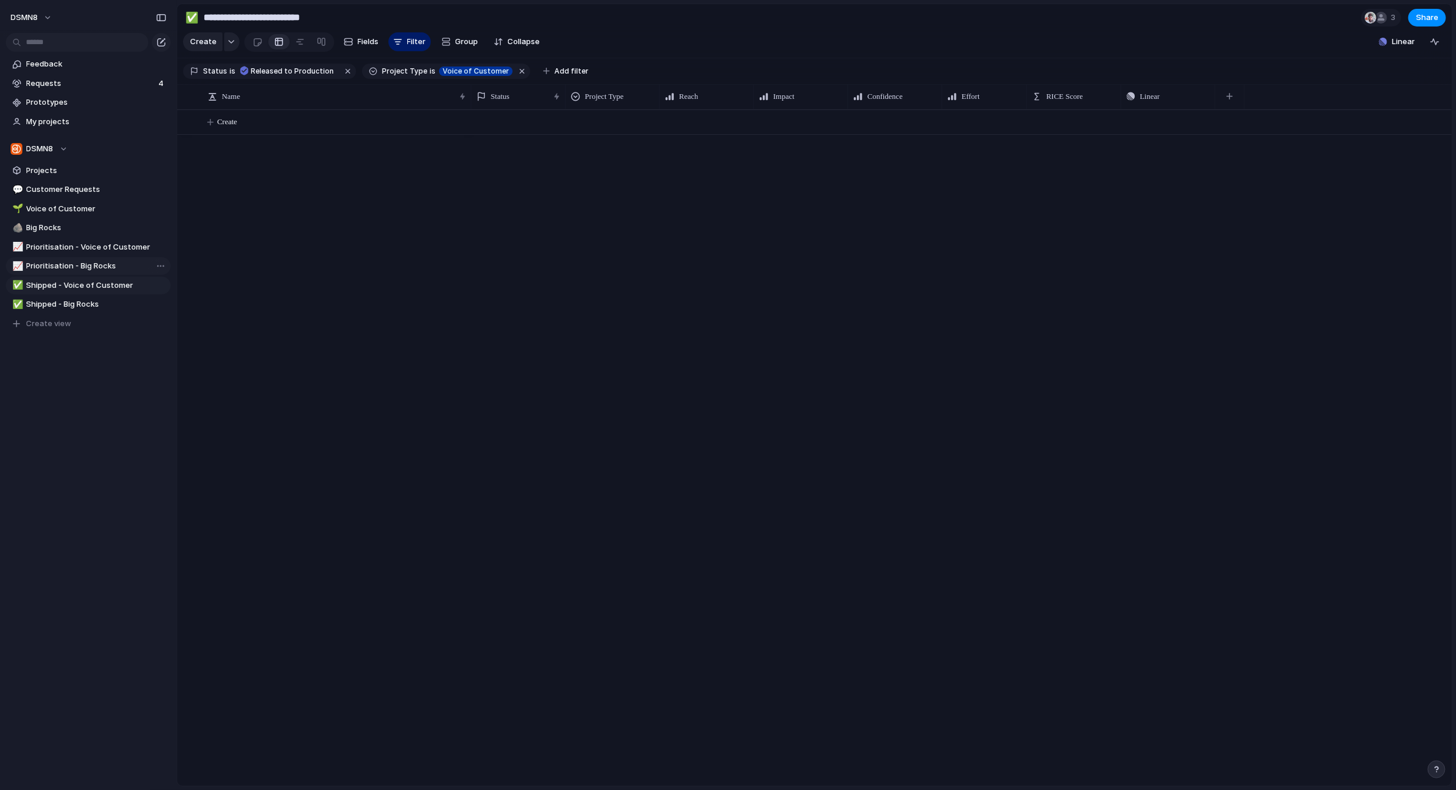
click at [85, 269] on span "Prioritisation - Big Rocks" at bounding box center [96, 266] width 140 height 12
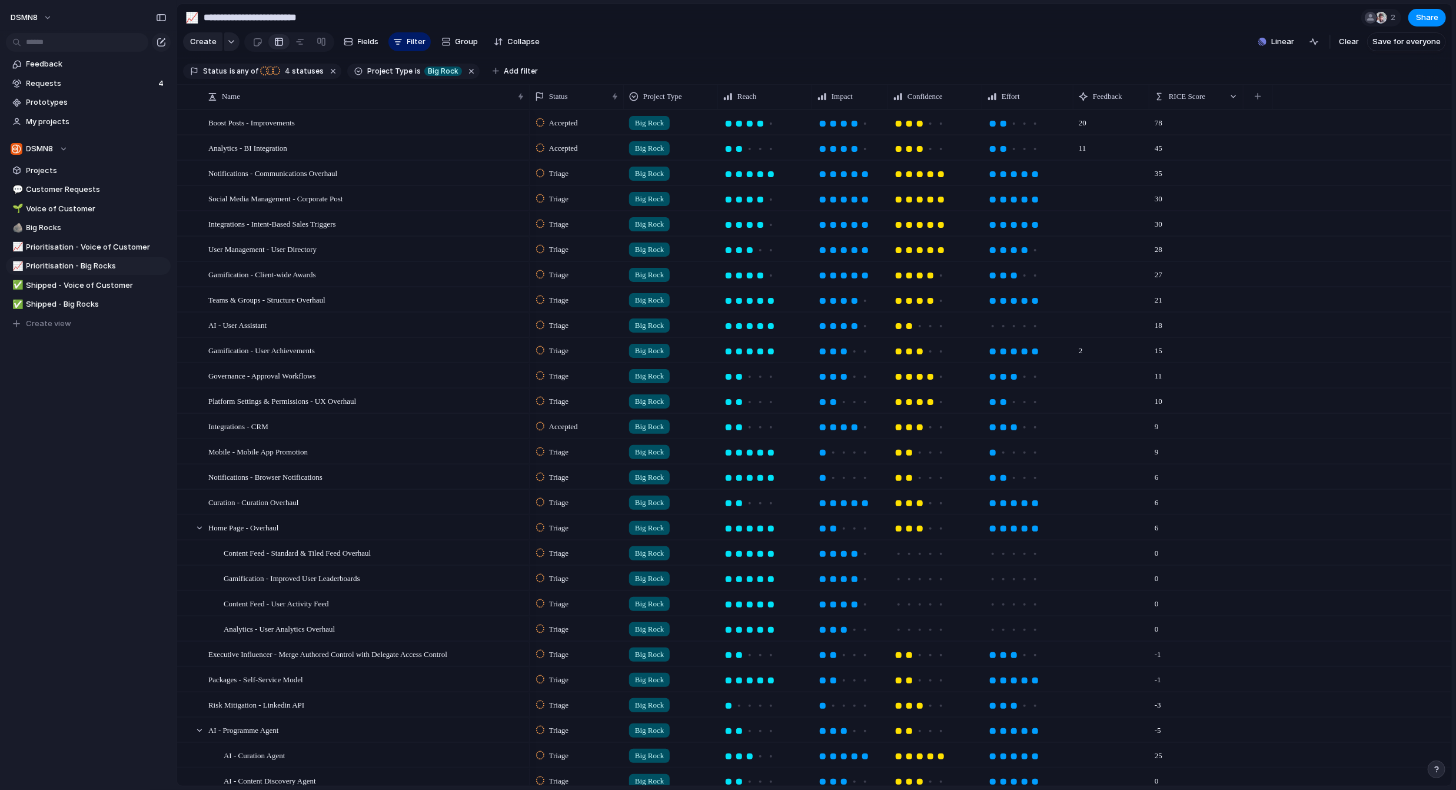
scroll to position [58, 0]
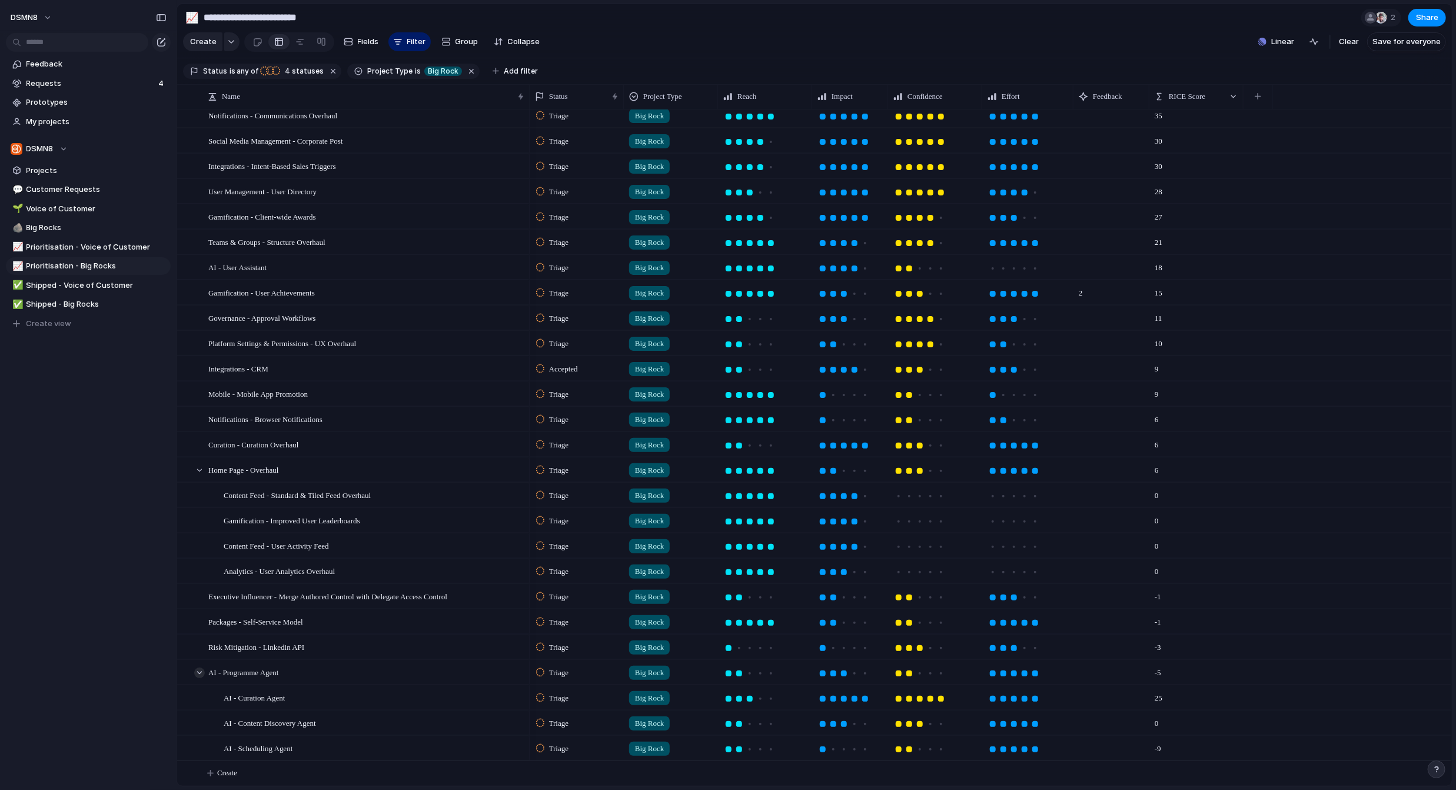
click at [198, 671] on div at bounding box center [199, 672] width 11 height 11
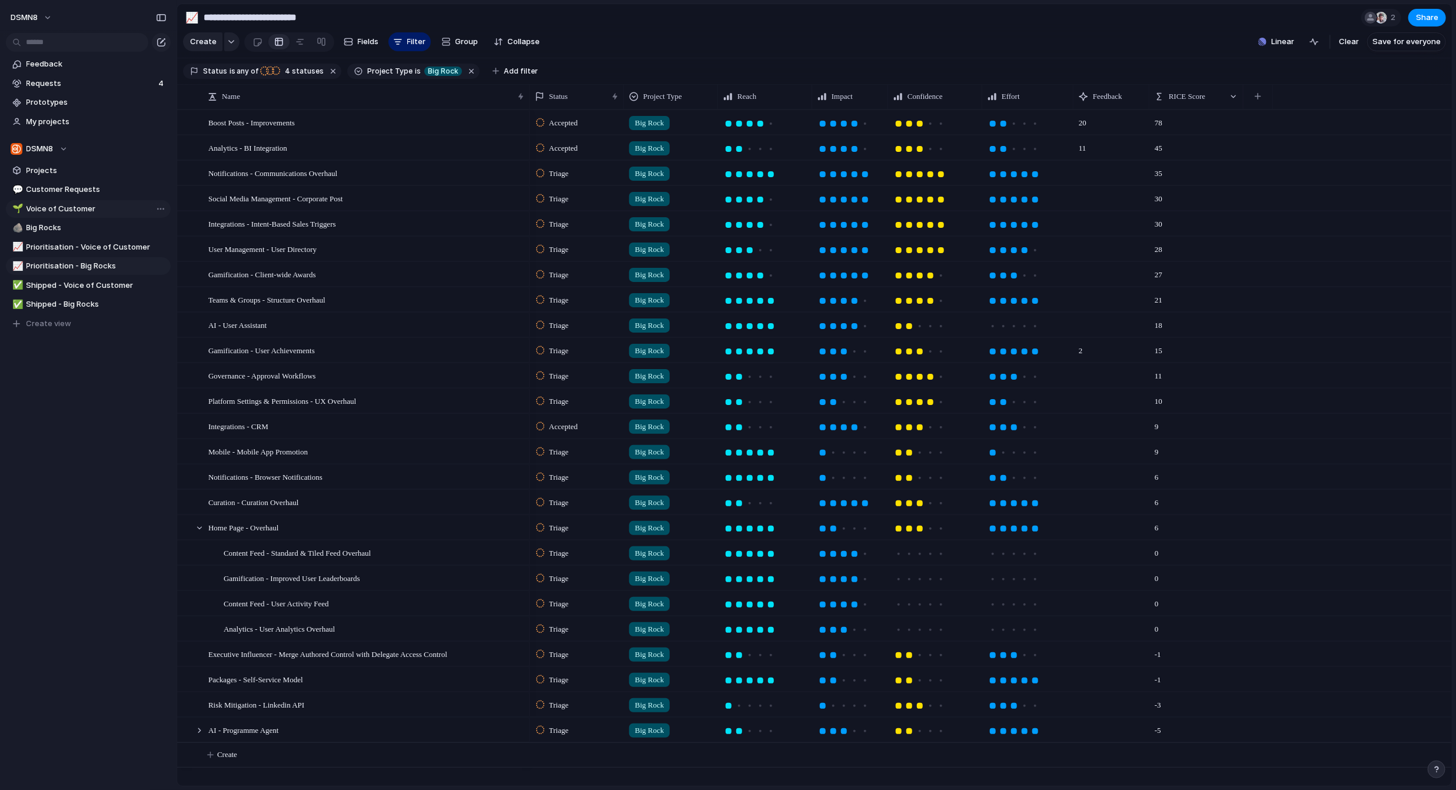
click at [68, 211] on span "Voice of Customer" at bounding box center [96, 209] width 140 height 12
type input "**********"
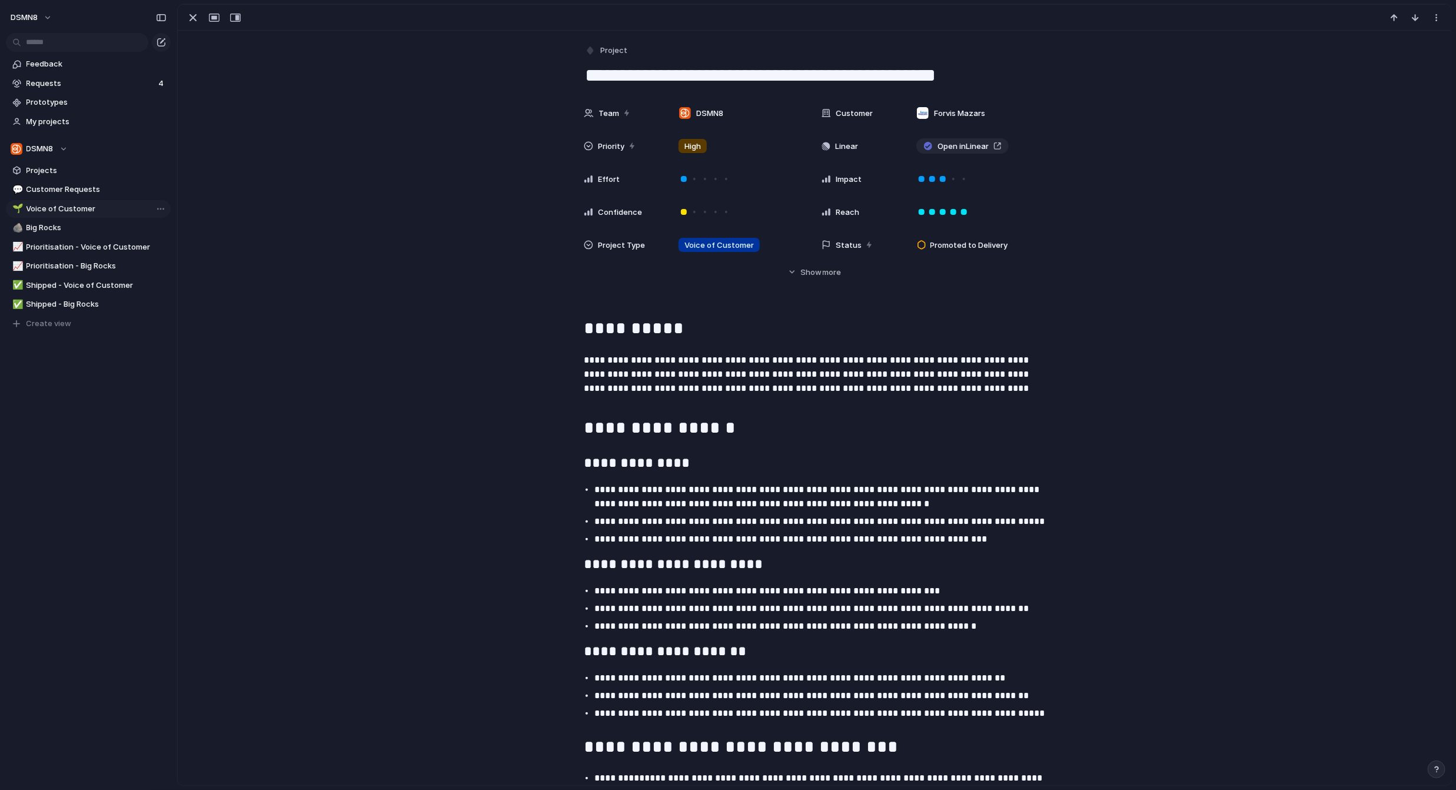
click at [96, 207] on span "Voice of Customer" at bounding box center [96, 209] width 140 height 12
